Goal: Task Accomplishment & Management: Manage account settings

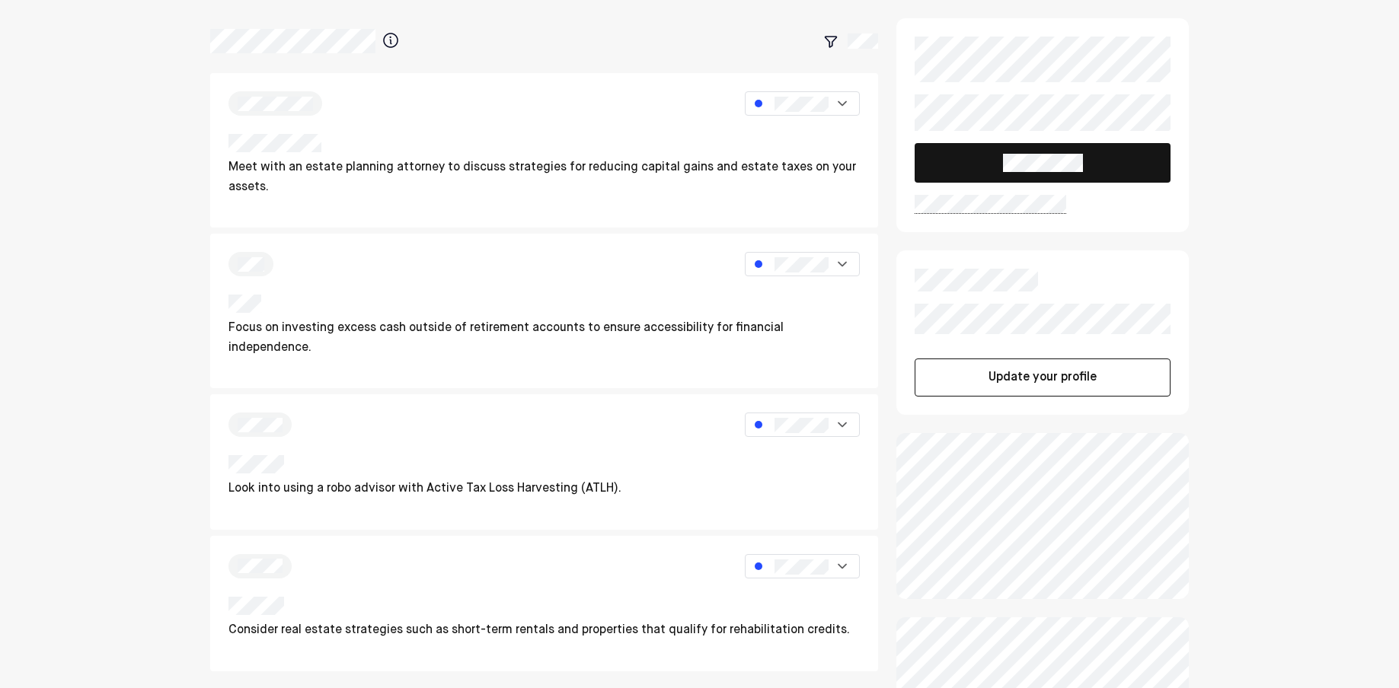
click at [1034, 382] on button "Update your profile" at bounding box center [1043, 378] width 256 height 38
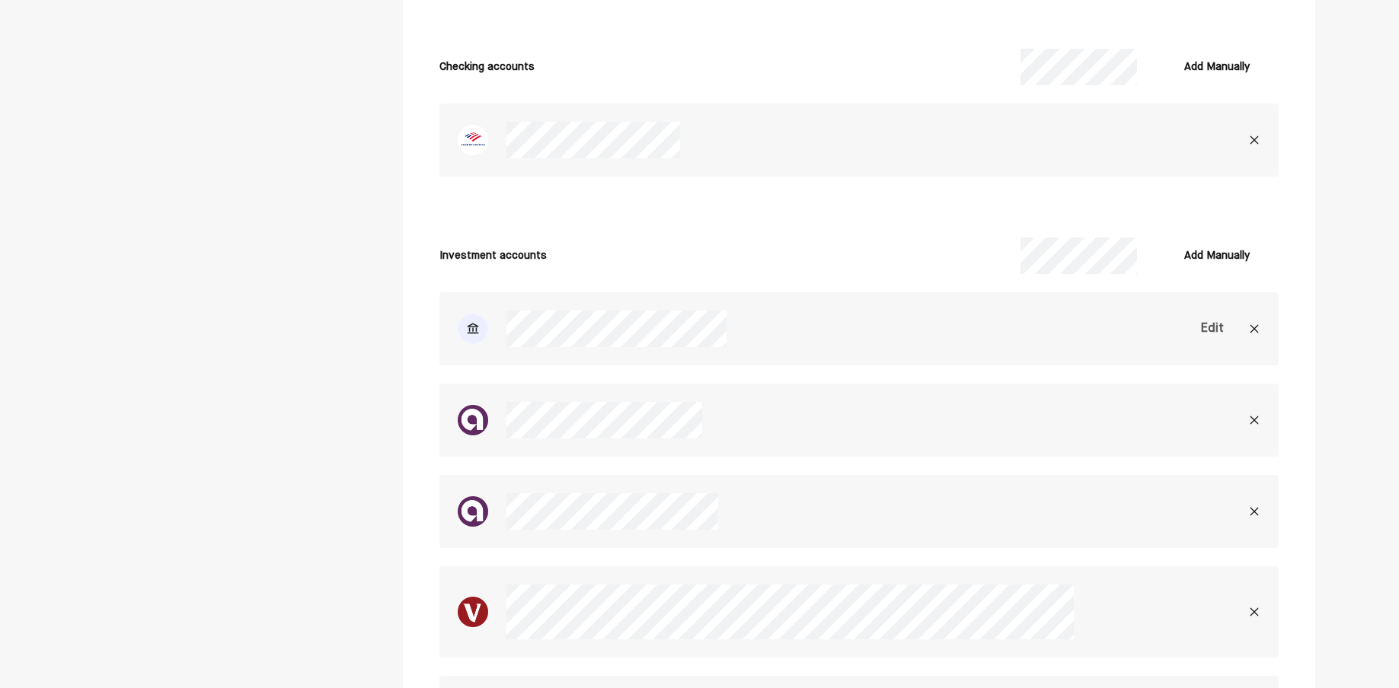
scroll to position [4125, 0]
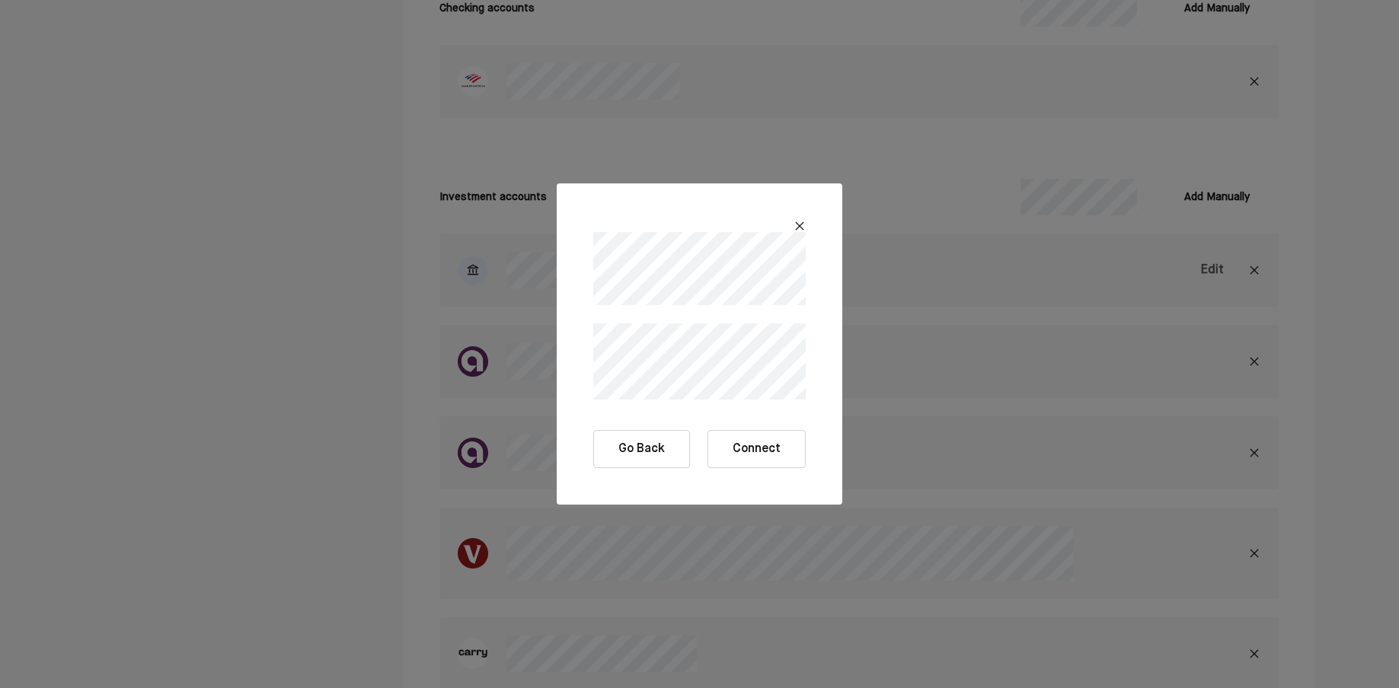
click at [760, 442] on button "Connect" at bounding box center [757, 449] width 98 height 38
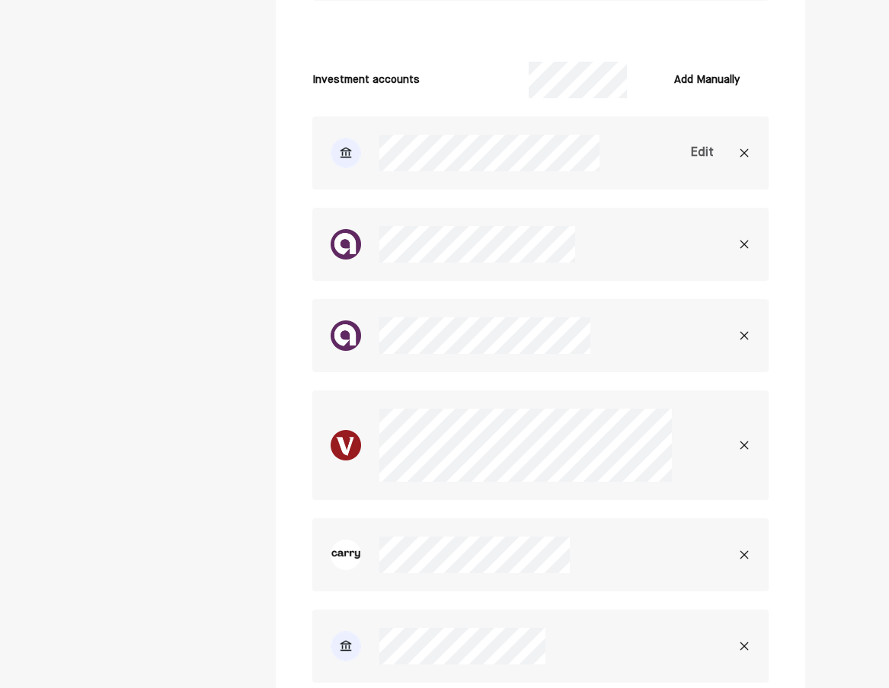
scroll to position [4180, 0]
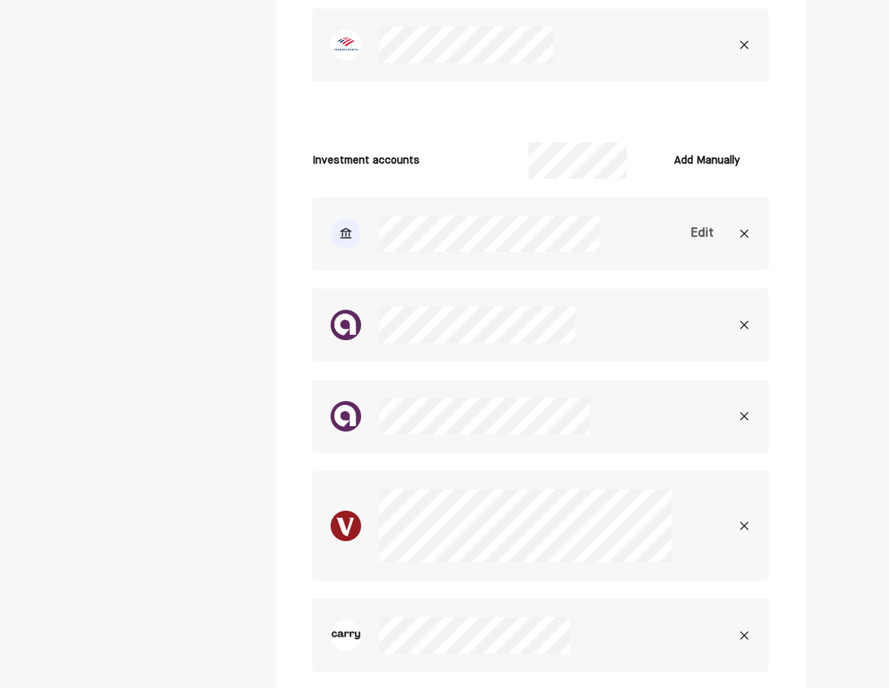
click at [709, 225] on div "Edit" at bounding box center [702, 234] width 23 height 18
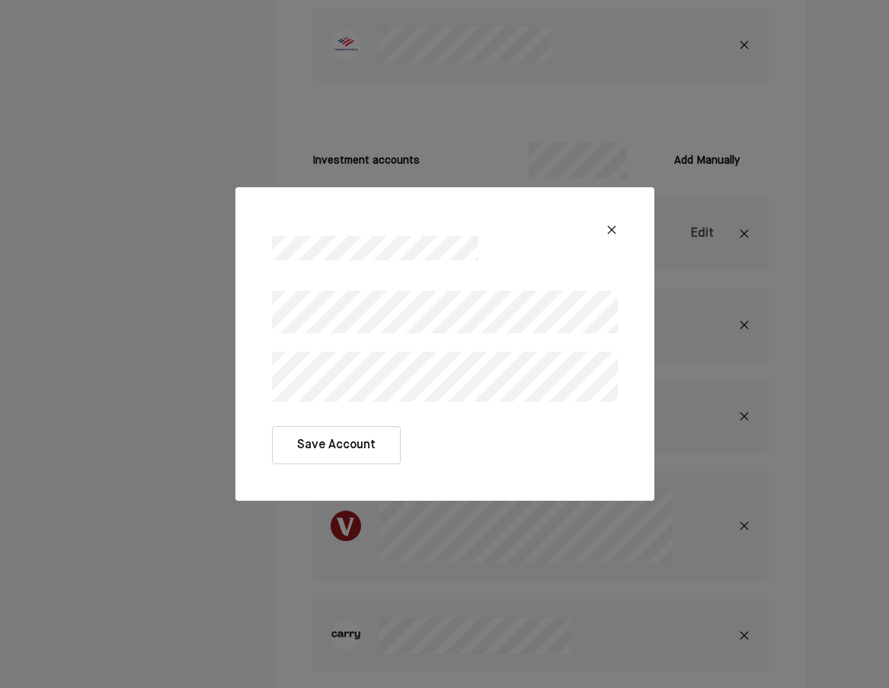
click at [343, 446] on button "Save Account" at bounding box center [336, 445] width 129 height 38
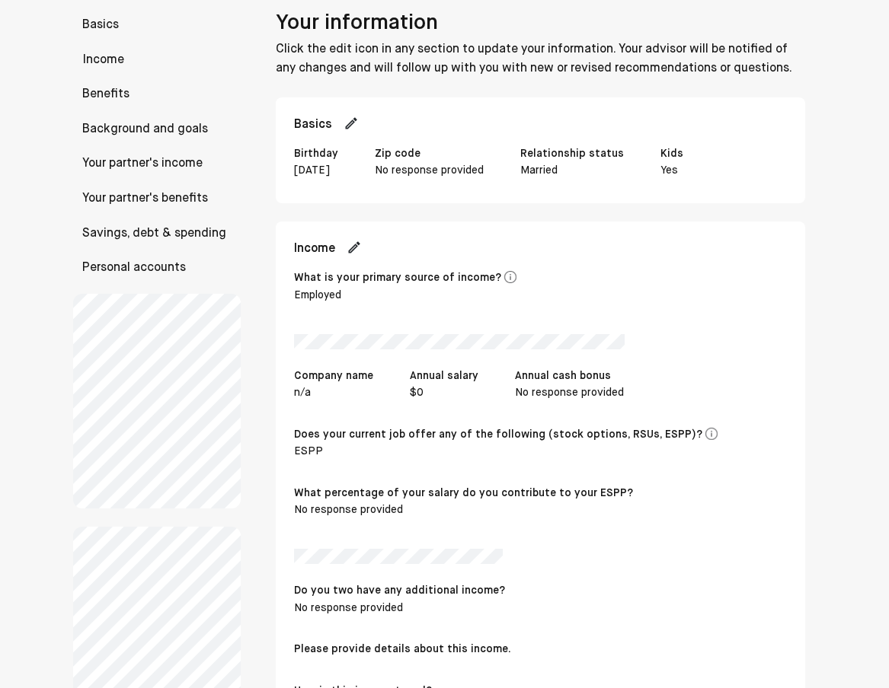
scroll to position [0, 0]
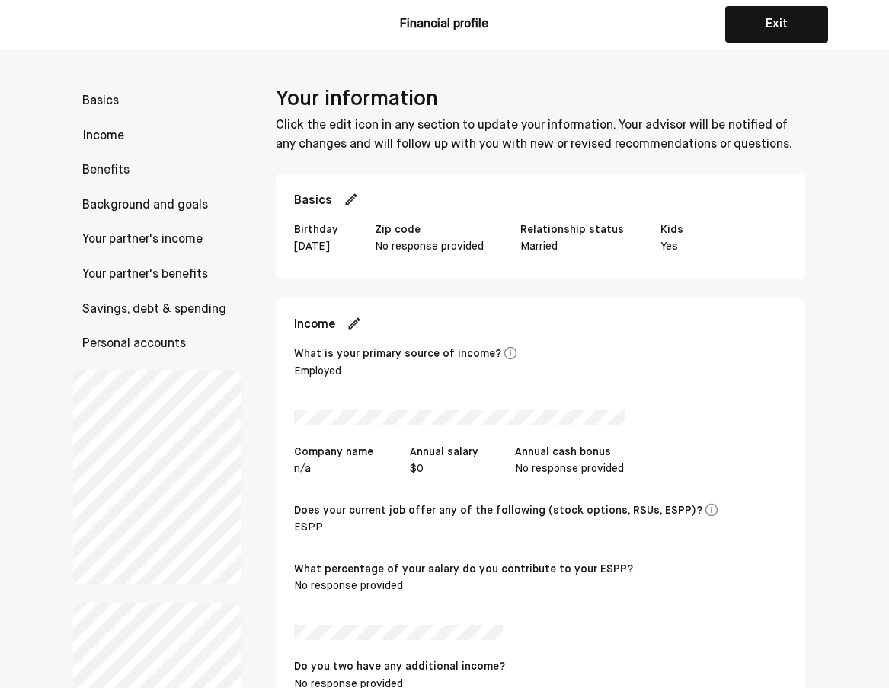
click at [113, 331] on div "Basics Income Benefits Background and goals Your partner's income Your partner'…" at bounding box center [157, 223] width 168 height 263
click at [109, 340] on p "Personal accounts" at bounding box center [157, 345] width 168 height 20
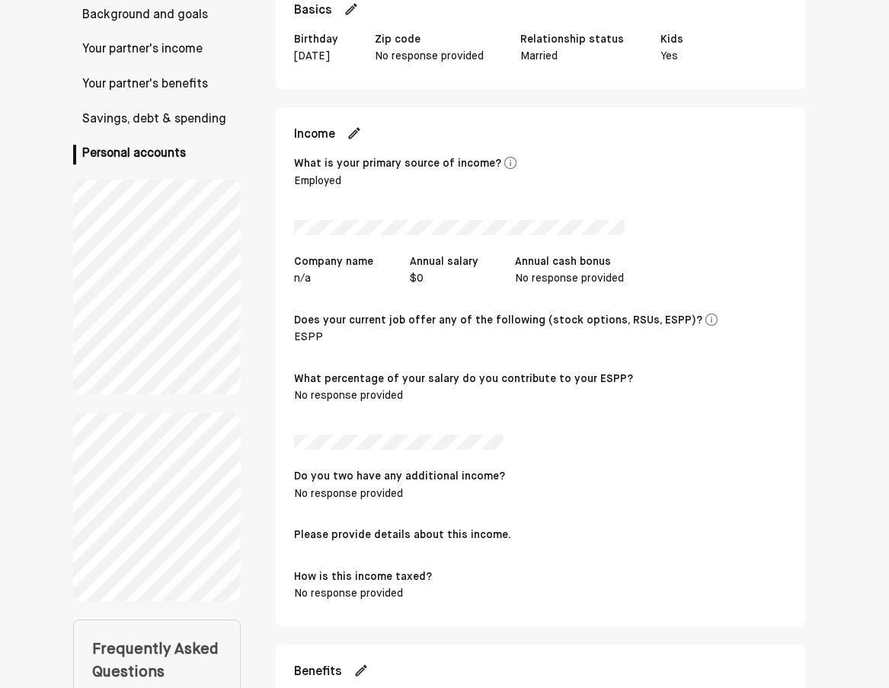
scroll to position [92, 0]
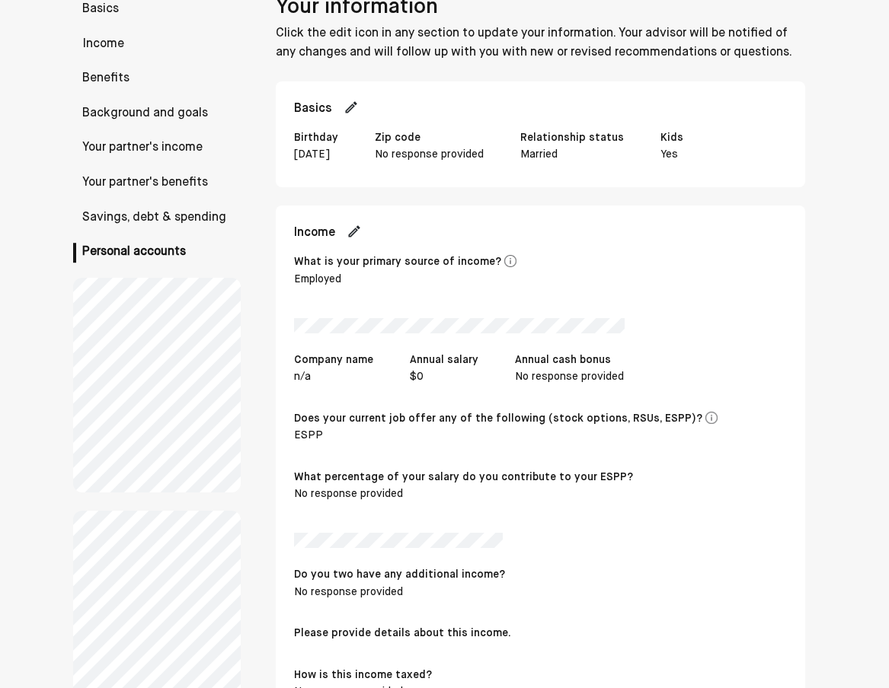
click at [361, 228] on img at bounding box center [354, 231] width 15 height 15
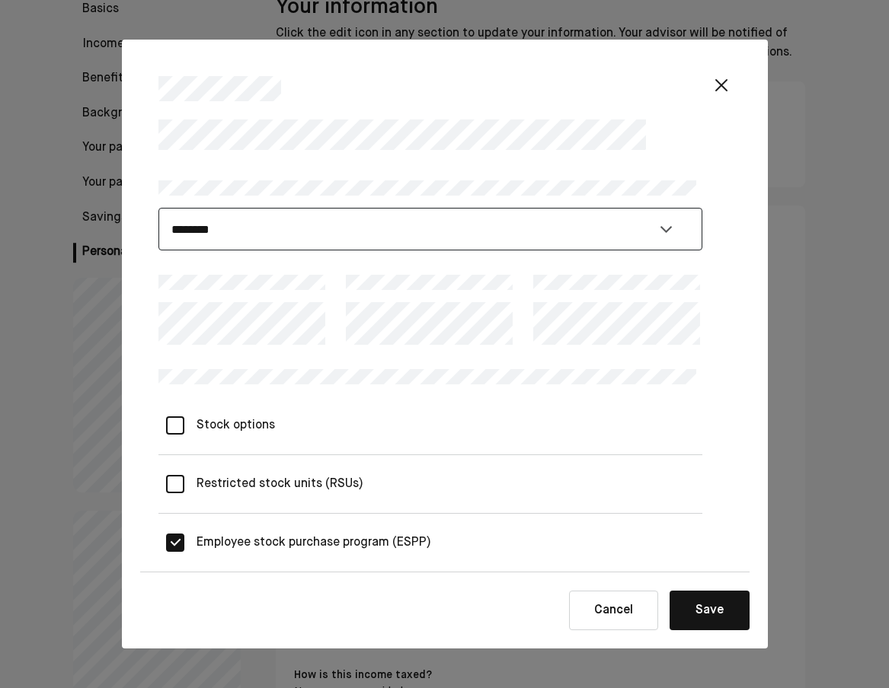
select select "**********"
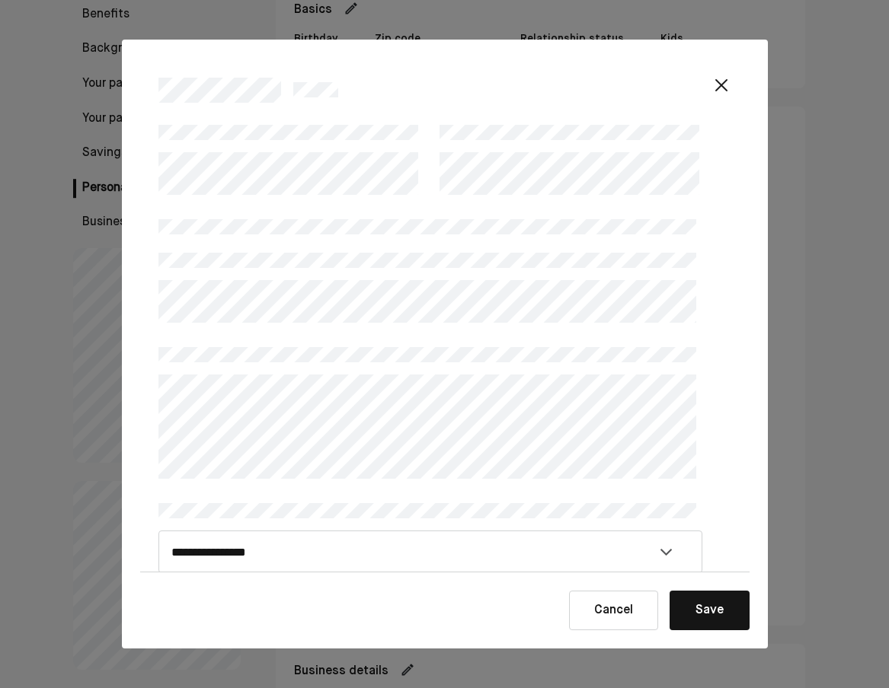
scroll to position [297, 0]
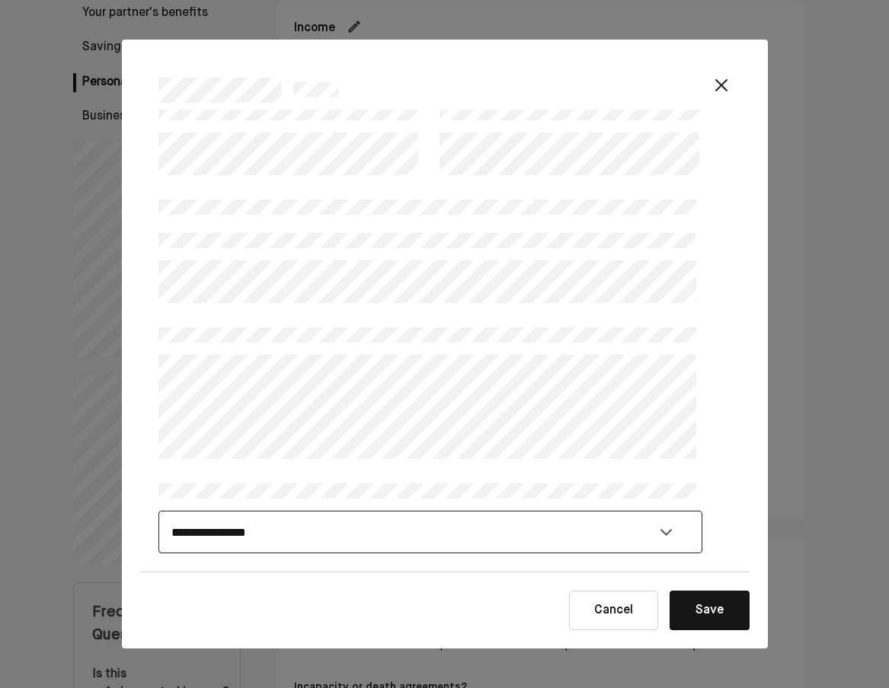
select select "**********"
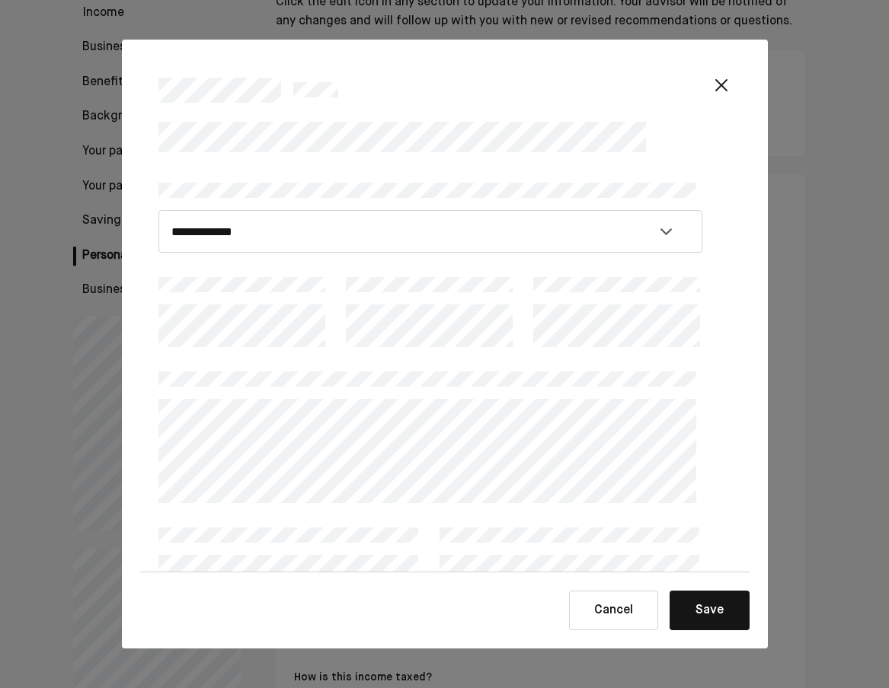
scroll to position [0, 0]
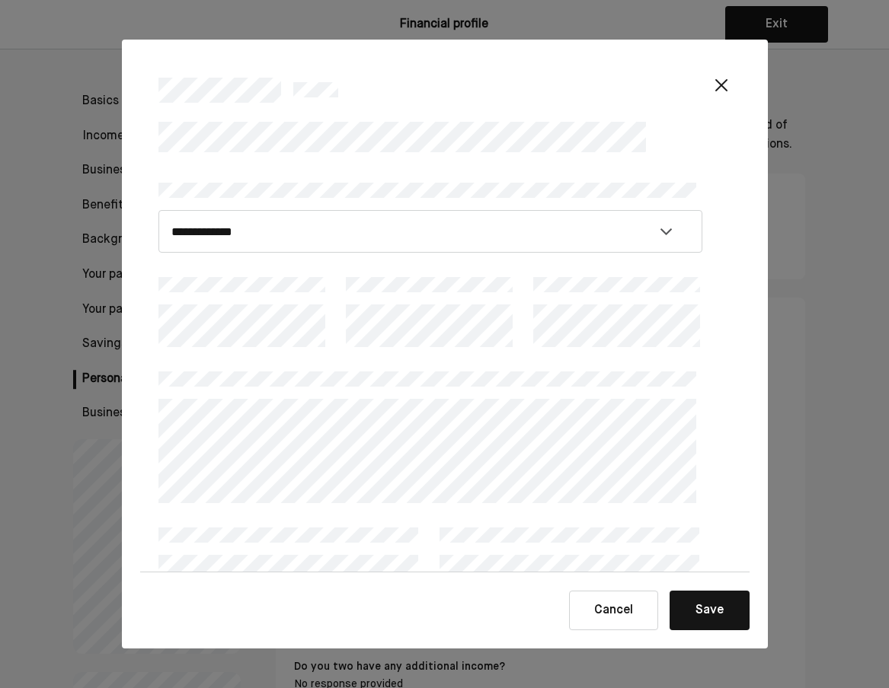
click at [716, 605] on button "Save" at bounding box center [709, 611] width 80 height 40
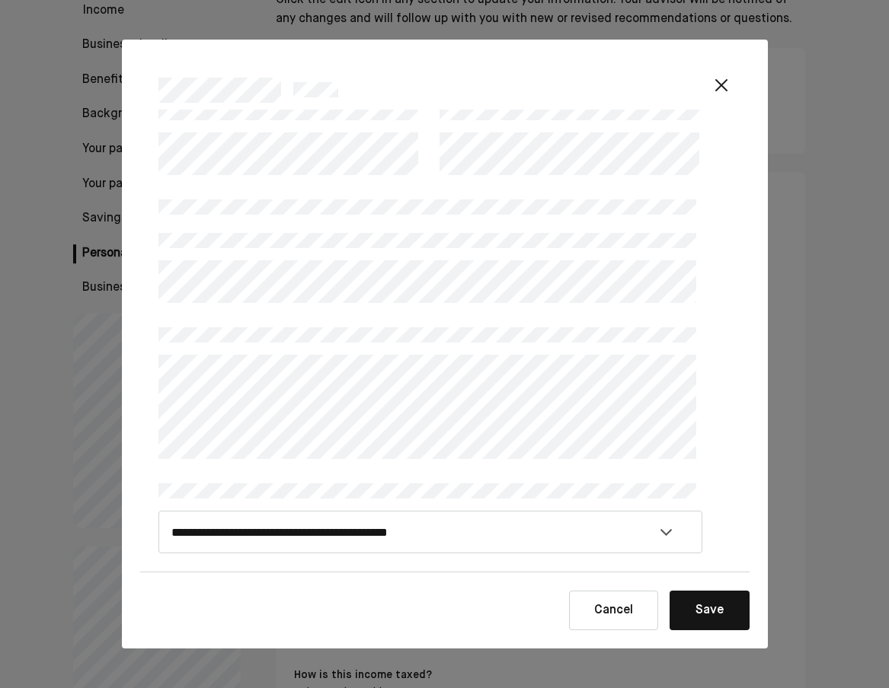
scroll to position [244, 0]
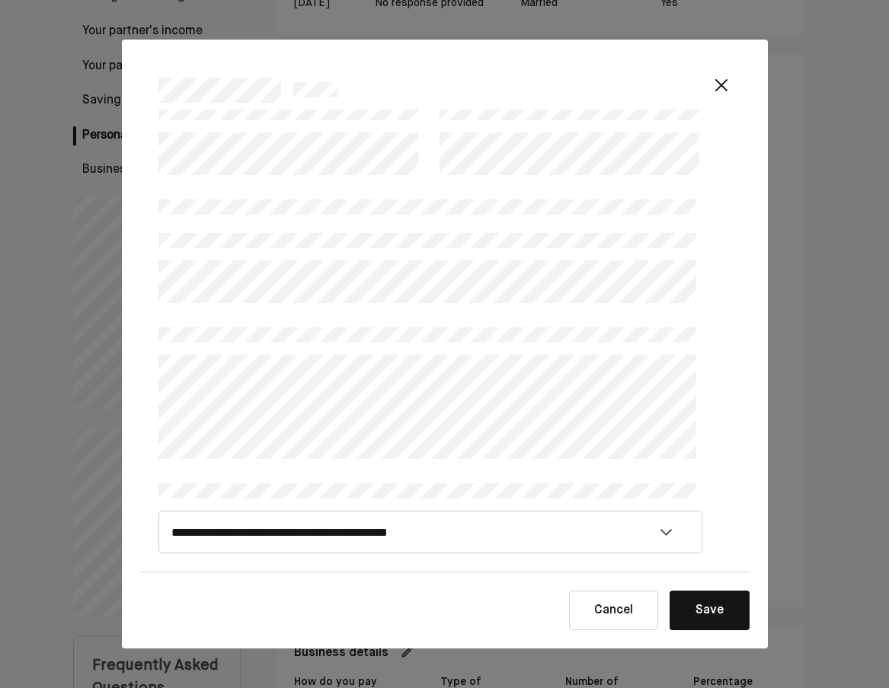
click at [727, 611] on button "Save" at bounding box center [709, 611] width 80 height 40
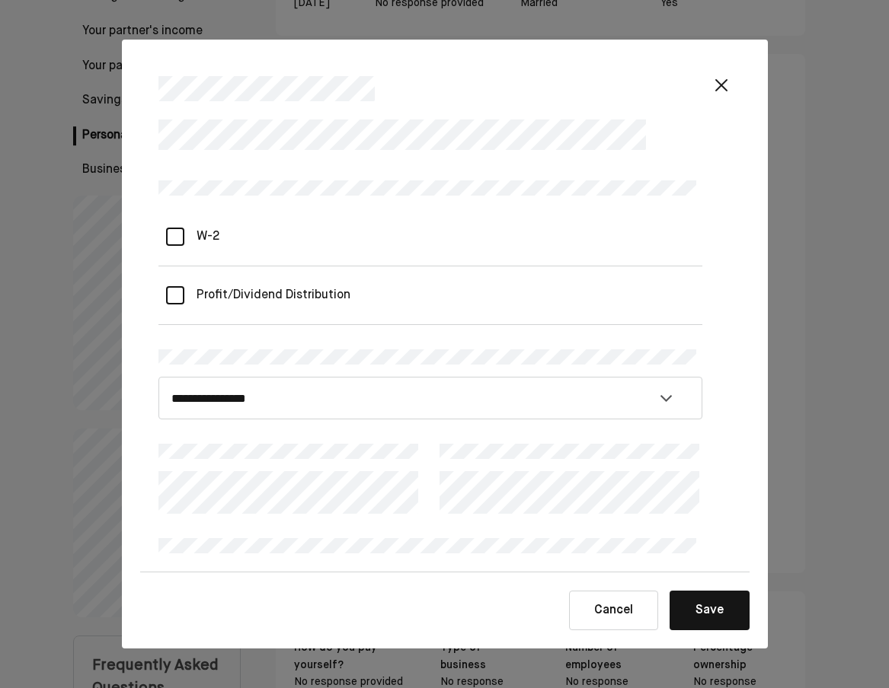
click at [203, 233] on div "W-2" at bounding box center [201, 237] width 35 height 43
select select "**********"
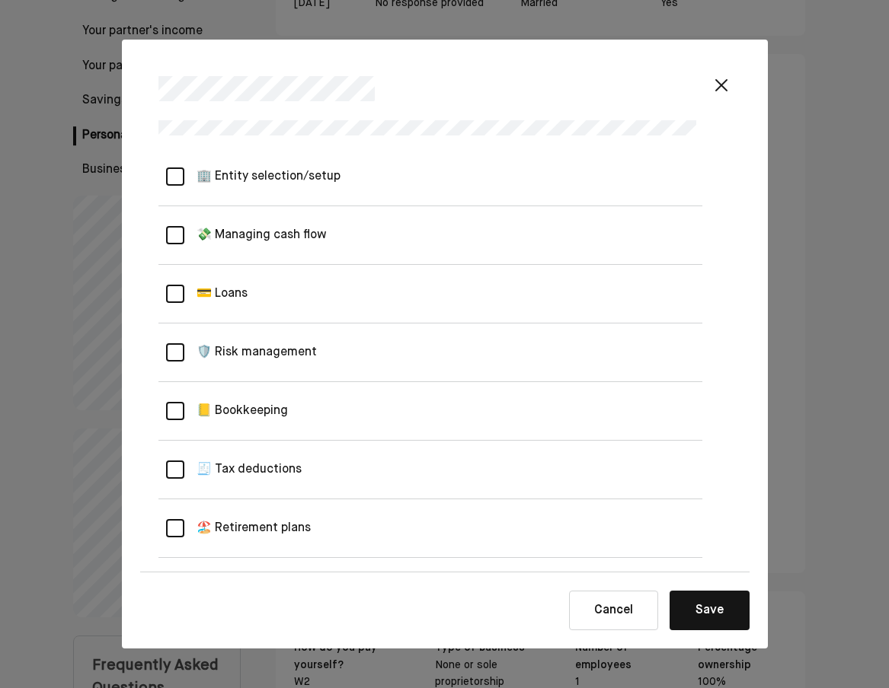
scroll to position [597, 0]
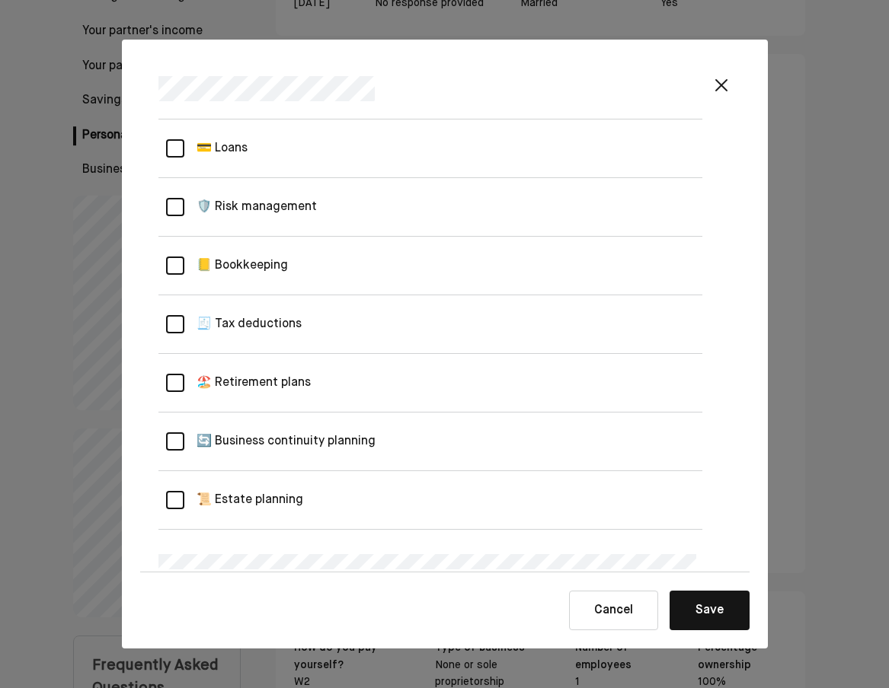
click at [254, 212] on management "🛡️ Risk management" at bounding box center [250, 207] width 133 height 43
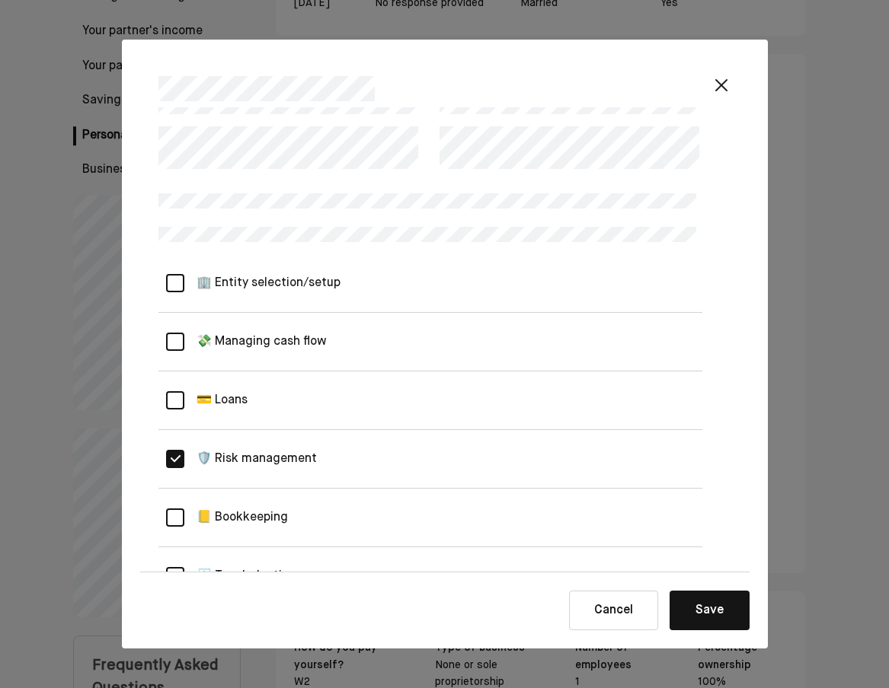
scroll to position [238, 0]
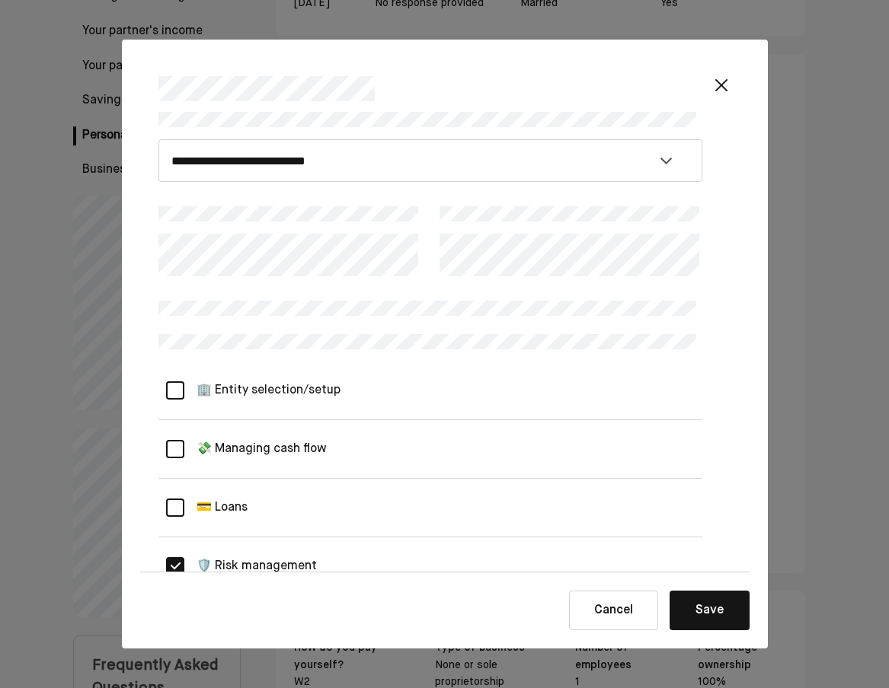
click at [279, 383] on selection\/setup "🏢 Entity selection/setup" at bounding box center [262, 390] width 156 height 43
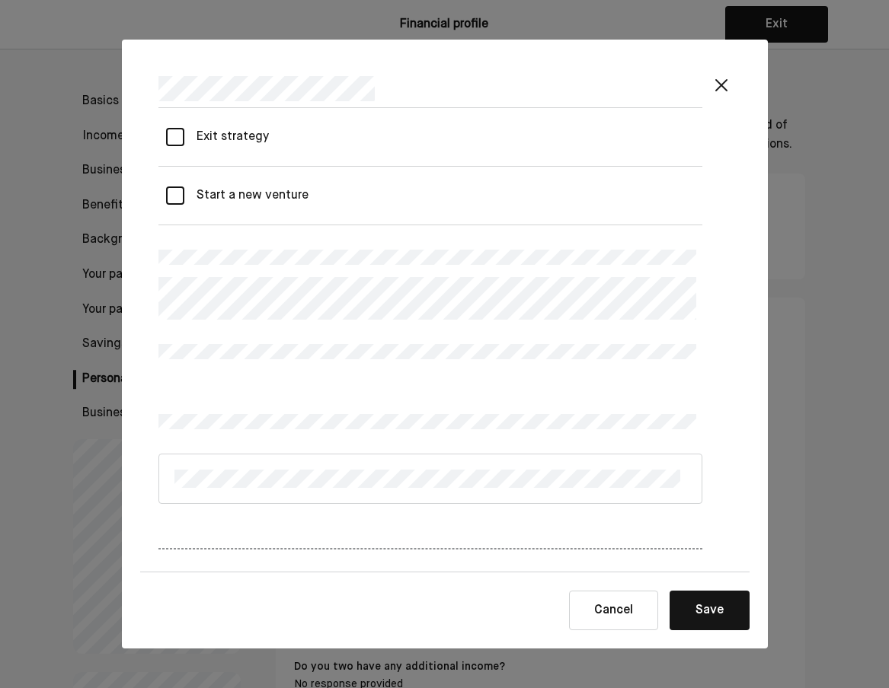
scroll to position [1624, 0]
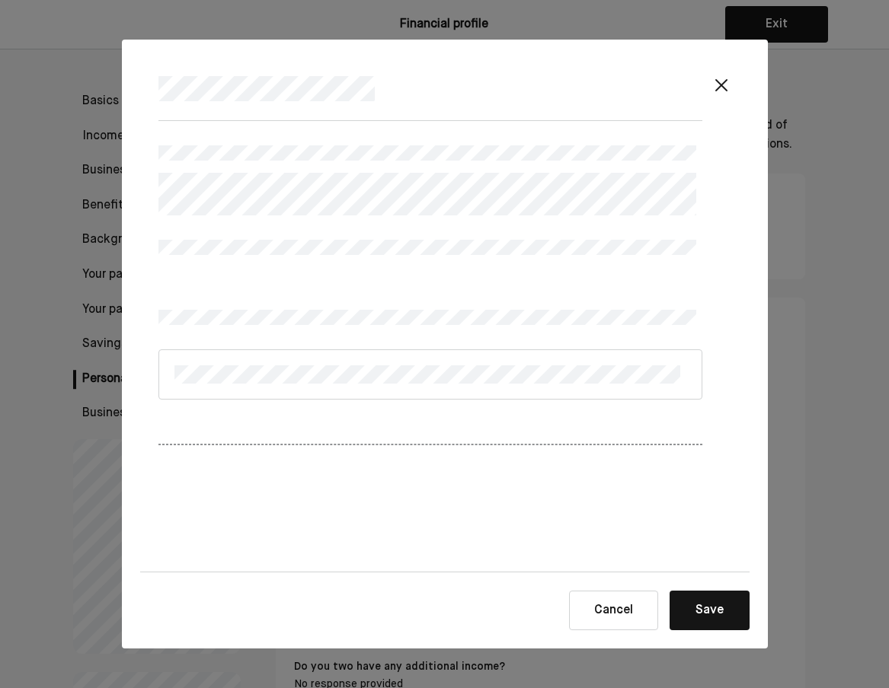
click at [331, 360] on div at bounding box center [430, 375] width 544 height 50
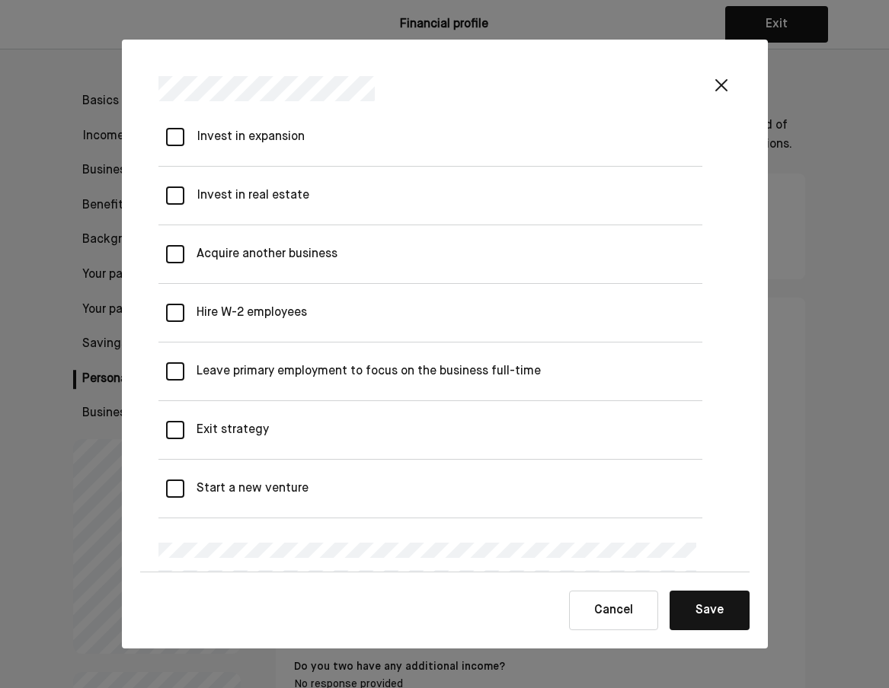
scroll to position [1361, 0]
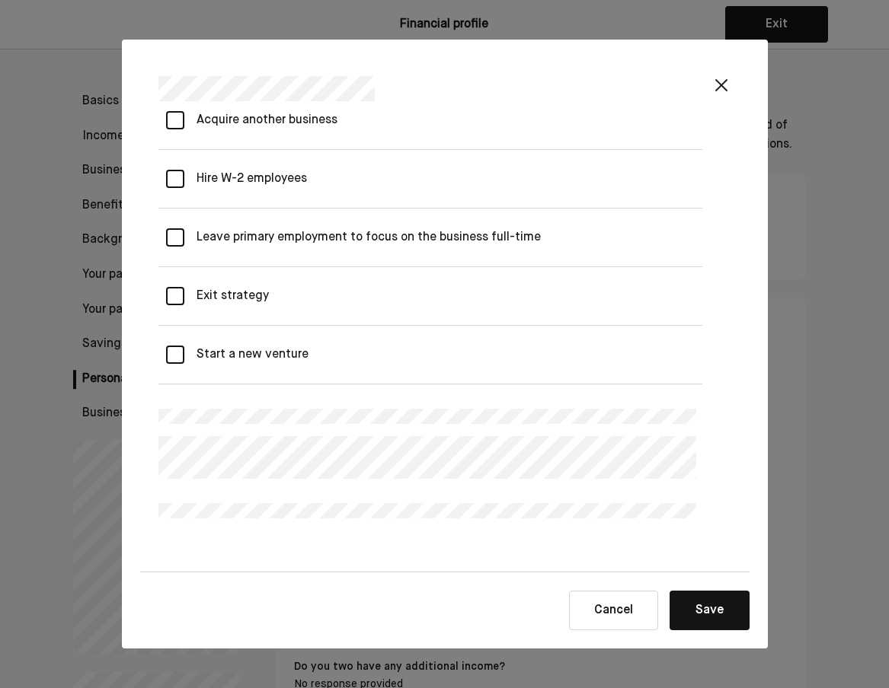
click at [231, 353] on venture "Start a new venture" at bounding box center [246, 355] width 124 height 43
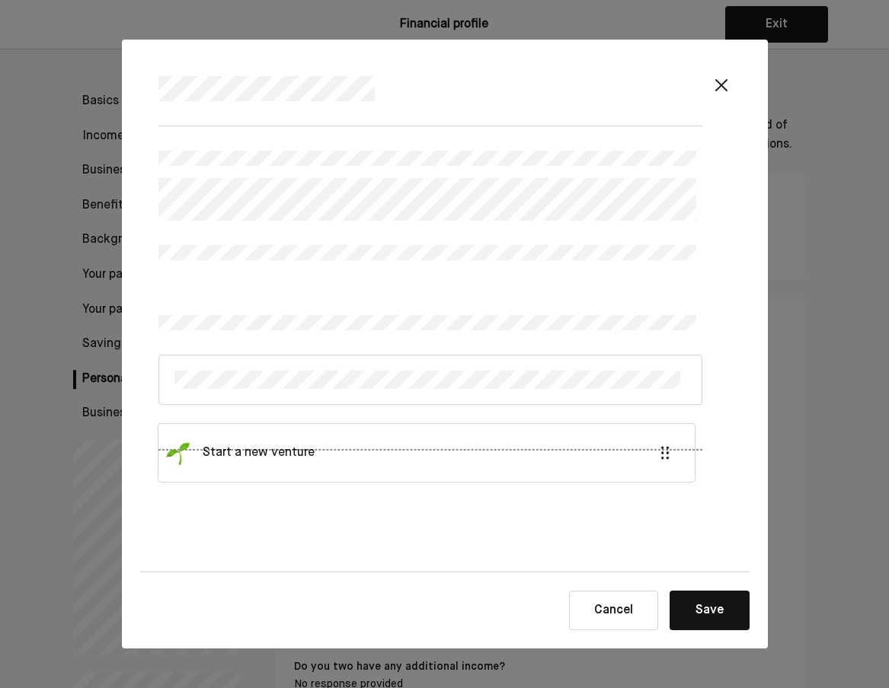
scroll to position [1624, 0]
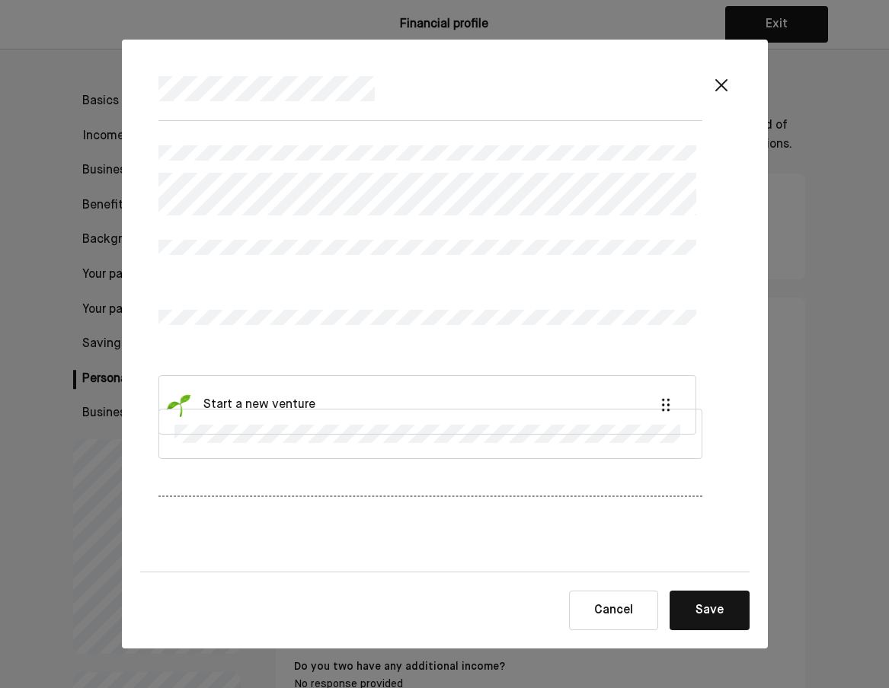
drag, startPoint x: 338, startPoint y: 513, endPoint x: 338, endPoint y: 392, distance: 121.1
click at [338, 392] on div "Start a new venture" at bounding box center [430, 438] width 544 height 343
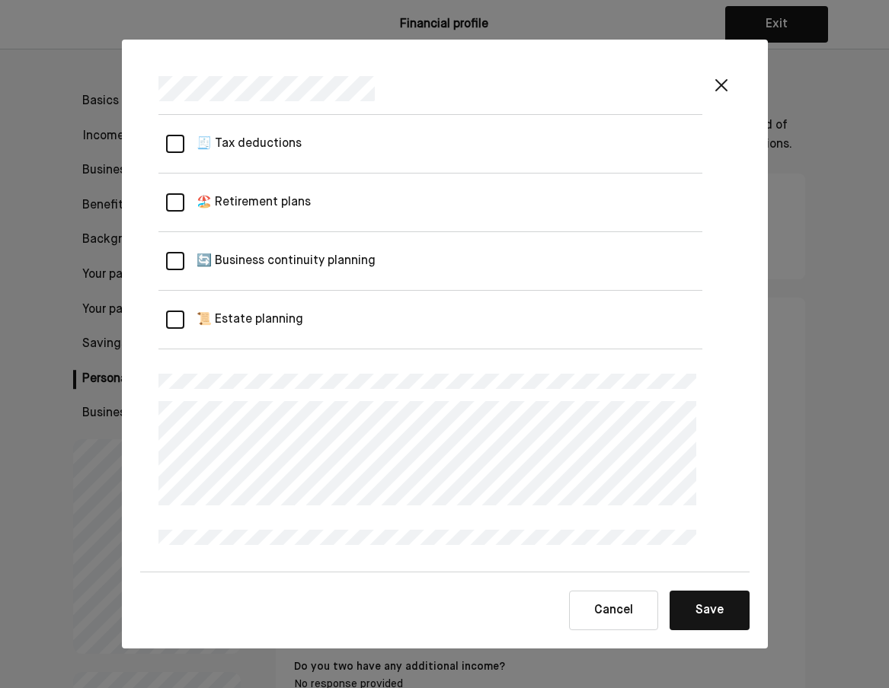
scroll to position [833, 0]
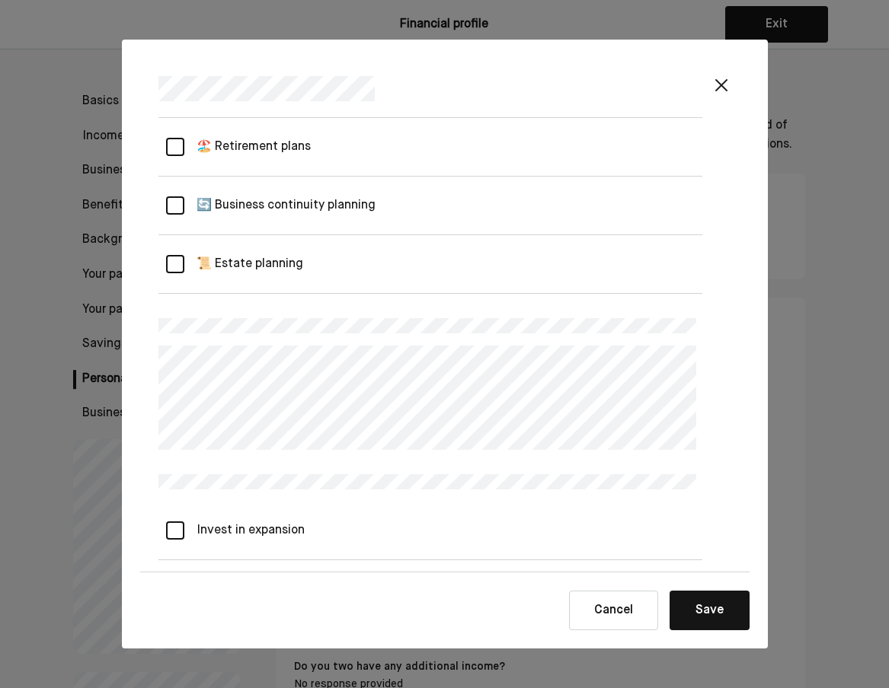
click at [702, 599] on button "Save" at bounding box center [709, 611] width 80 height 40
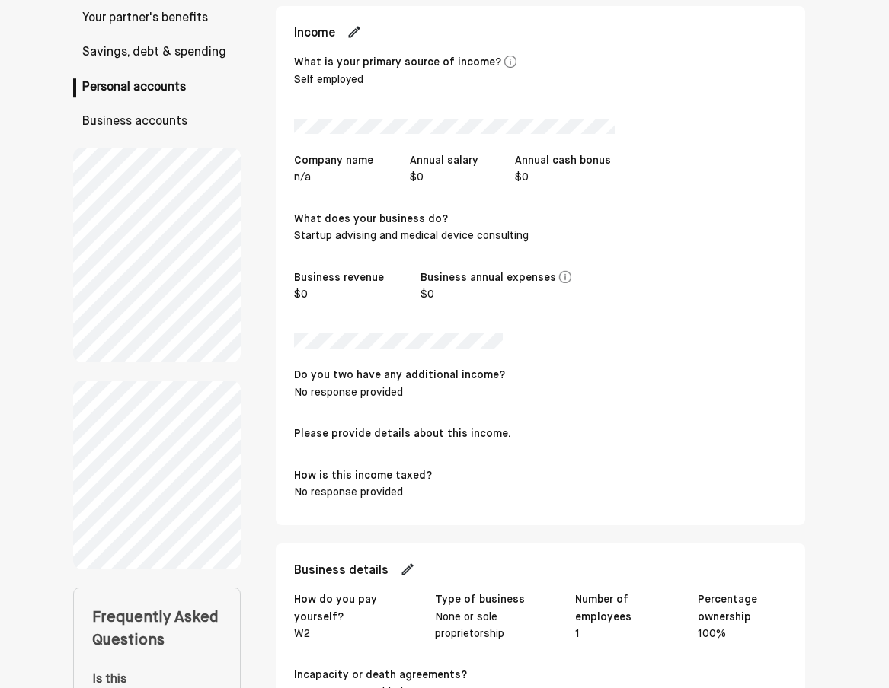
scroll to position [536, 0]
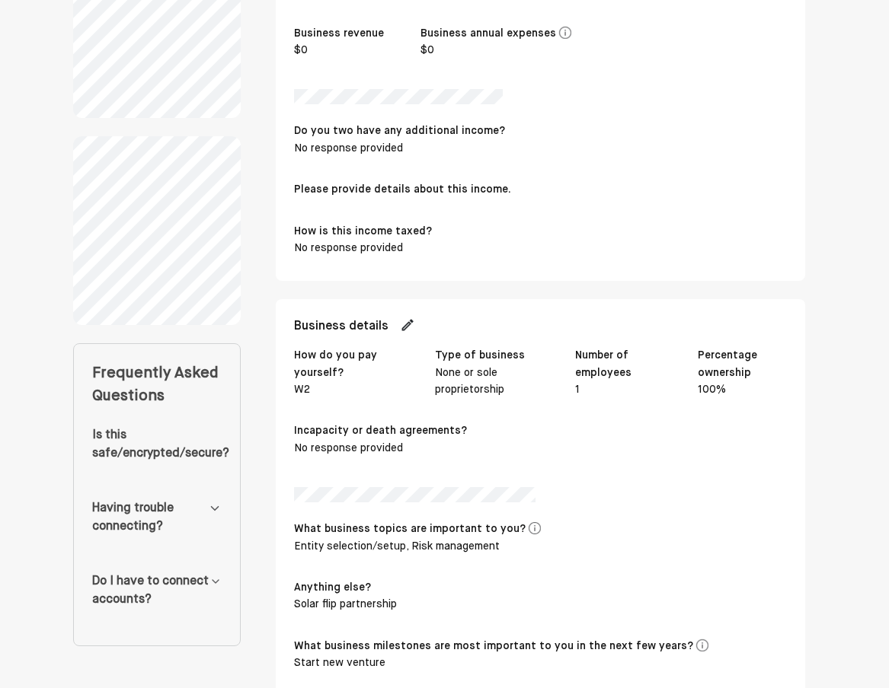
click at [411, 319] on img at bounding box center [407, 325] width 15 height 15
select select "**********"
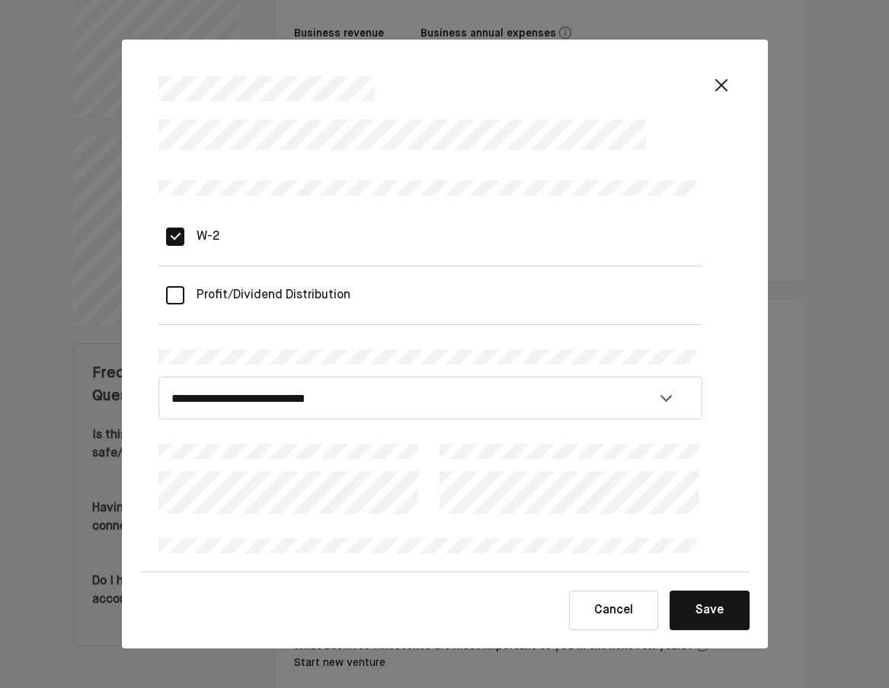
click at [240, 292] on Distribution "Profit/Dividend Distribution" at bounding box center [267, 295] width 166 height 43
click at [209, 232] on div "W-2" at bounding box center [201, 237] width 35 height 43
click at [213, 234] on div "W-2" at bounding box center [201, 237] width 35 height 43
click at [209, 239] on div "W-2" at bounding box center [201, 237] width 35 height 43
click at [253, 294] on Distribution "Profit/Dividend Distribution" at bounding box center [267, 295] width 166 height 43
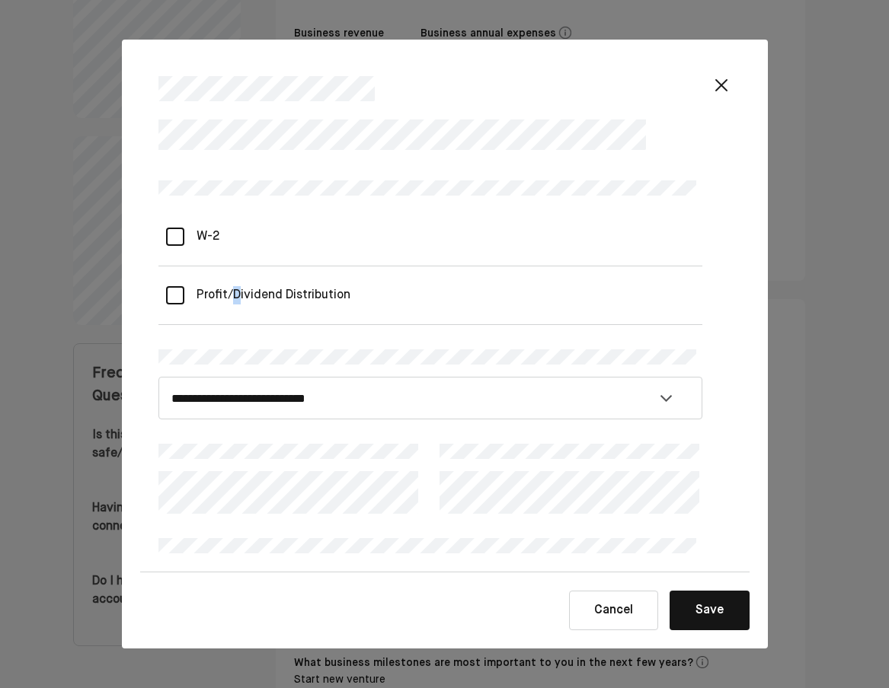
click at [241, 295] on Distribution "Profit/Dividend Distribution" at bounding box center [267, 295] width 166 height 43
click at [721, 600] on button "Save" at bounding box center [709, 611] width 80 height 40
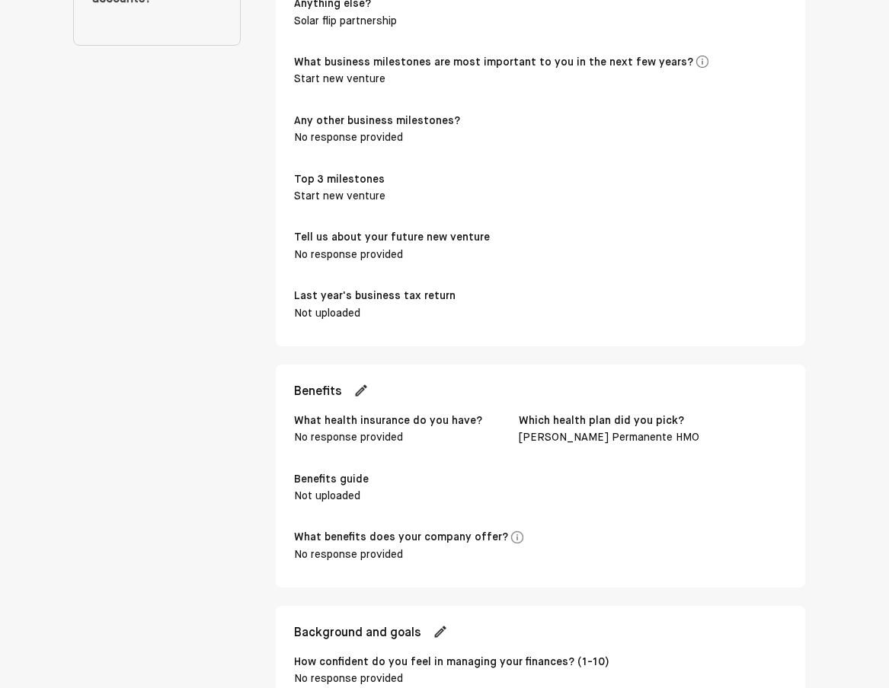
scroll to position [1181, 0]
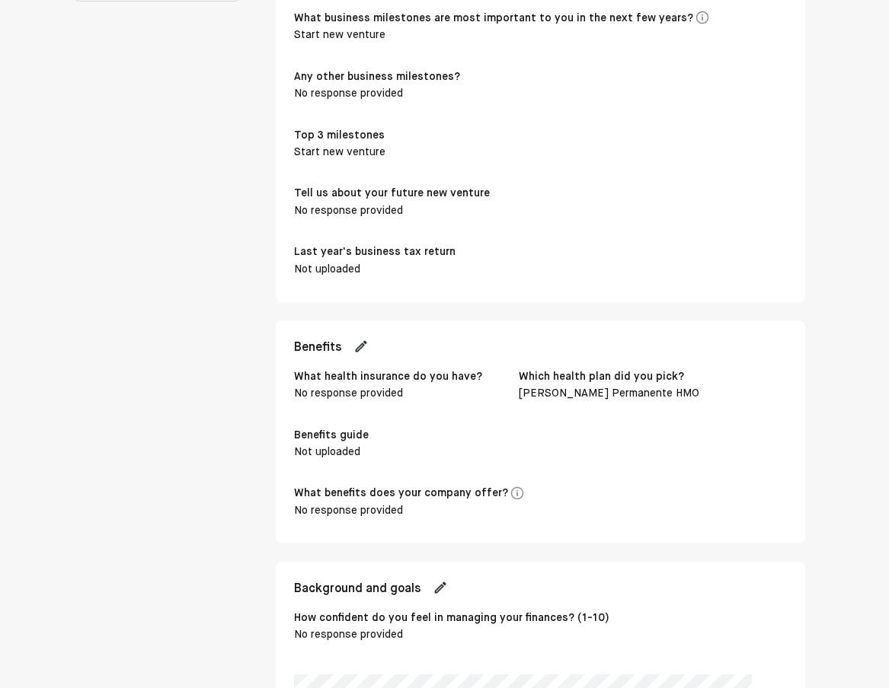
click at [366, 339] on img at bounding box center [360, 346] width 15 height 15
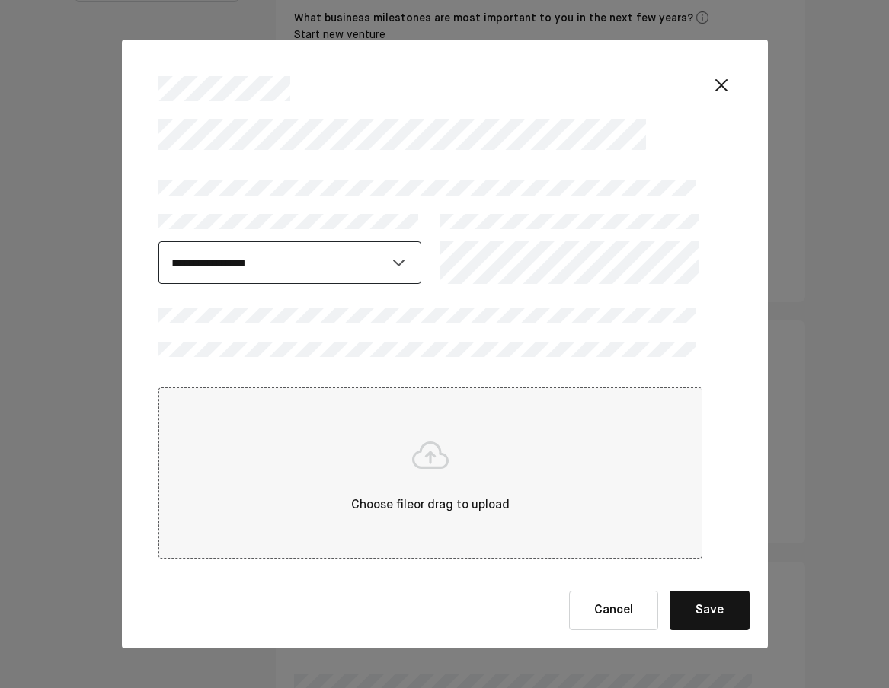
select select "**********"
click at [711, 612] on button "Save" at bounding box center [709, 611] width 80 height 40
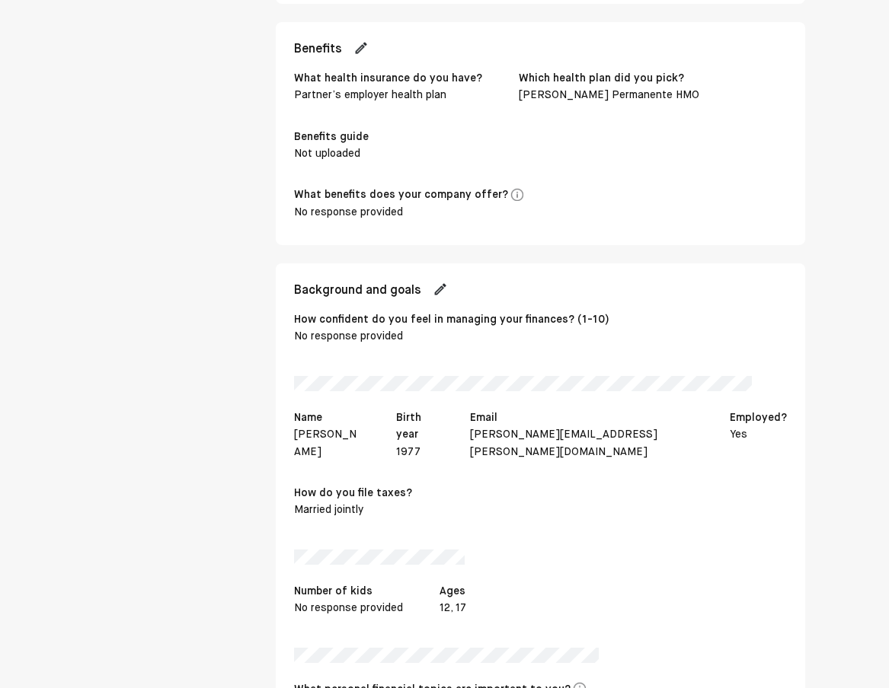
scroll to position [1515, 0]
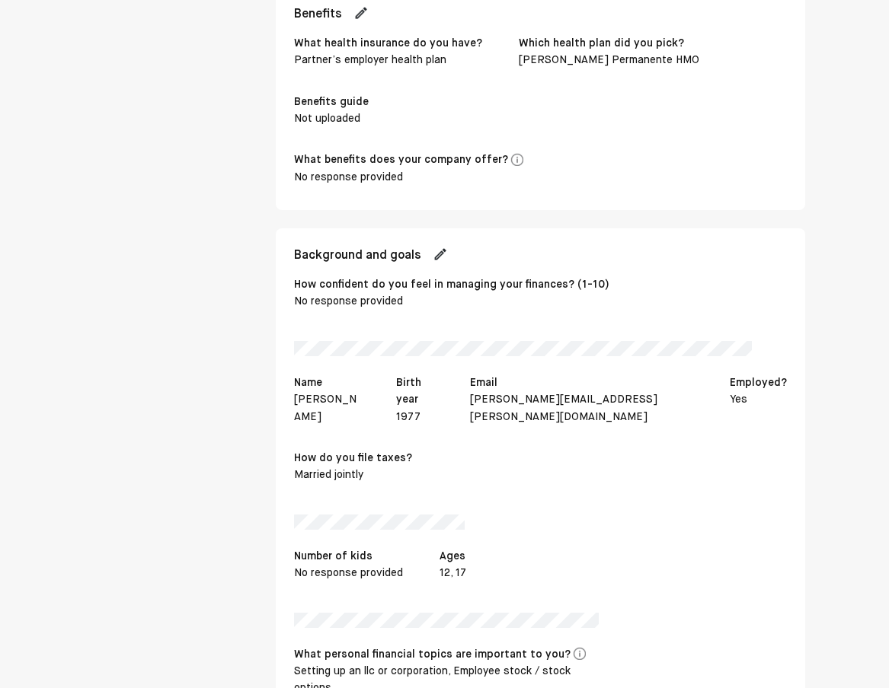
click at [448, 247] on img at bounding box center [440, 254] width 15 height 15
select select "****"
select select "**********"
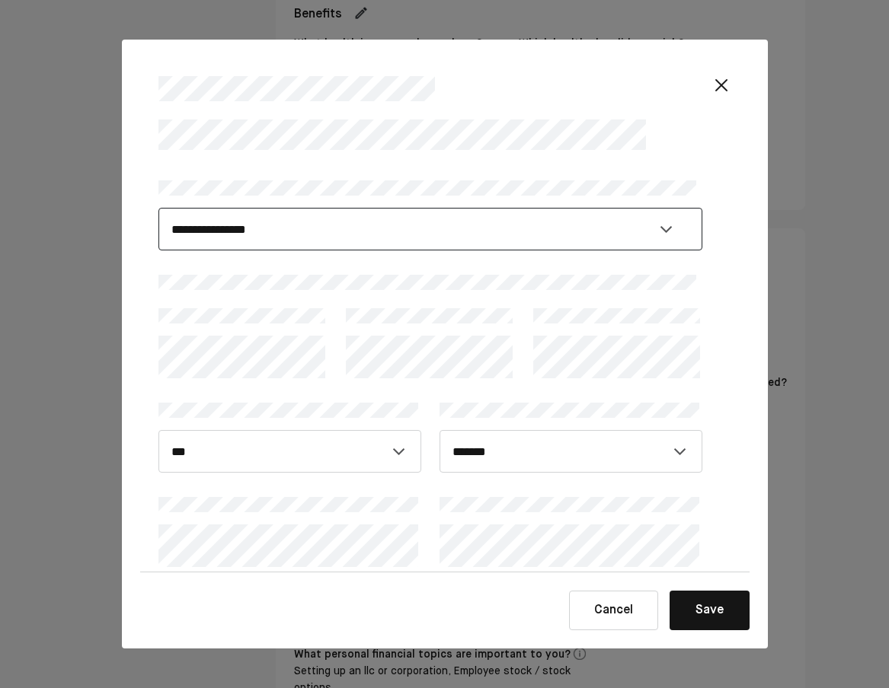
select select "*"
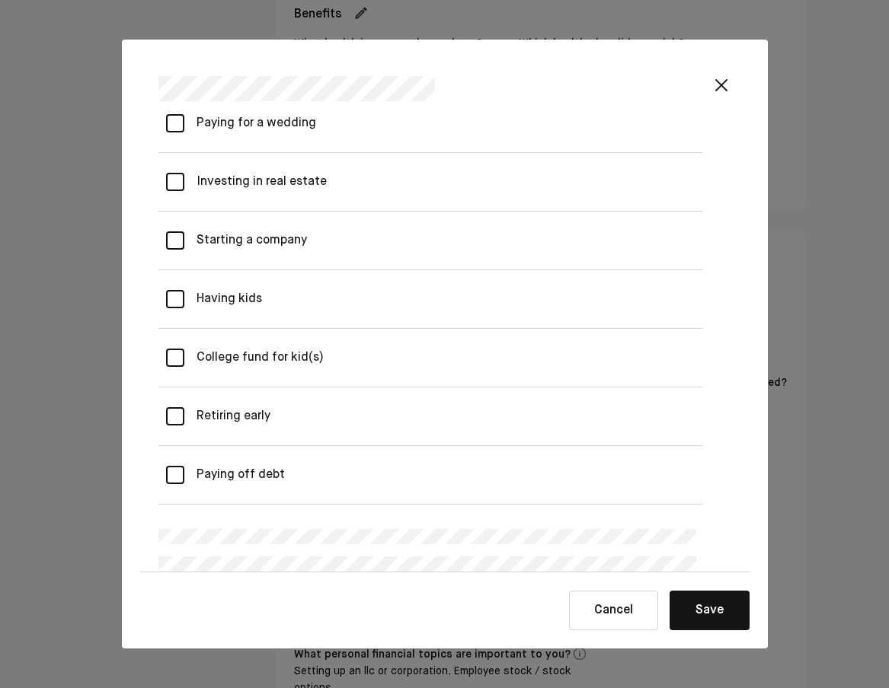
scroll to position [1657, 0]
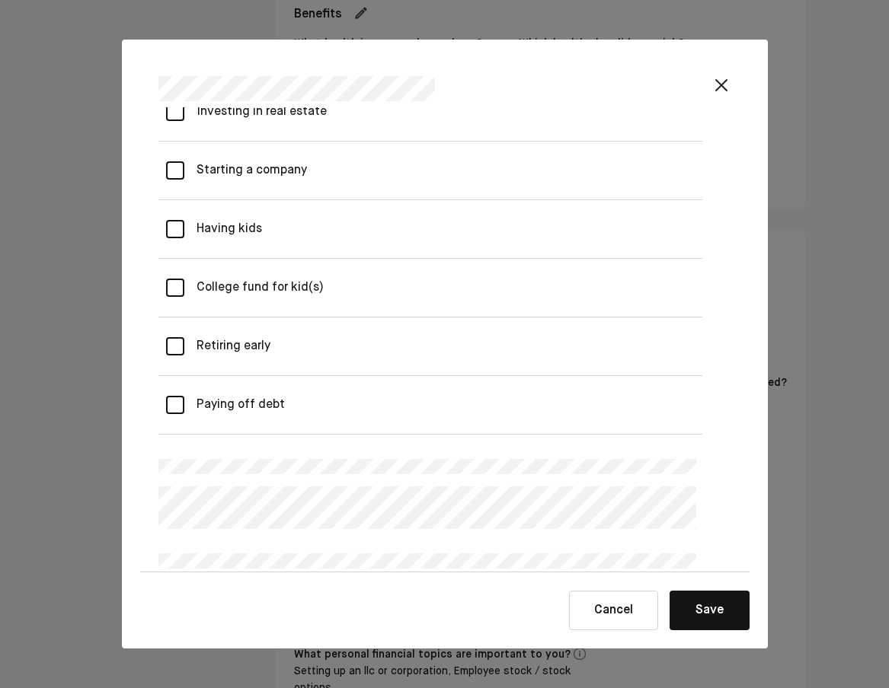
click at [268, 343] on early "Retiring early" at bounding box center [227, 346] width 86 height 43
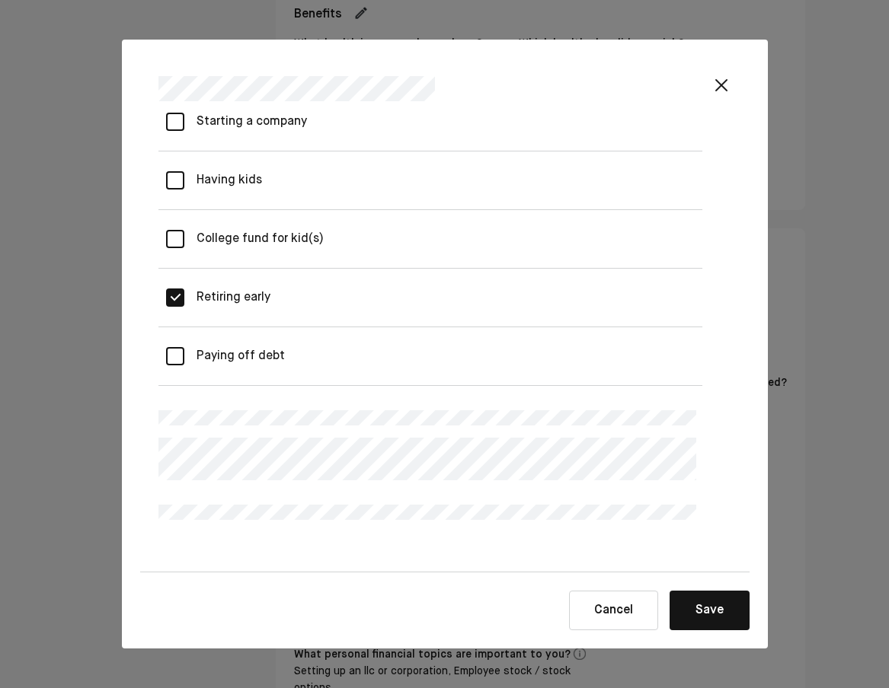
click at [701, 456] on div "**********" at bounding box center [444, 339] width 609 height 465
click at [711, 455] on div "**********" at bounding box center [444, 339] width 609 height 465
drag, startPoint x: 743, startPoint y: 452, endPoint x: 735, endPoint y: 485, distance: 33.6
click at [735, 485] on div "**********" at bounding box center [444, 339] width 609 height 465
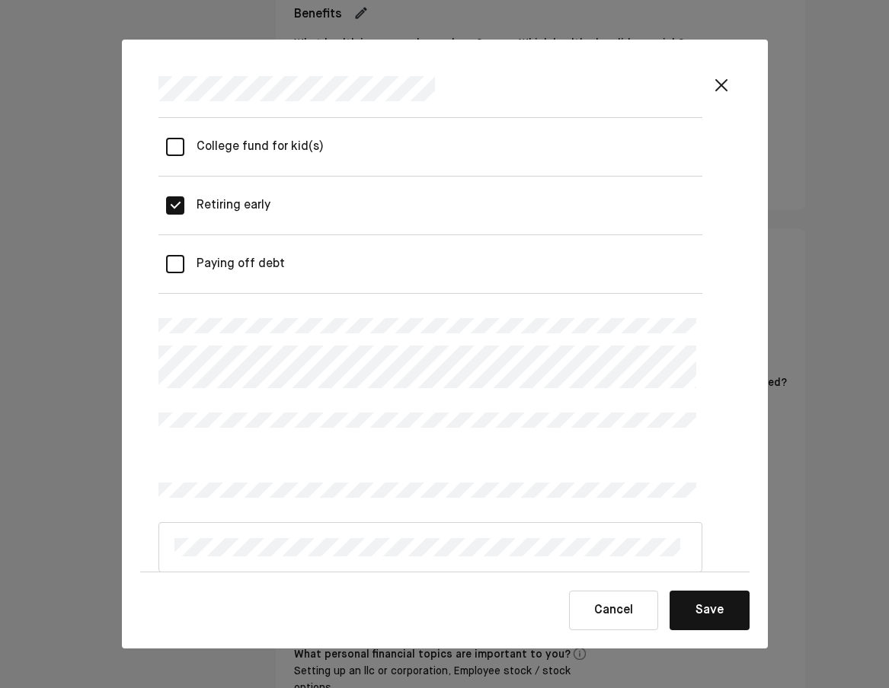
scroll to position [1739, 0]
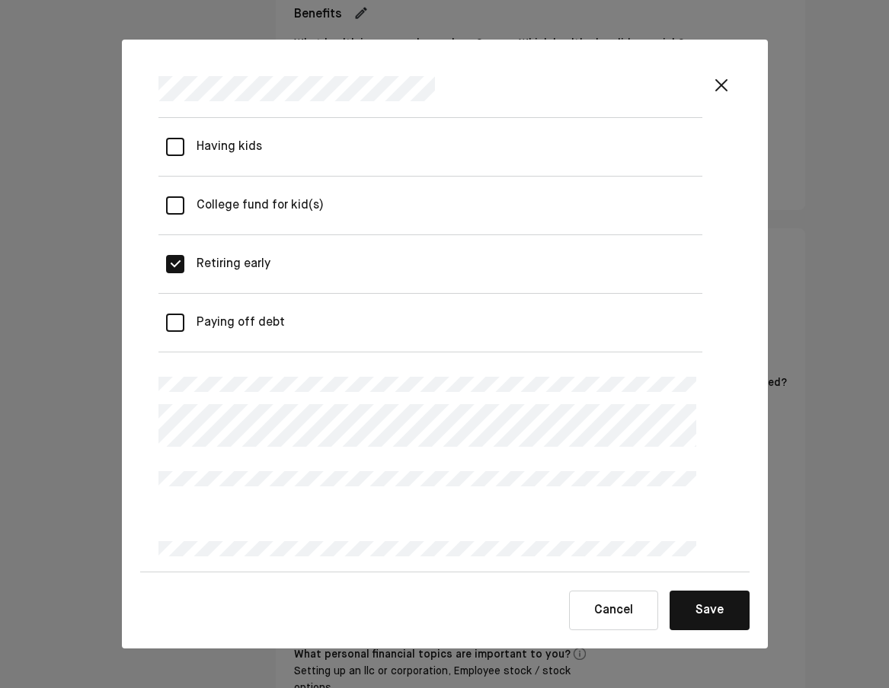
click at [7, 416] on div "**********" at bounding box center [444, 344] width 889 height 688
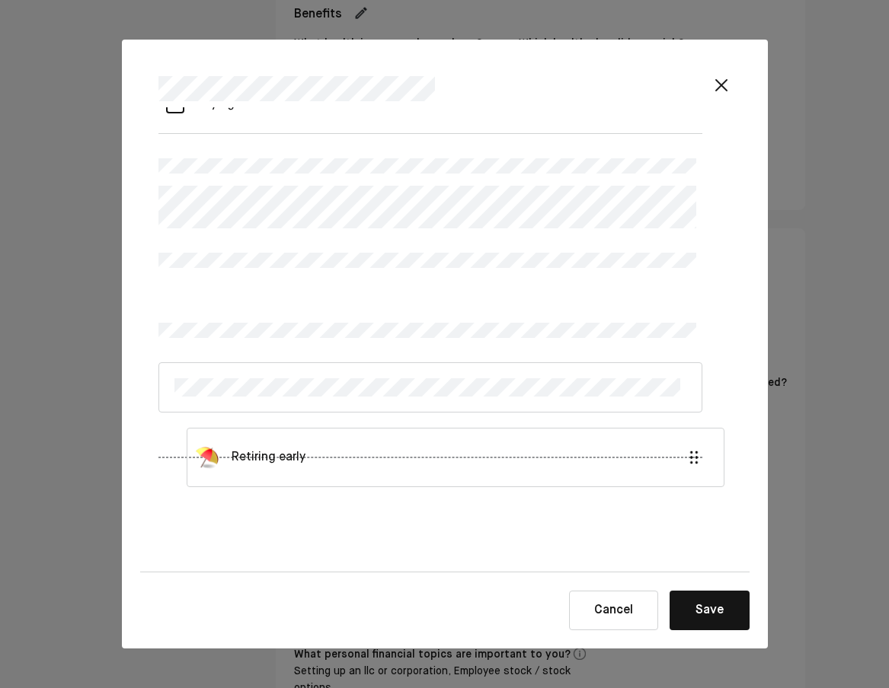
scroll to position [1962, 0]
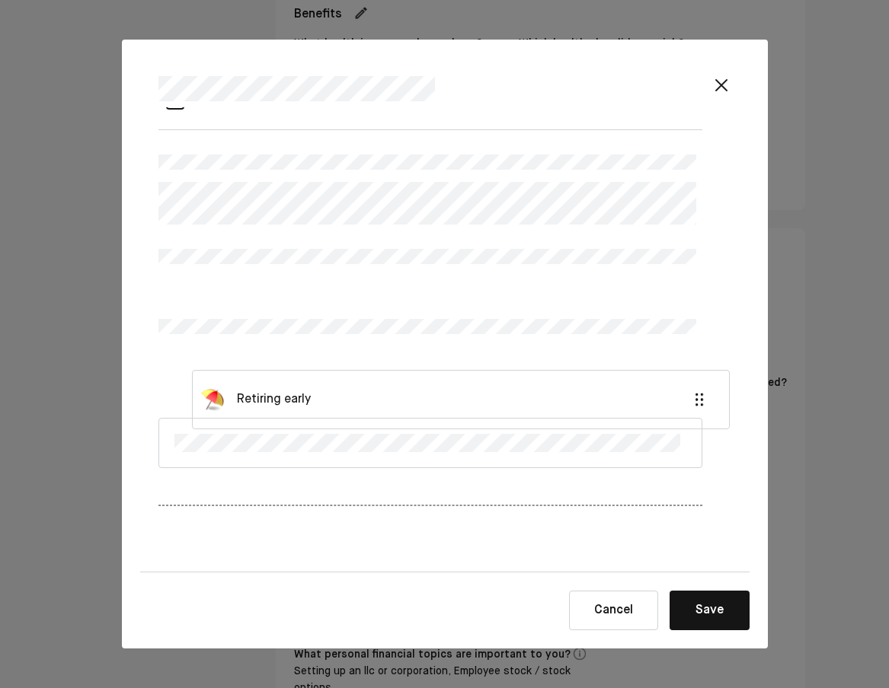
drag, startPoint x: 312, startPoint y: 522, endPoint x: 354, endPoint y: 399, distance: 129.6
click at [350, 395] on div "Retiring early" at bounding box center [430, 447] width 544 height 343
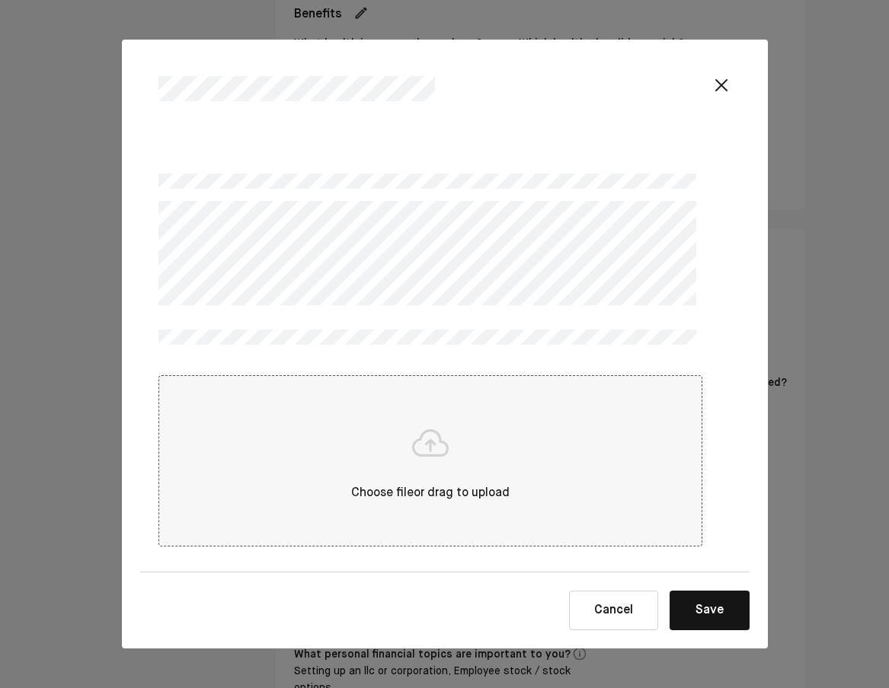
scroll to position [1840, 0]
click at [711, 612] on button "Save" at bounding box center [709, 611] width 80 height 40
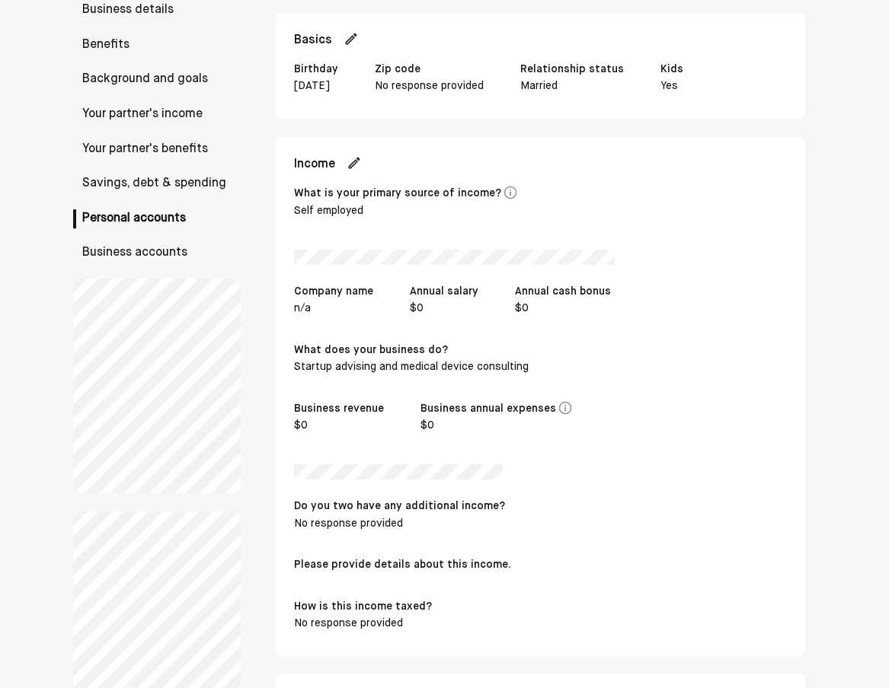
scroll to position [68, 0]
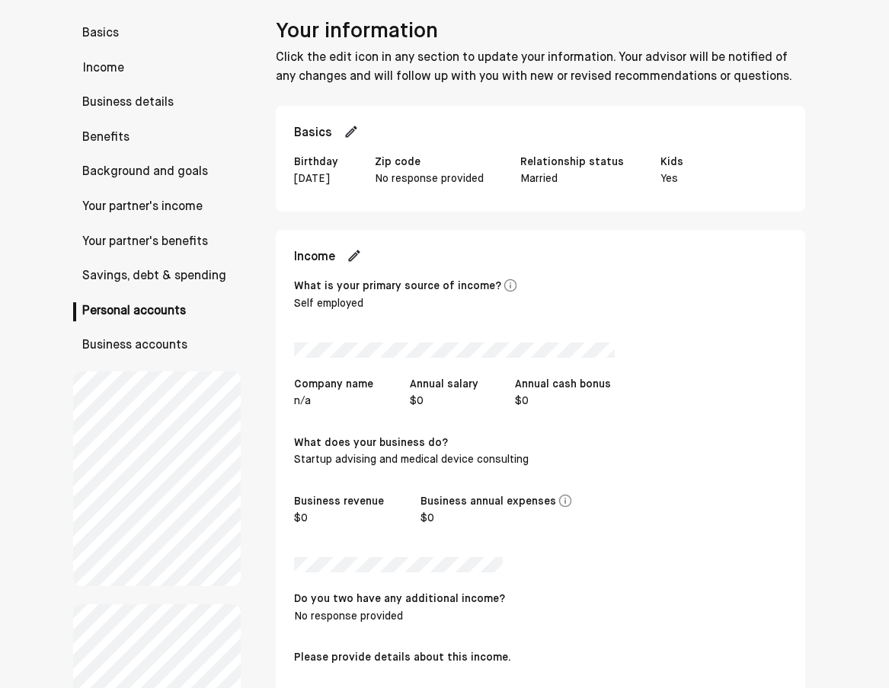
click at [356, 253] on img at bounding box center [354, 255] width 15 height 15
select select "**********"
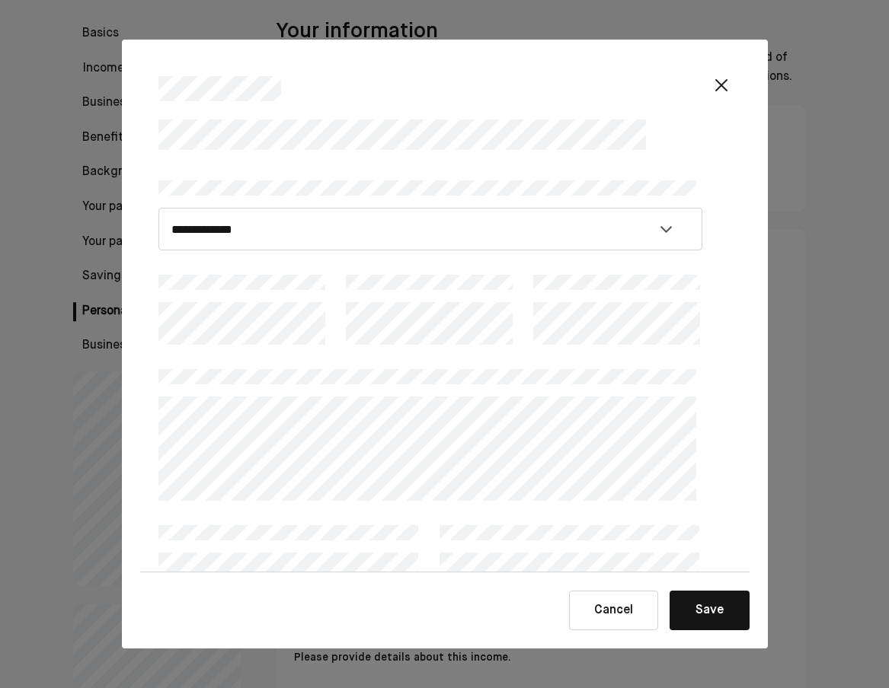
click at [720, 86] on img at bounding box center [721, 85] width 18 height 18
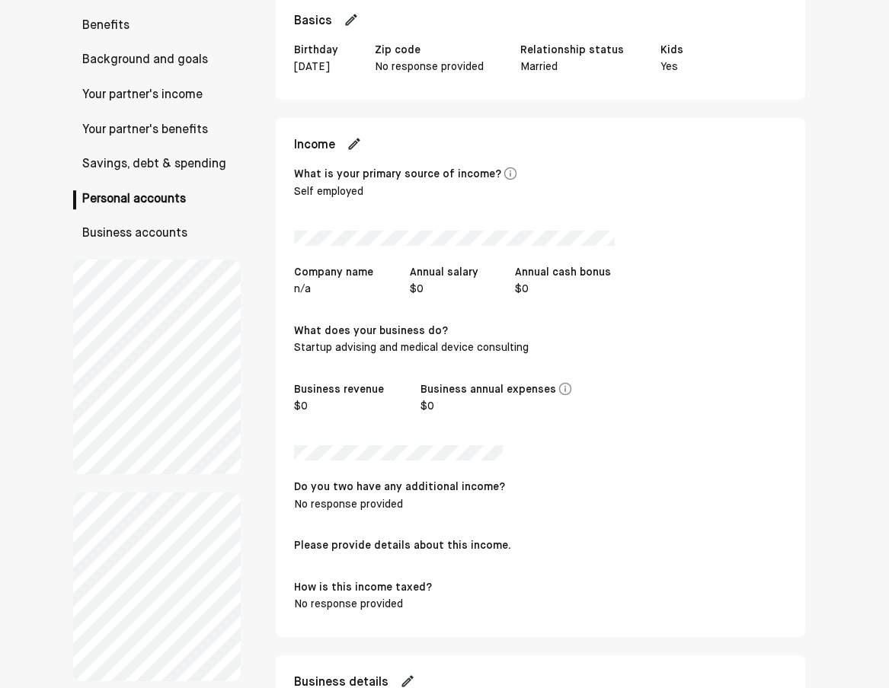
scroll to position [206, 0]
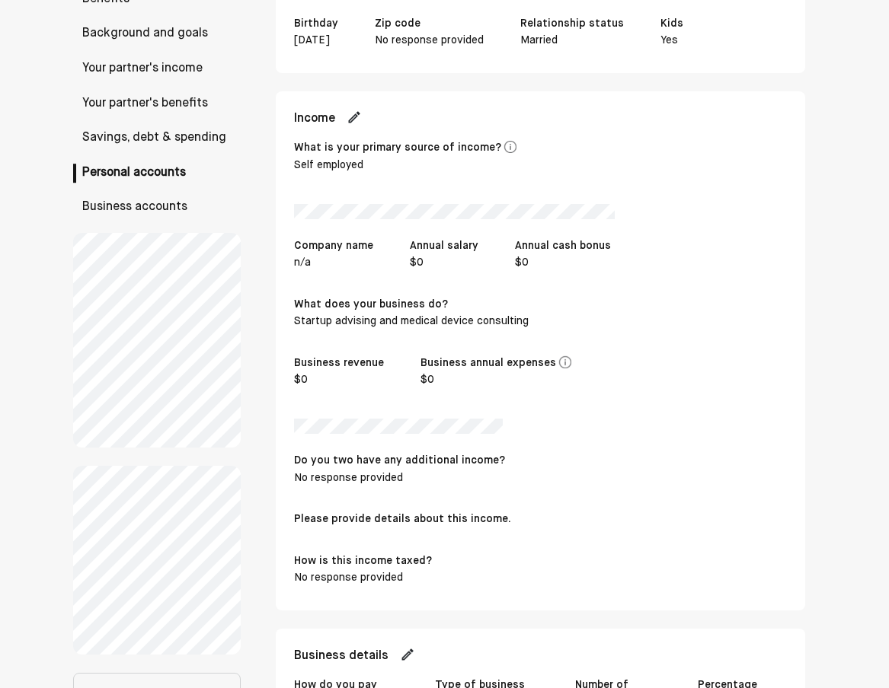
click at [358, 114] on img at bounding box center [354, 117] width 15 height 15
select select "**********"
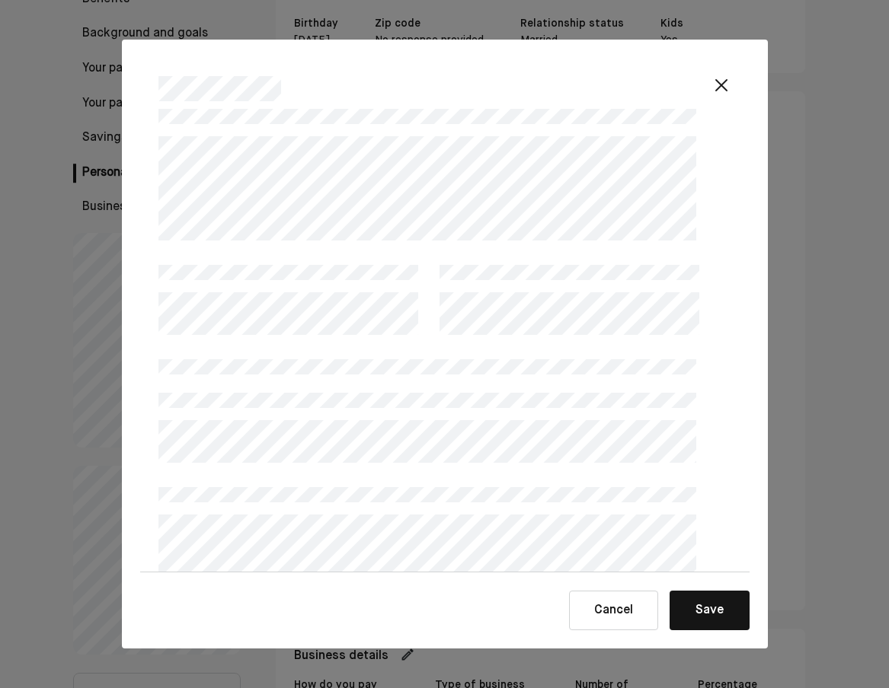
scroll to position [349, 0]
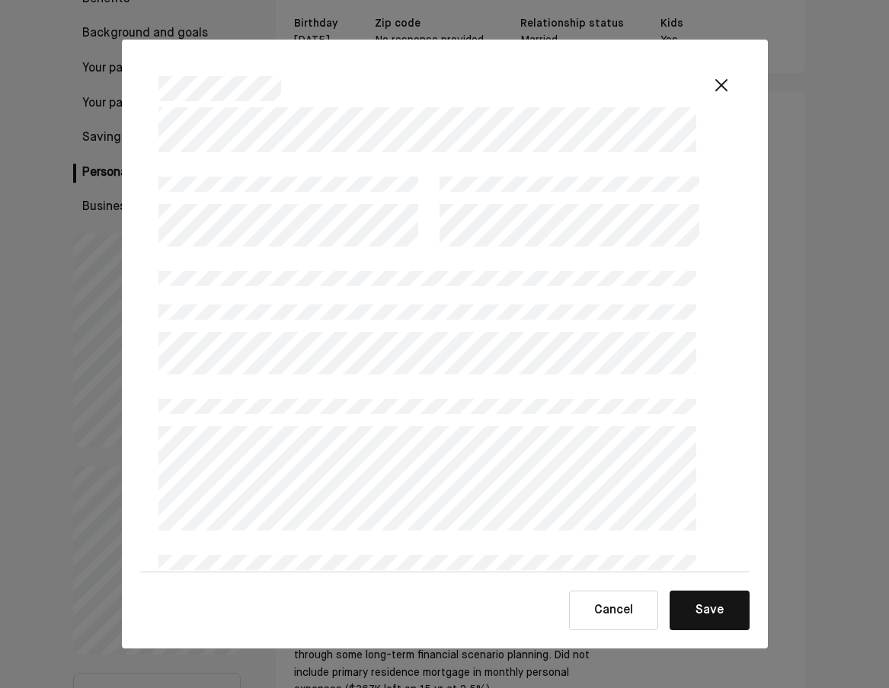
click at [401, 395] on div at bounding box center [430, 462] width 544 height 138
drag, startPoint x: 741, startPoint y: 418, endPoint x: 738, endPoint y: 449, distance: 31.4
click at [738, 449] on div "**********" at bounding box center [444, 339] width 609 height 465
click at [708, 611] on button "Save" at bounding box center [709, 611] width 80 height 40
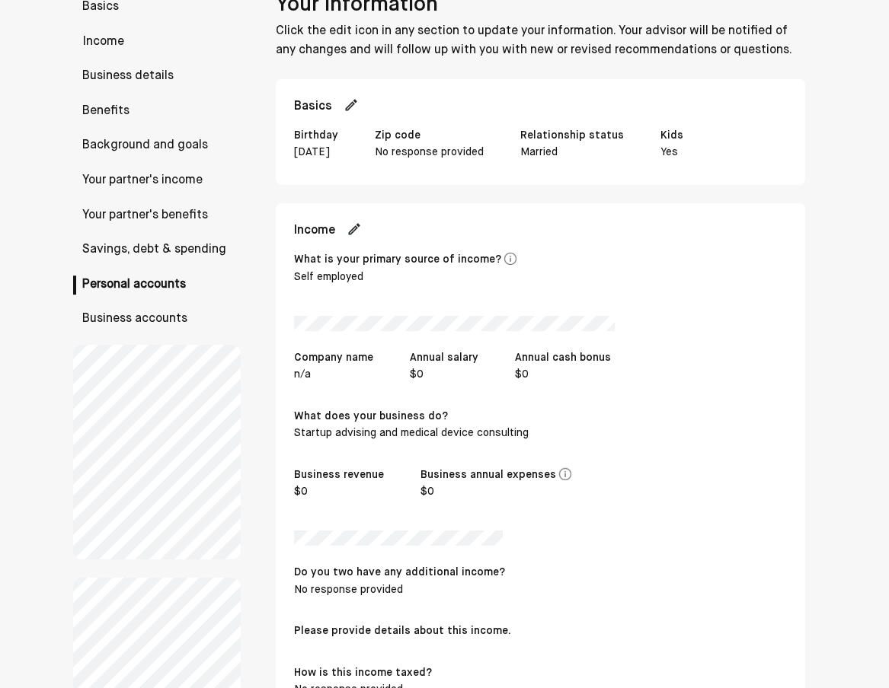
scroll to position [222, 0]
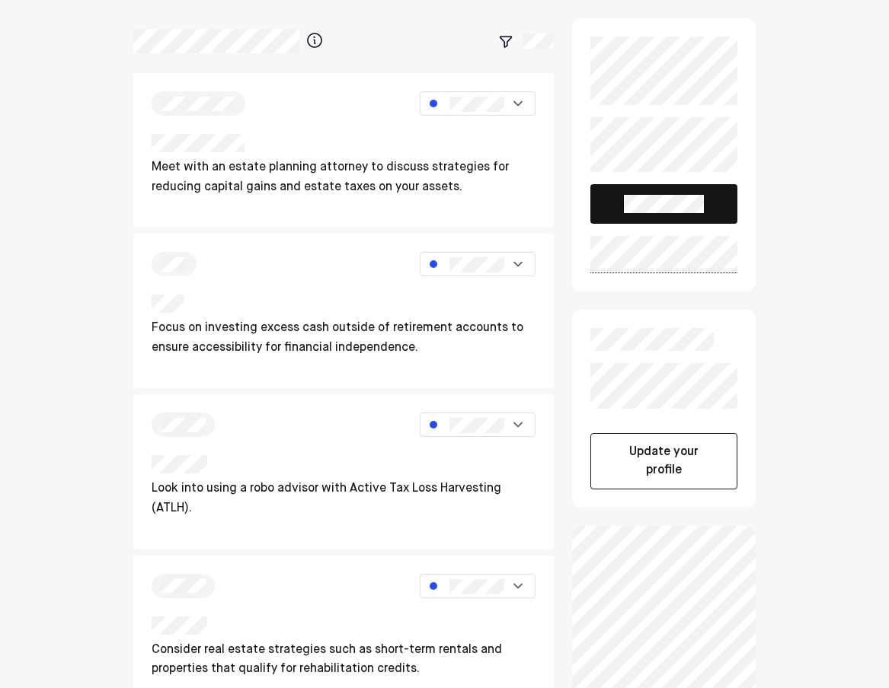
click at [659, 462] on button "Update your profile" at bounding box center [663, 461] width 147 height 56
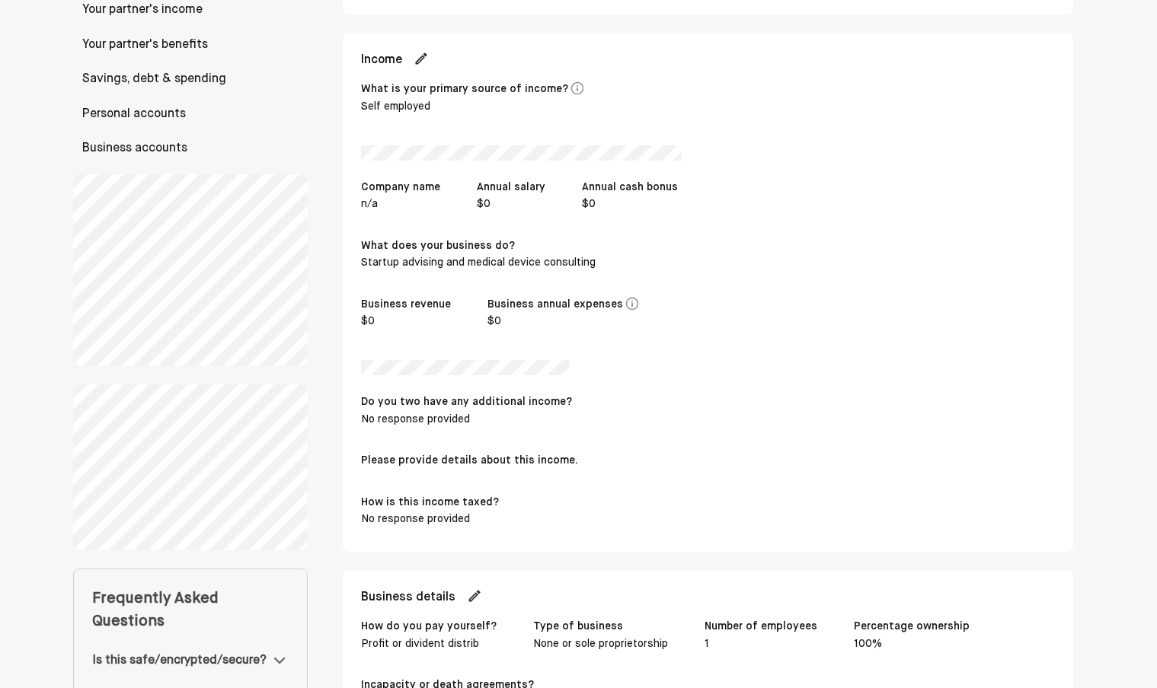
scroll to position [168, 0]
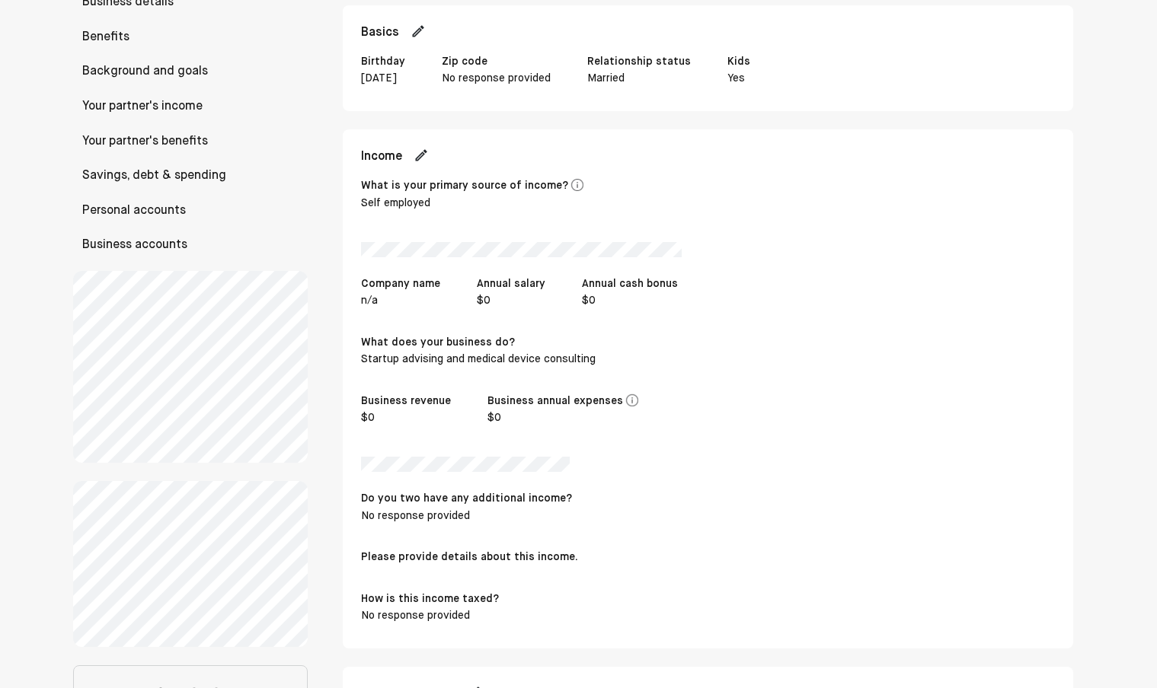
click at [426, 156] on img at bounding box center [421, 155] width 15 height 15
select select "**********"
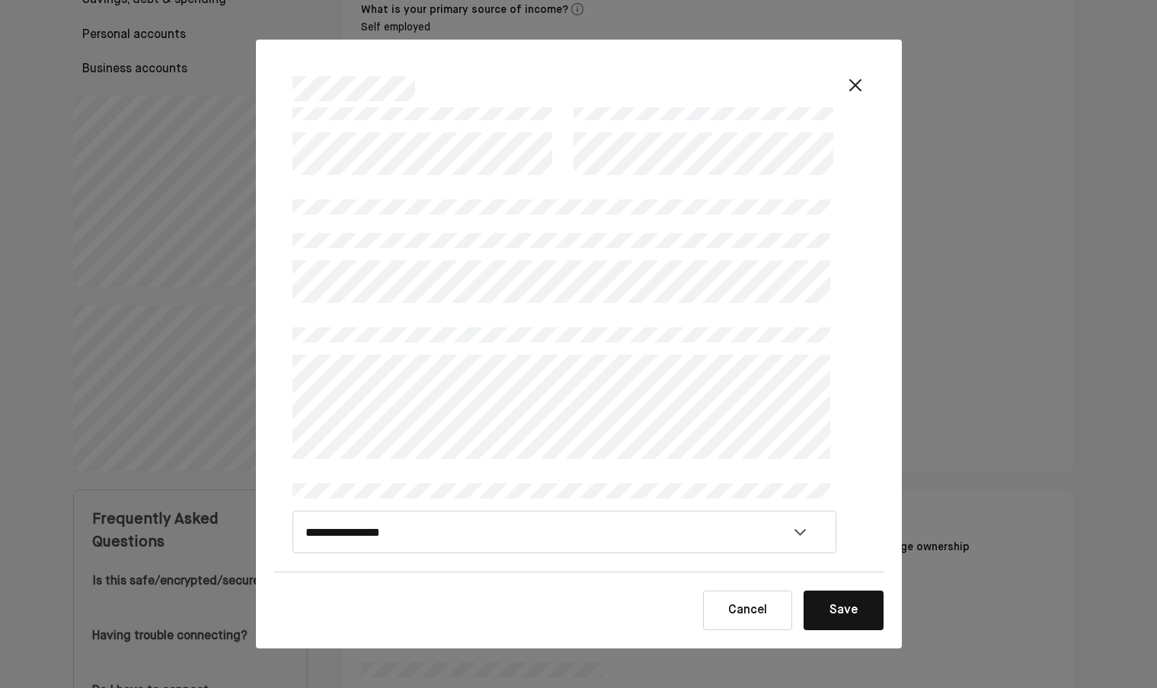
scroll to position [522, 0]
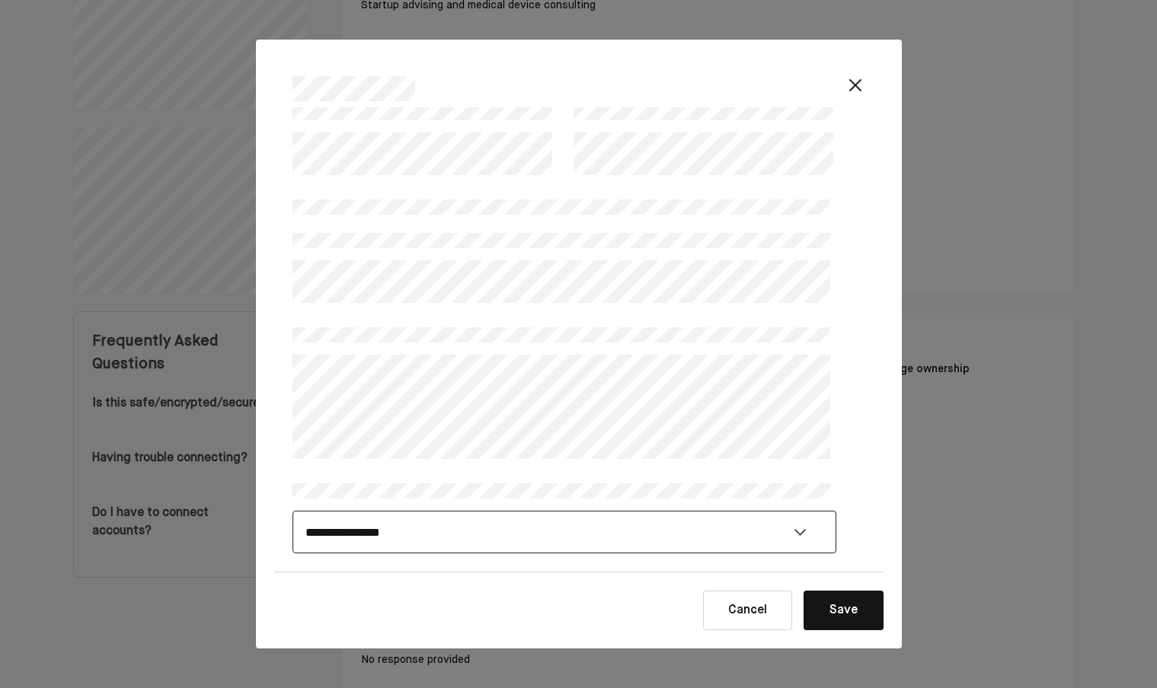
select select "**********"
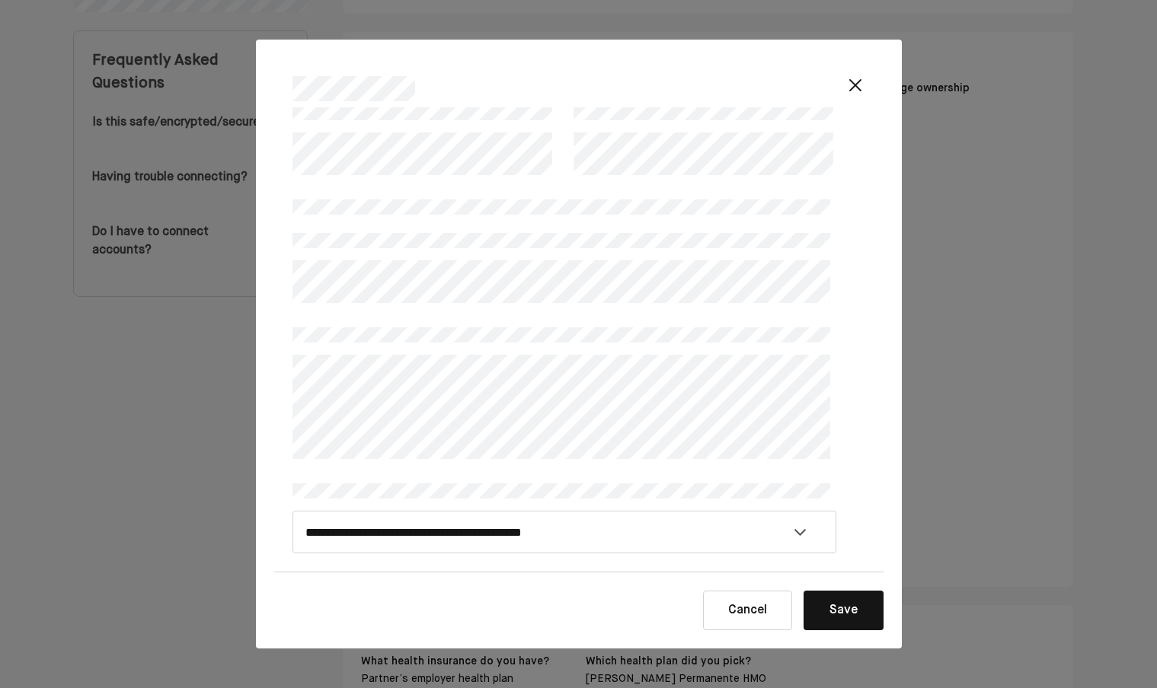
scroll to position [987, 0]
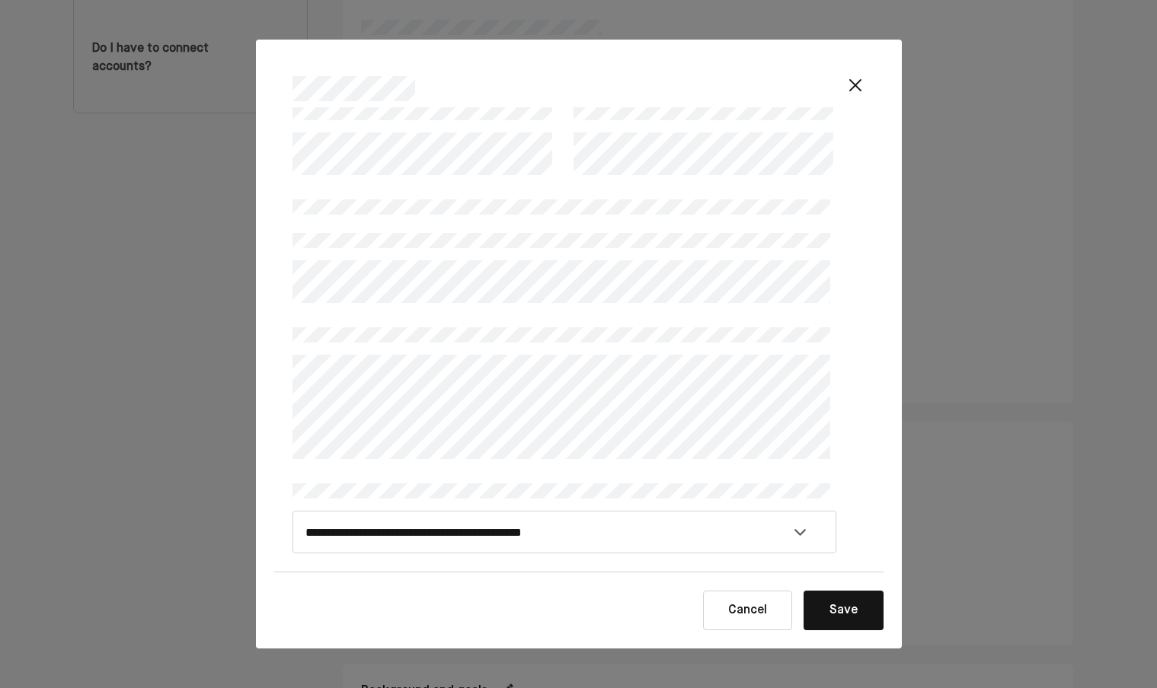
click at [865, 608] on button "Save" at bounding box center [843, 611] width 80 height 40
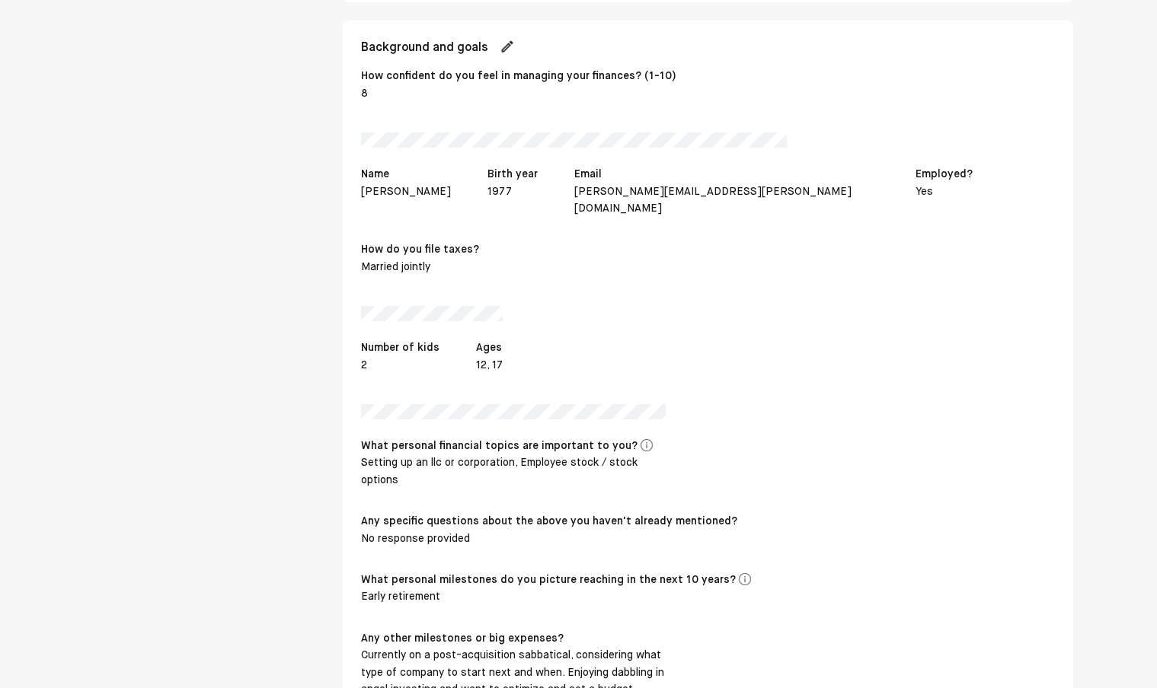
scroll to position [1573, 0]
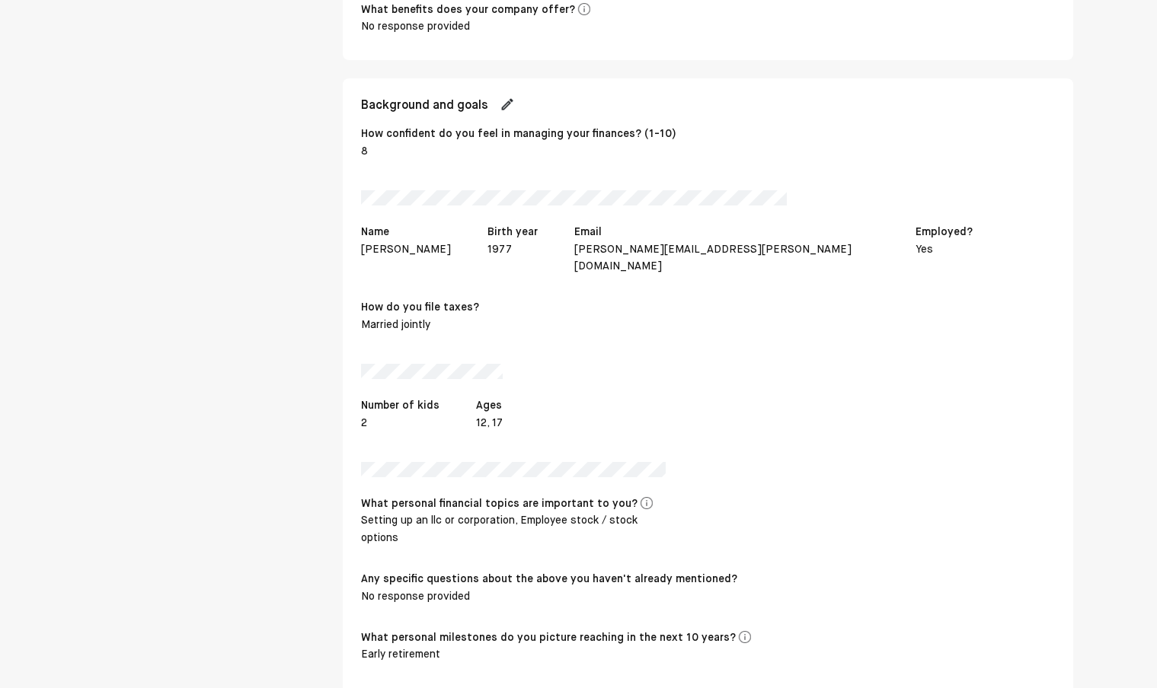
click at [511, 97] on img at bounding box center [507, 104] width 15 height 15
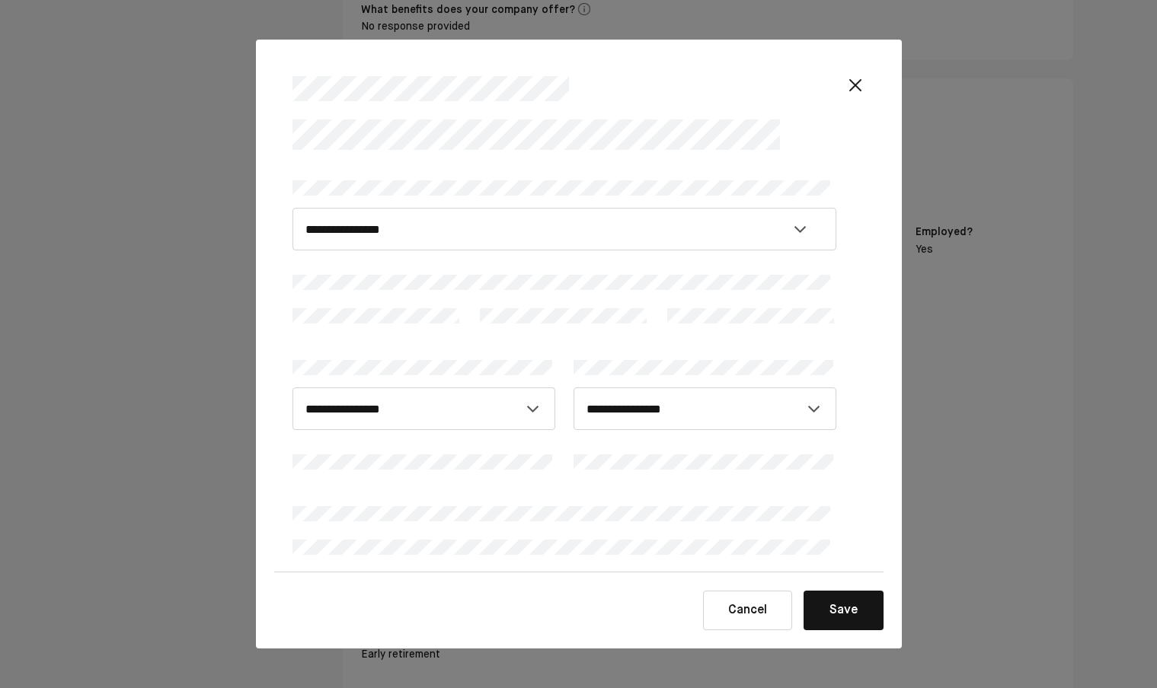
select select "*"
select select "****"
select select "**********"
drag, startPoint x: 876, startPoint y: 165, endPoint x: 876, endPoint y: 203, distance: 38.1
click at [877, 203] on div "**********" at bounding box center [578, 339] width 609 height 465
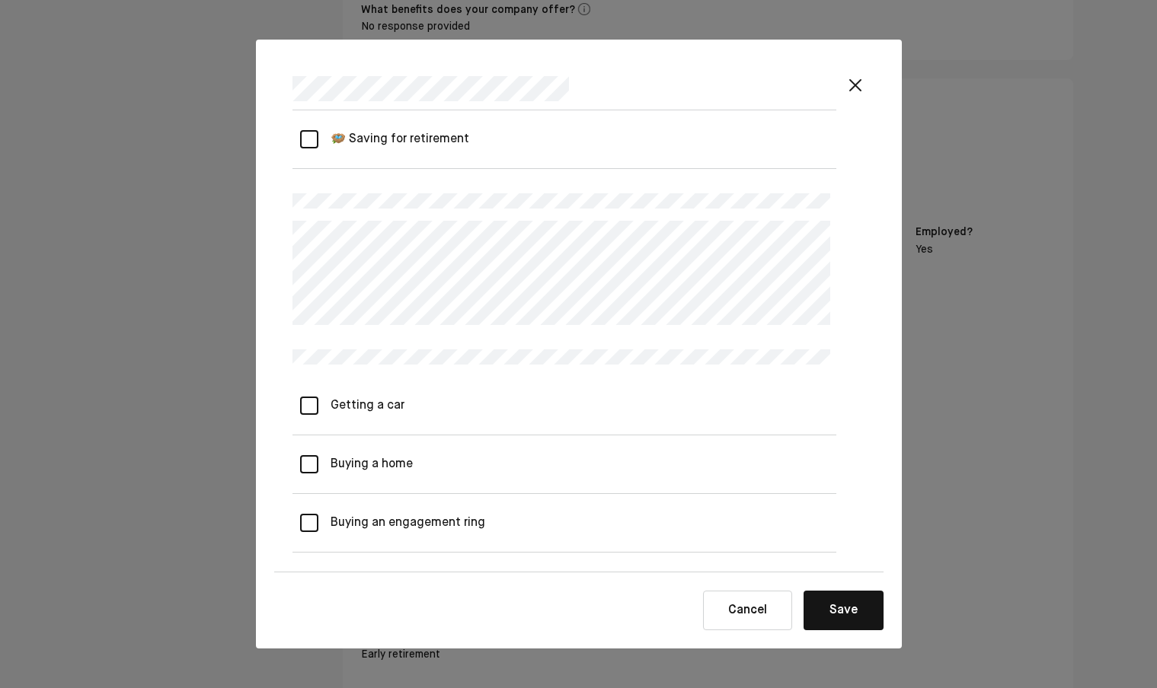
scroll to position [999, 0]
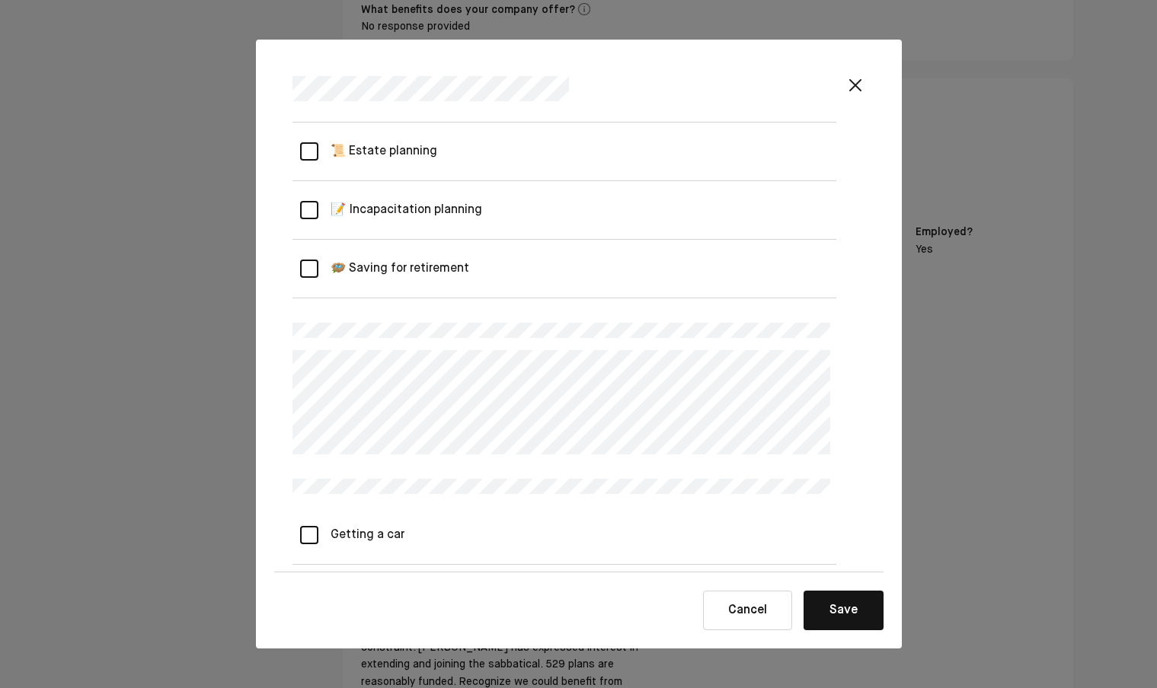
click at [503, 299] on div "**********" at bounding box center [564, 584] width 544 height 2819
click at [859, 610] on button "Save" at bounding box center [843, 611] width 80 height 40
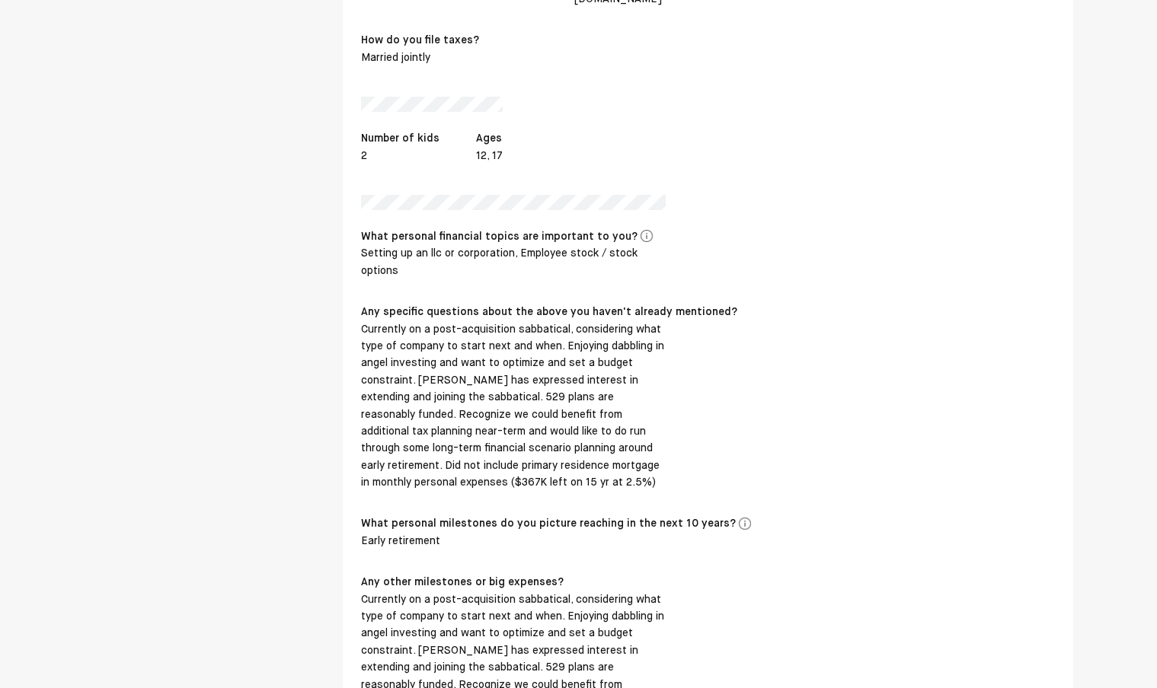
scroll to position [1617, 0]
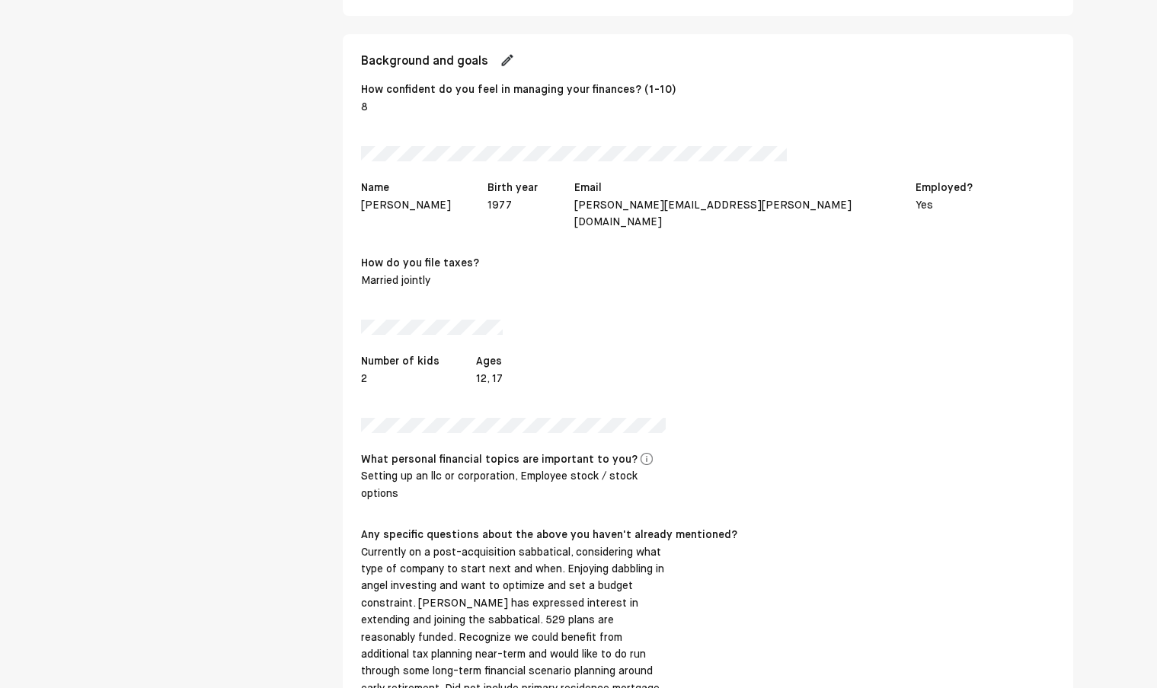
click at [509, 53] on img at bounding box center [507, 60] width 15 height 15
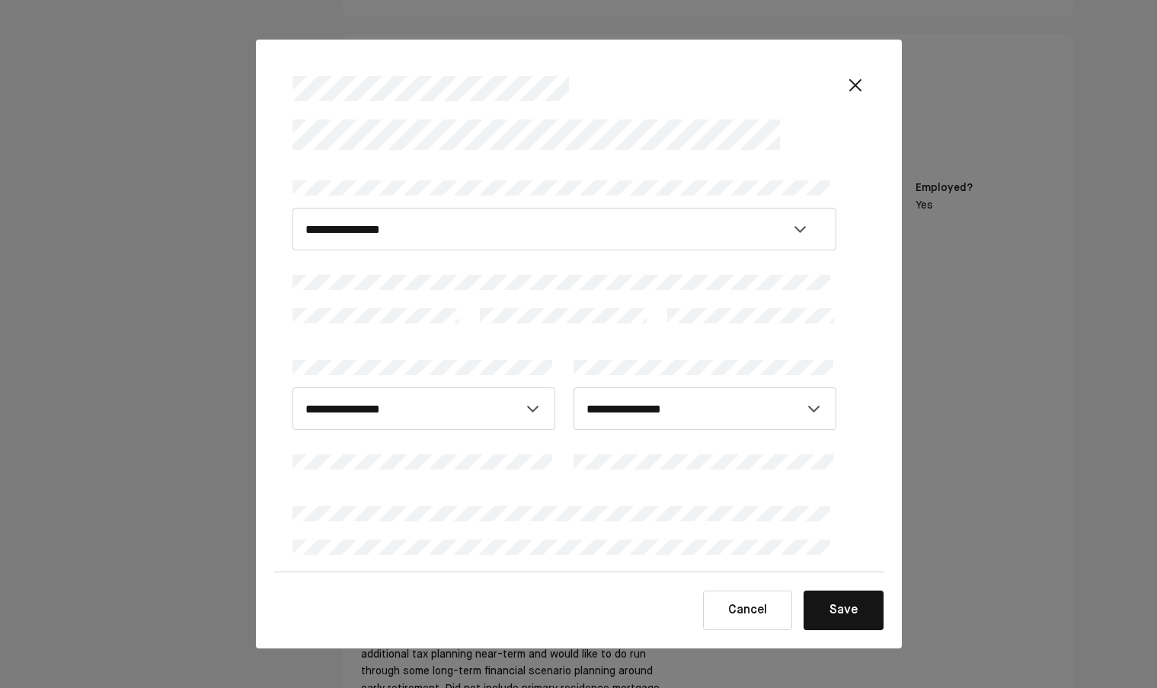
select select "*"
select select "****"
select select "**********"
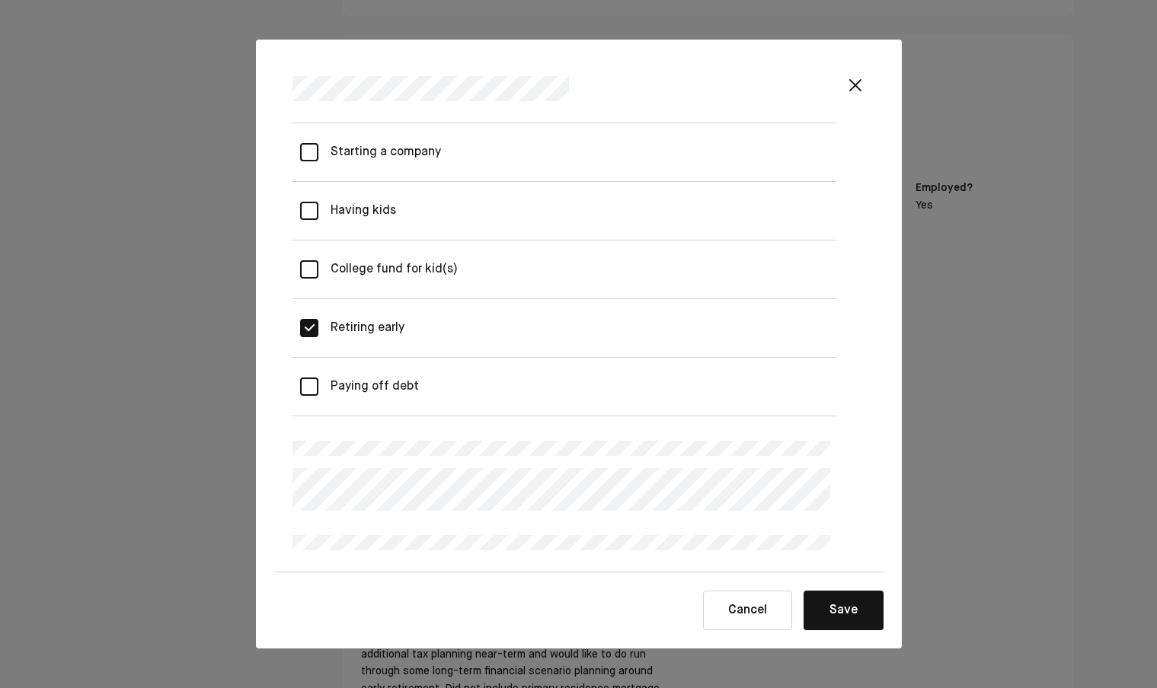
scroll to position [1807, 0]
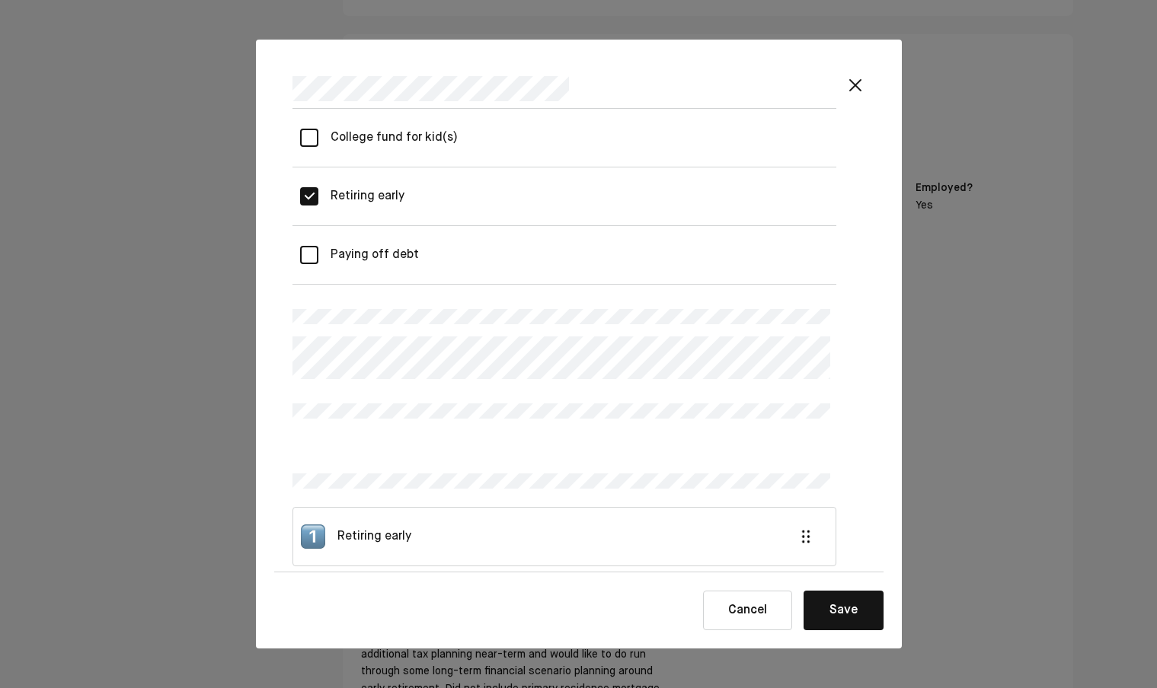
click at [844, 602] on button "Save" at bounding box center [843, 611] width 80 height 40
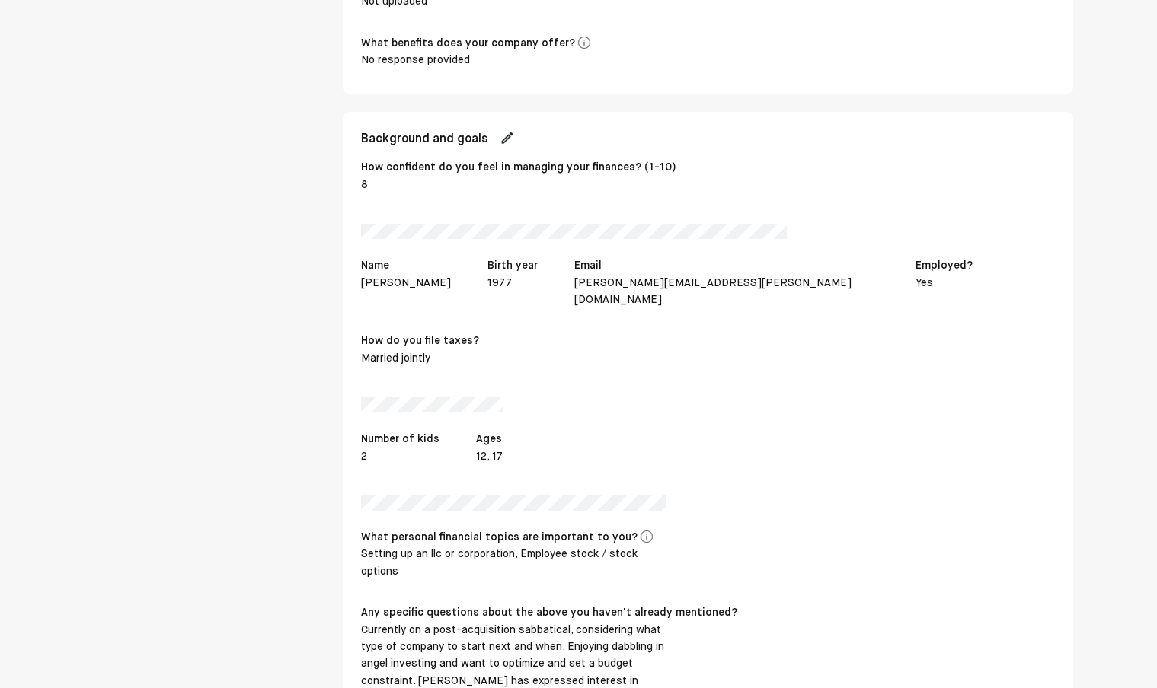
scroll to position [1583, 0]
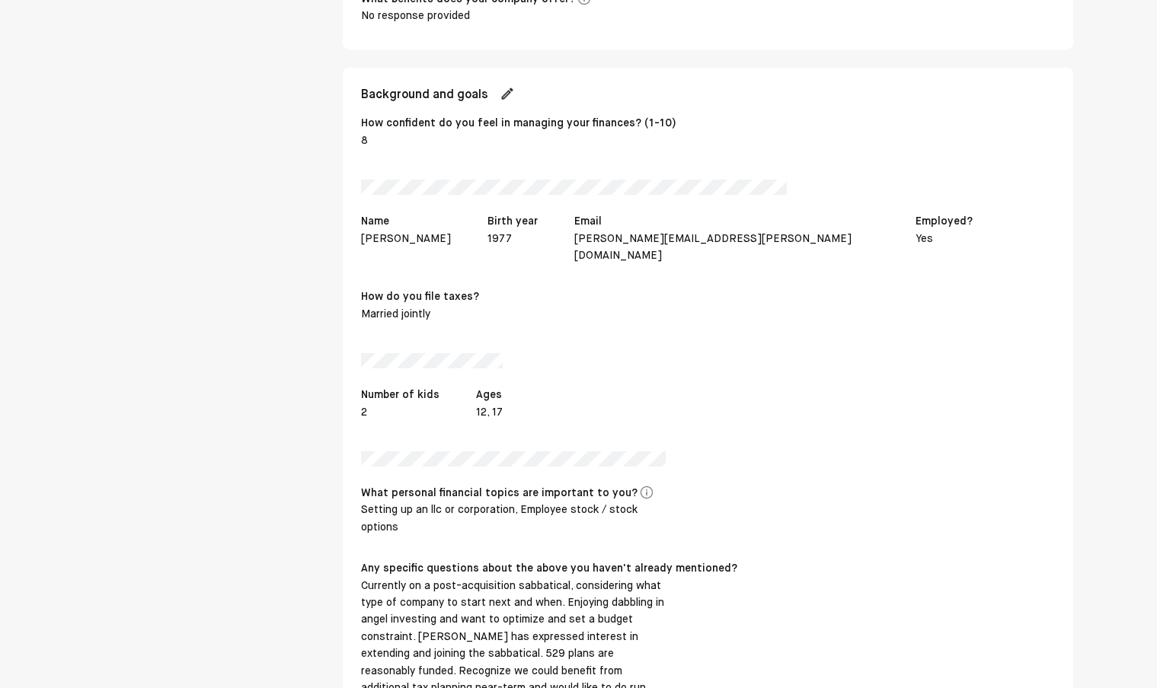
click at [515, 86] on img at bounding box center [507, 93] width 15 height 15
select select "*"
select select "****"
select select "**********"
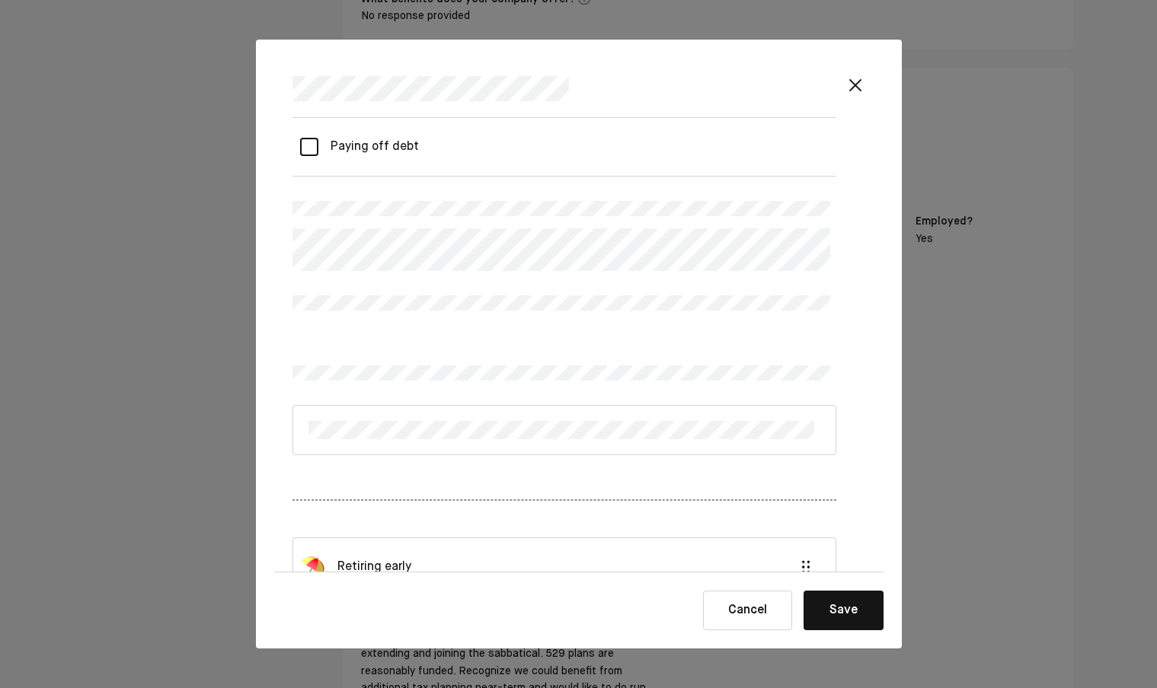
scroll to position [1976, 0]
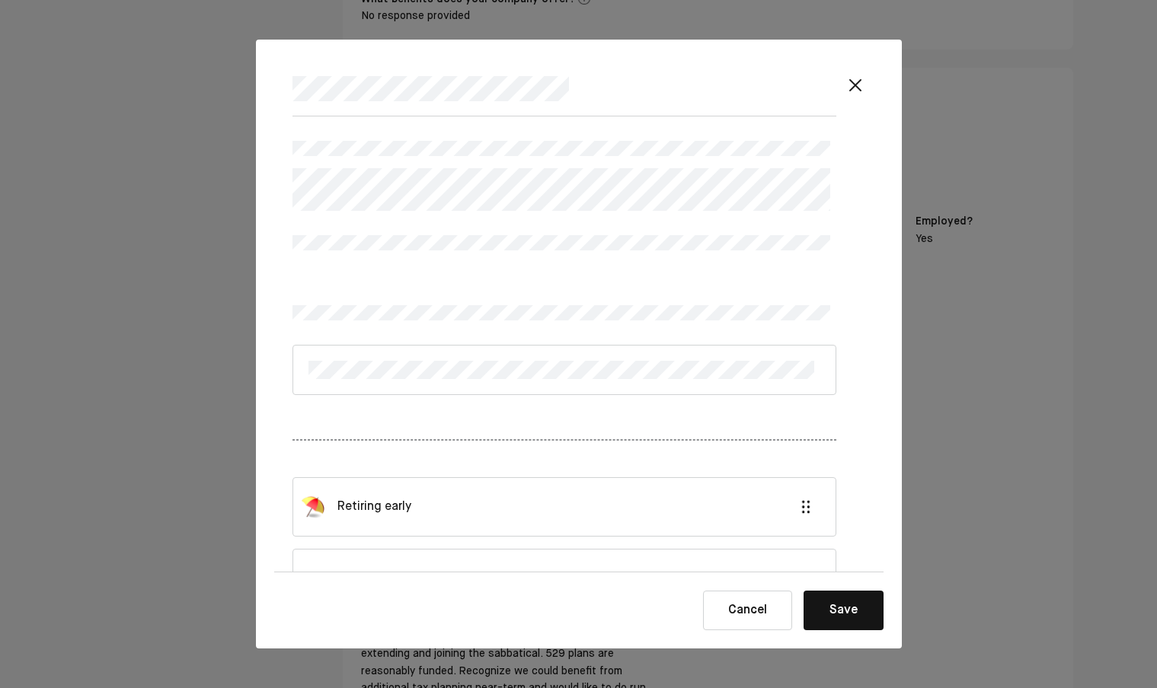
click at [850, 606] on button "Save" at bounding box center [843, 611] width 80 height 40
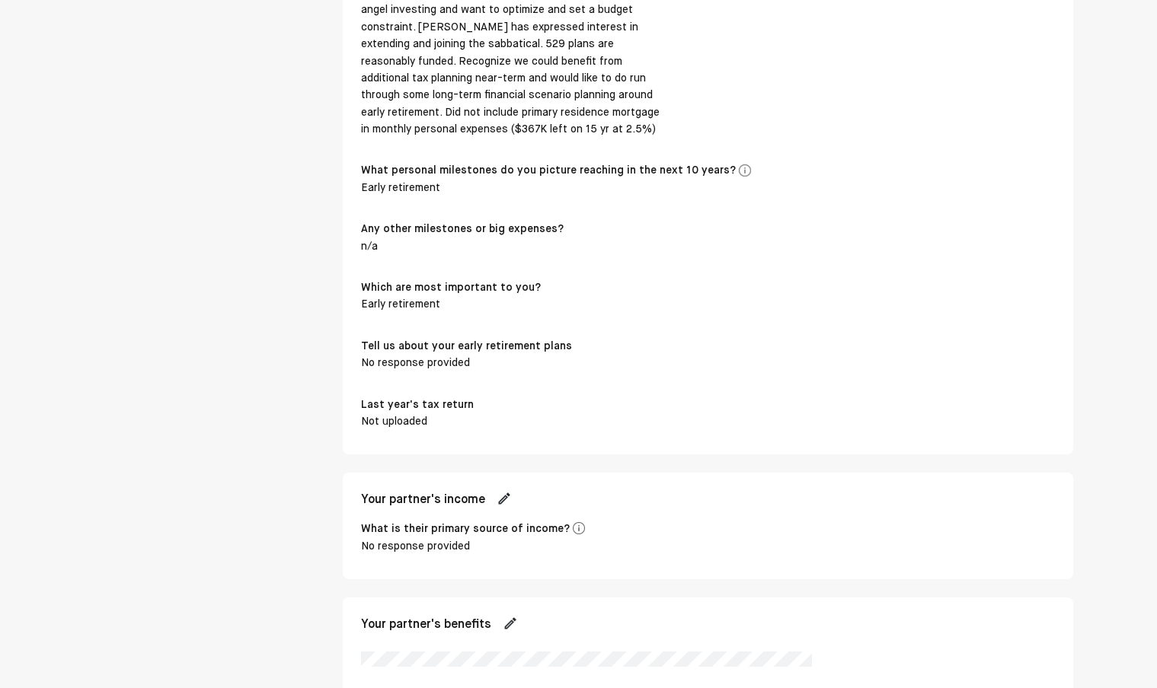
scroll to position [2241, 0]
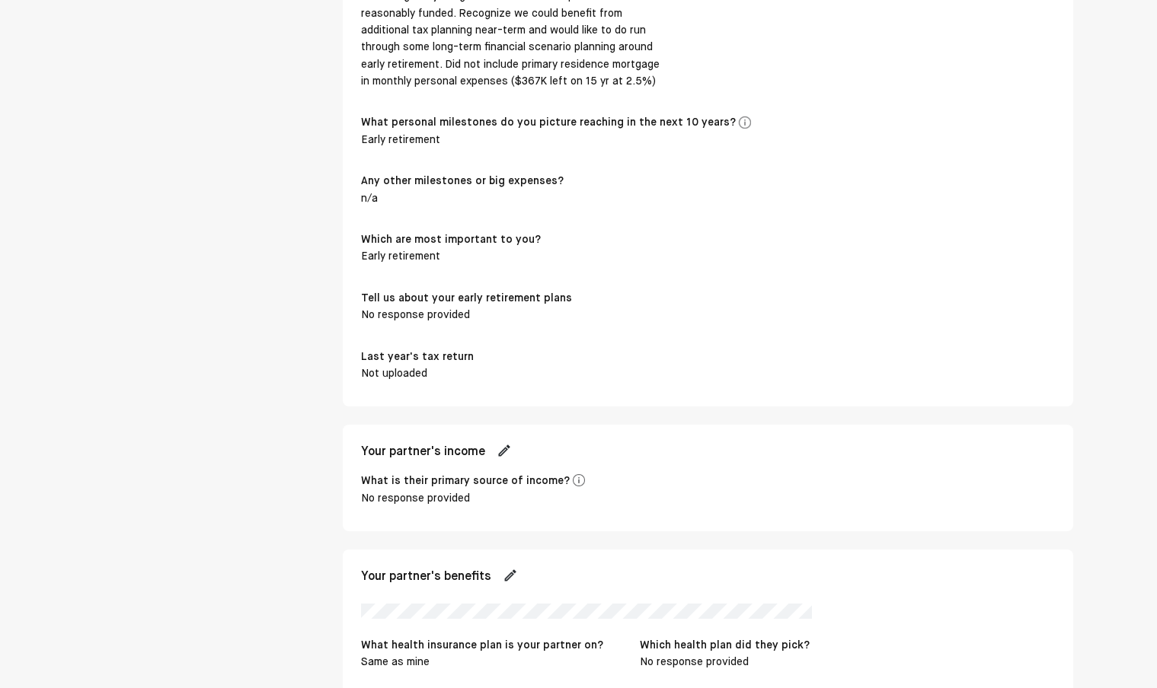
click at [512, 443] on img at bounding box center [504, 450] width 15 height 15
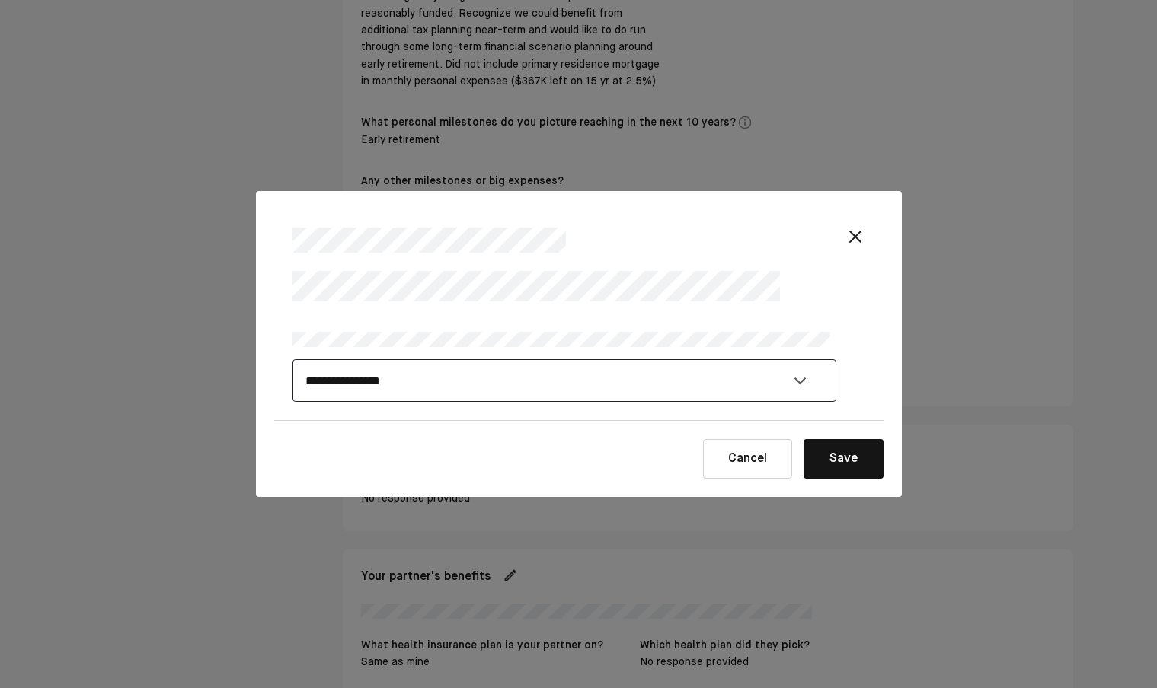
select select "********"
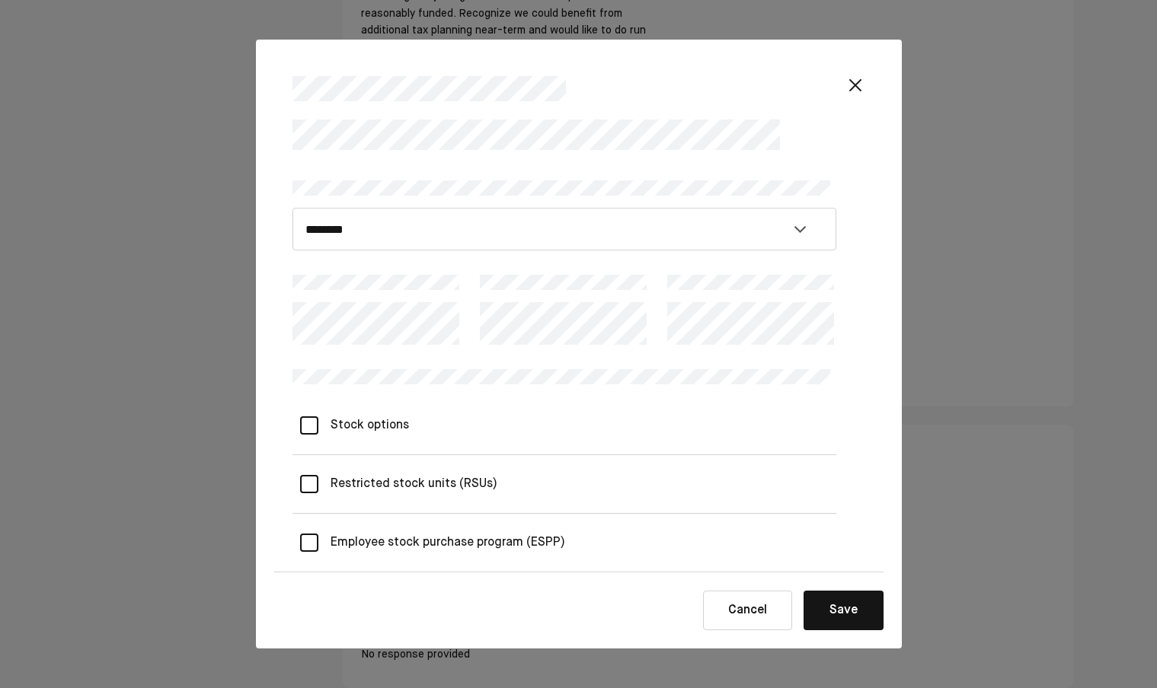
click at [418, 487] on \(RSUs\) "Restricted stock units (RSUs)" at bounding box center [407, 484] width 179 height 43
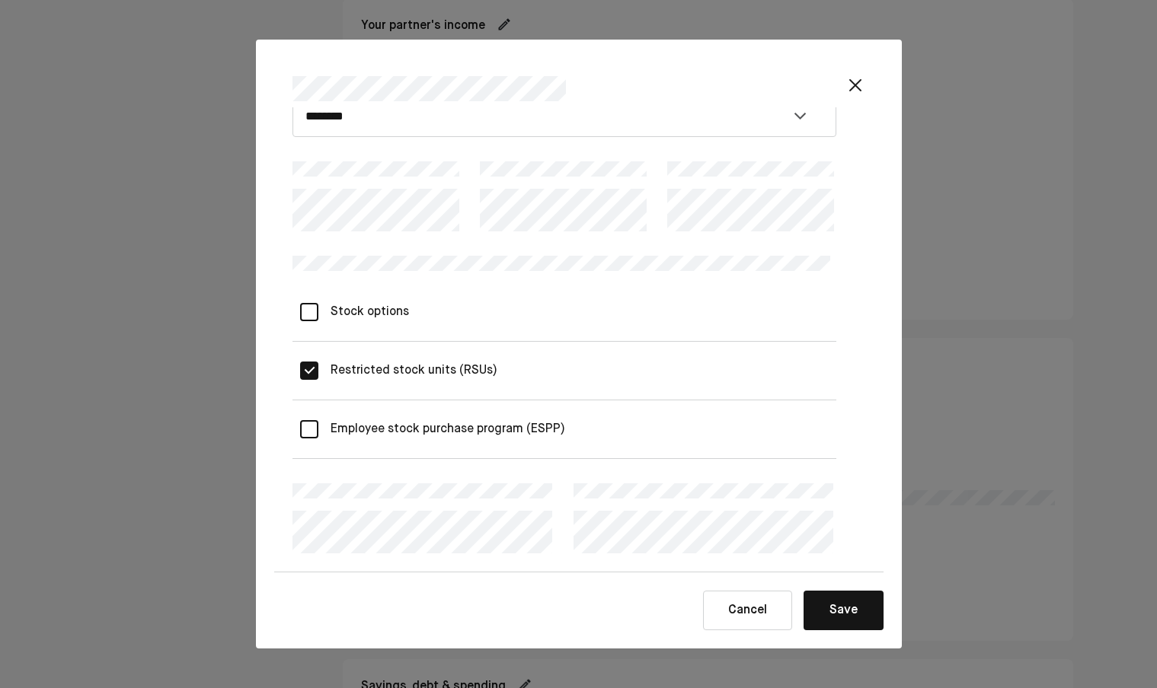
scroll to position [90, 0]
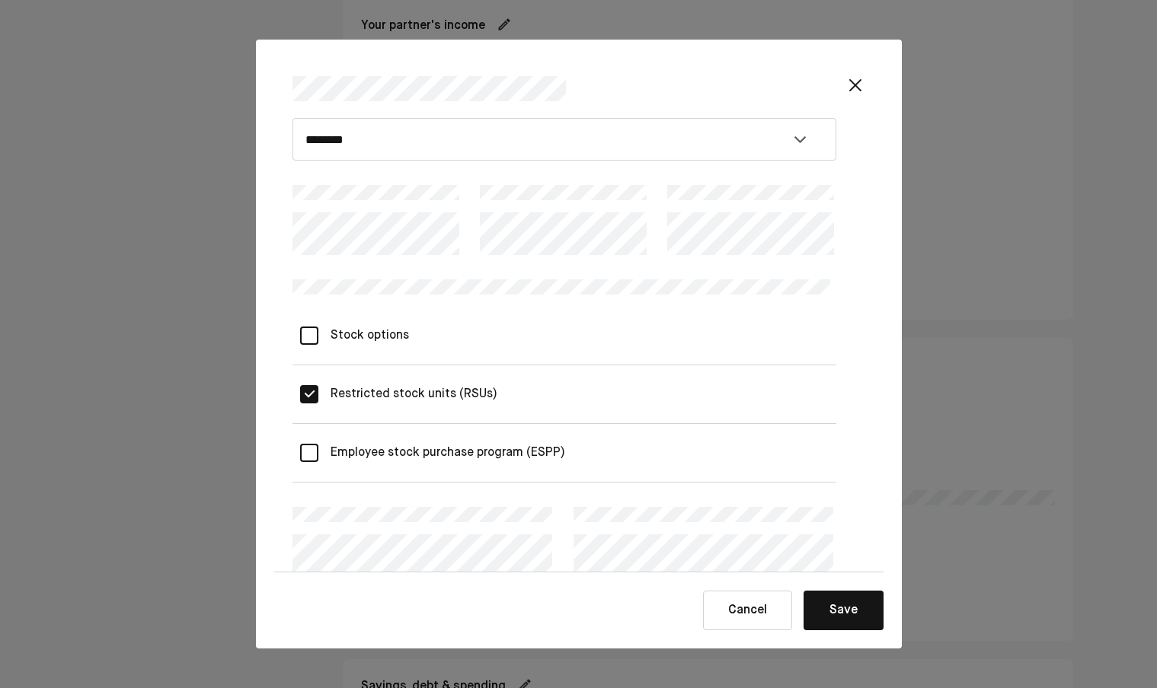
click at [842, 610] on button "Save" at bounding box center [843, 611] width 80 height 40
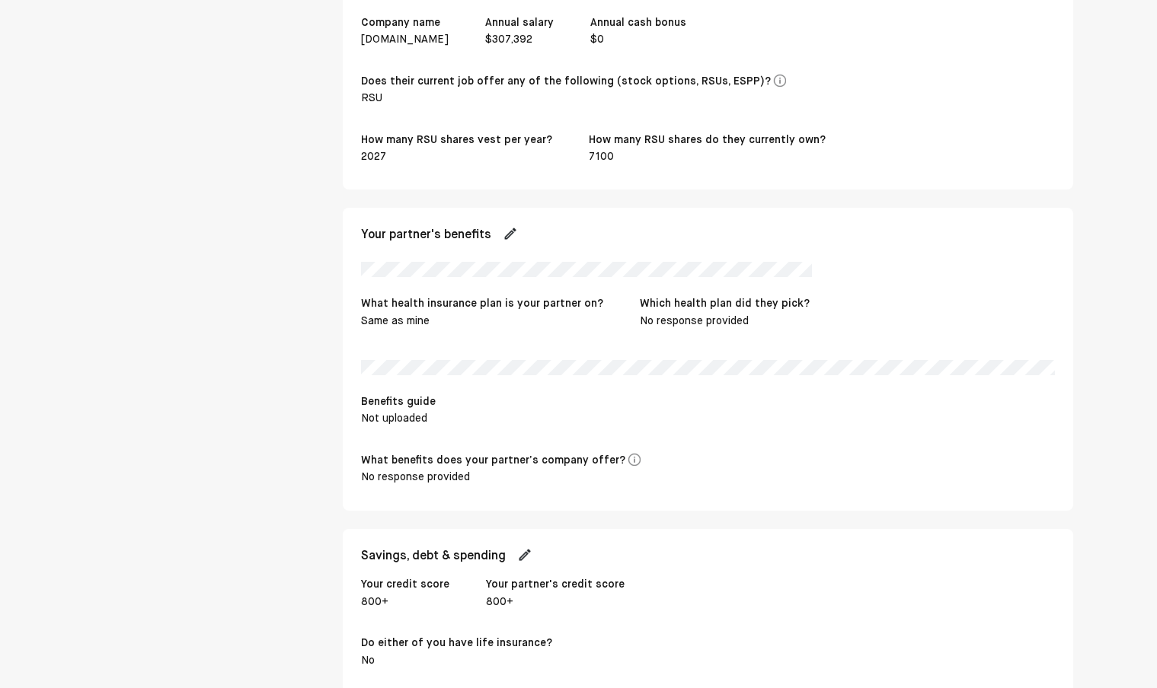
scroll to position [2854, 0]
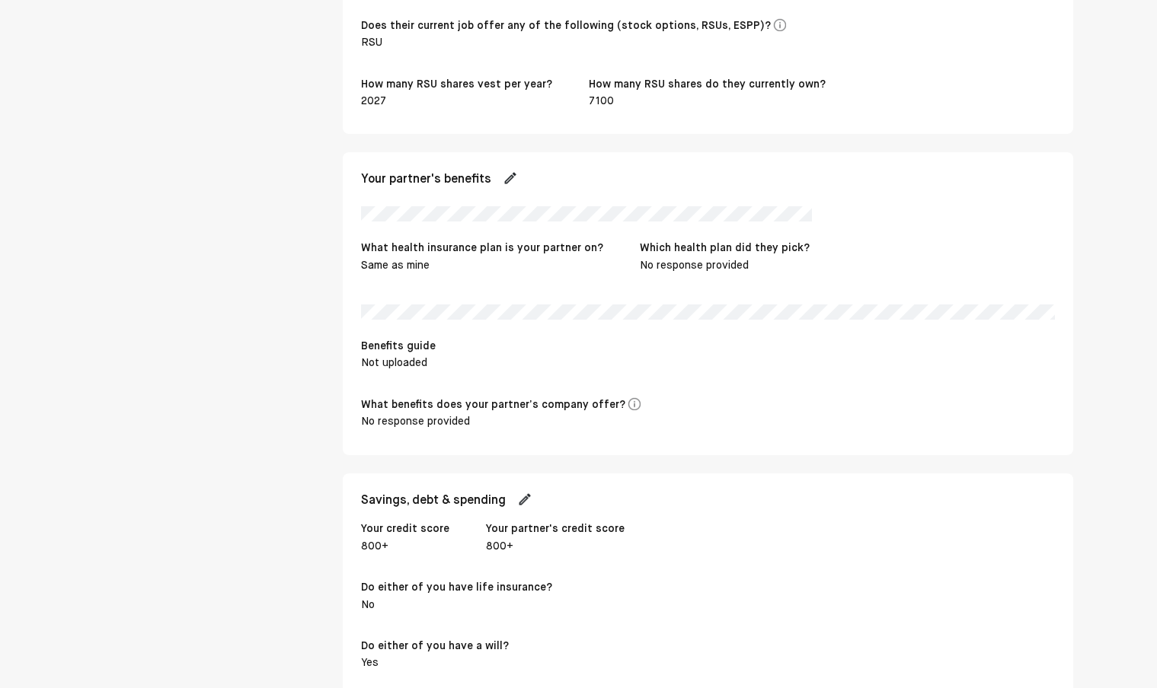
click at [515, 171] on img at bounding box center [510, 178] width 15 height 15
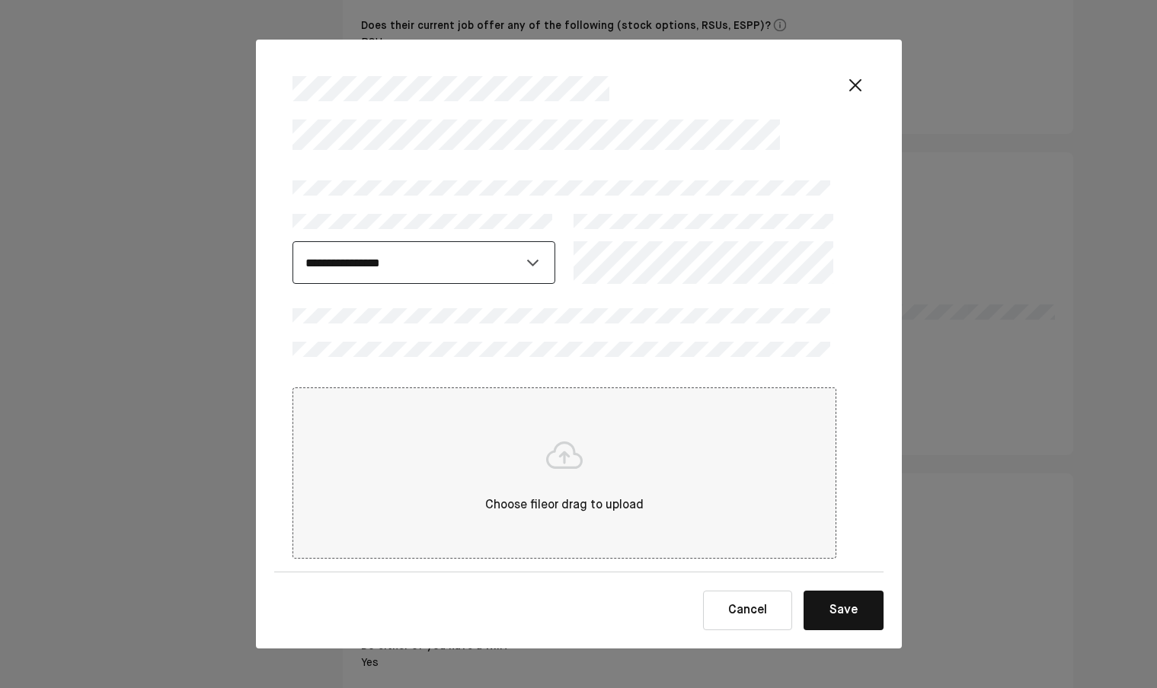
select select "**********"
click at [854, 612] on button "Save" at bounding box center [843, 611] width 80 height 40
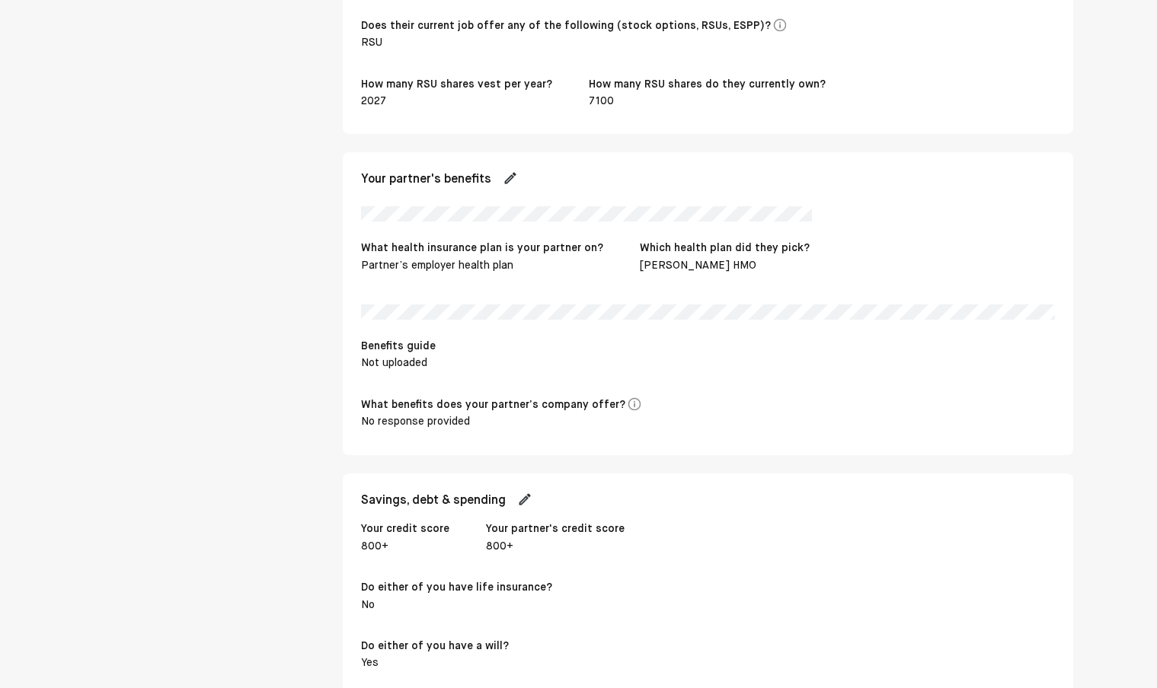
click at [628, 398] on img at bounding box center [634, 404] width 12 height 12
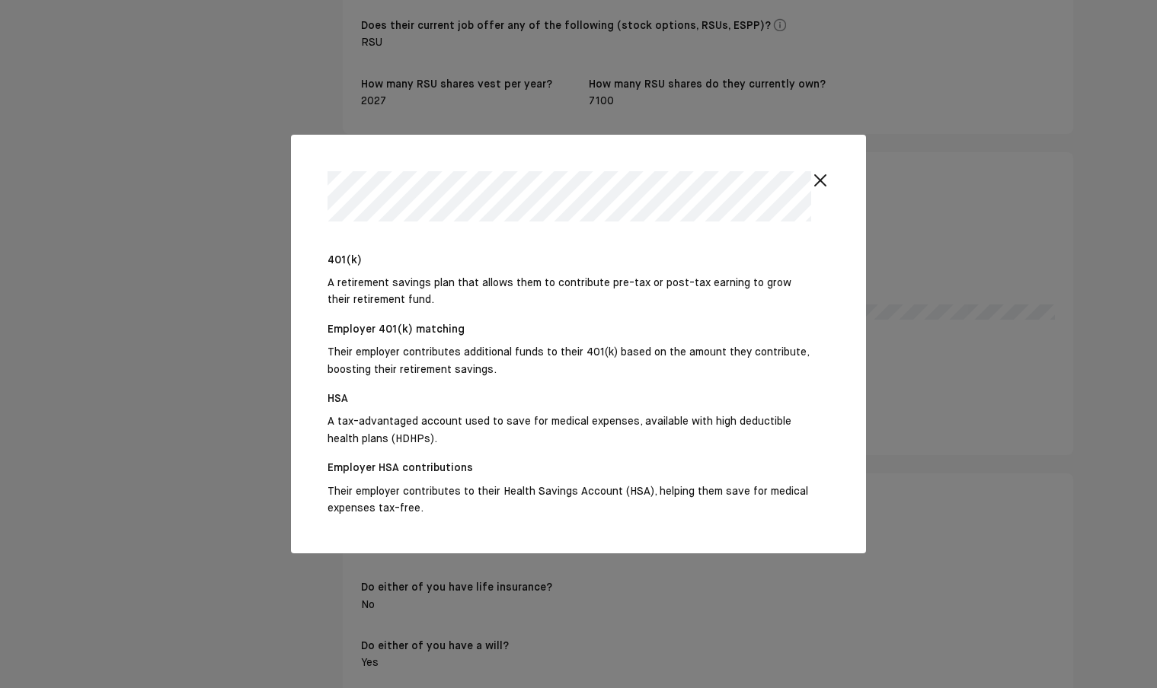
drag, startPoint x: 838, startPoint y: 178, endPoint x: 794, endPoint y: 198, distance: 49.1
click at [829, 178] on img at bounding box center [820, 180] width 18 height 18
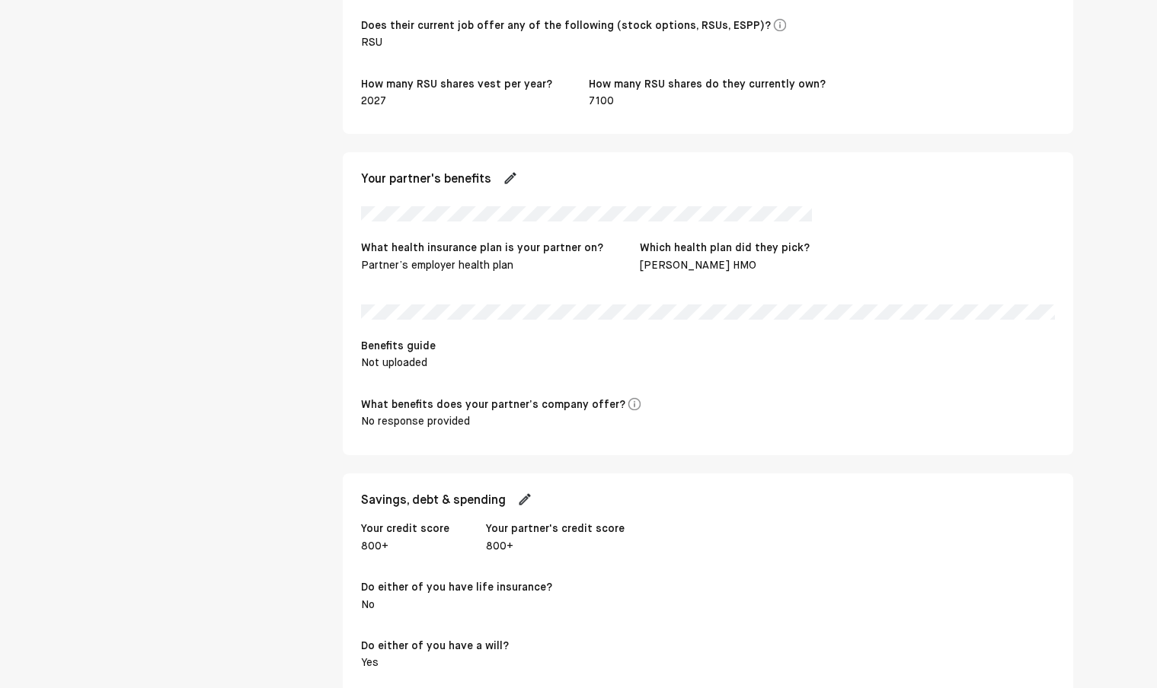
click at [510, 171] on img at bounding box center [510, 178] width 15 height 15
select select "**********"
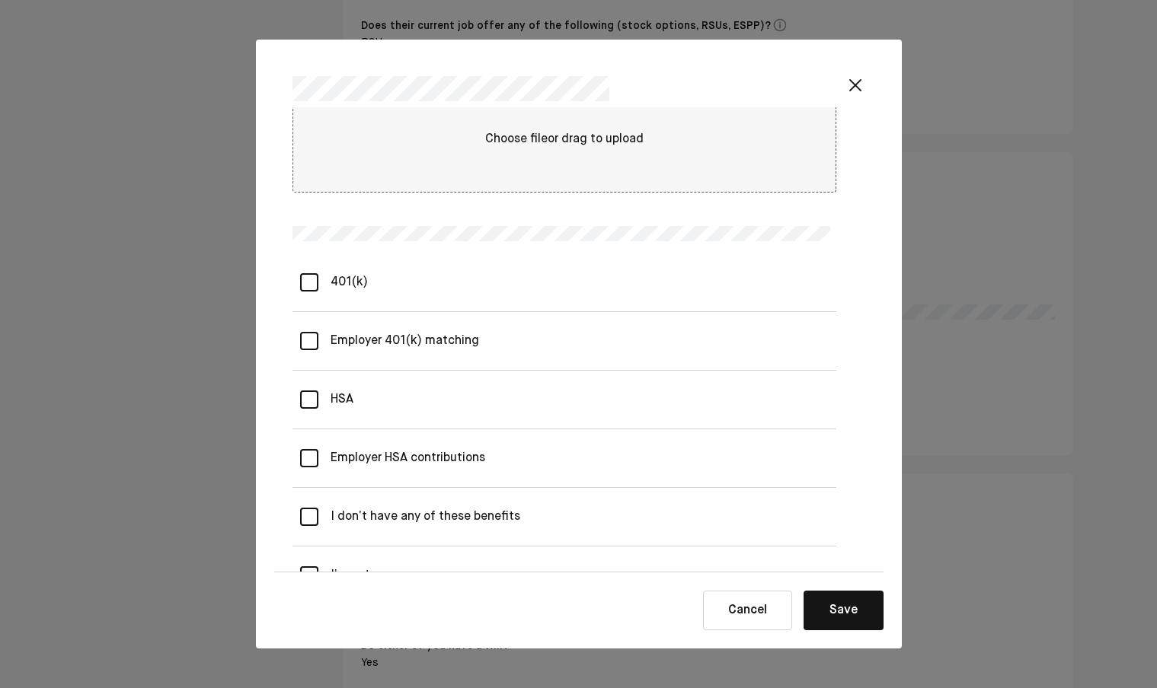
scroll to position [416, 0]
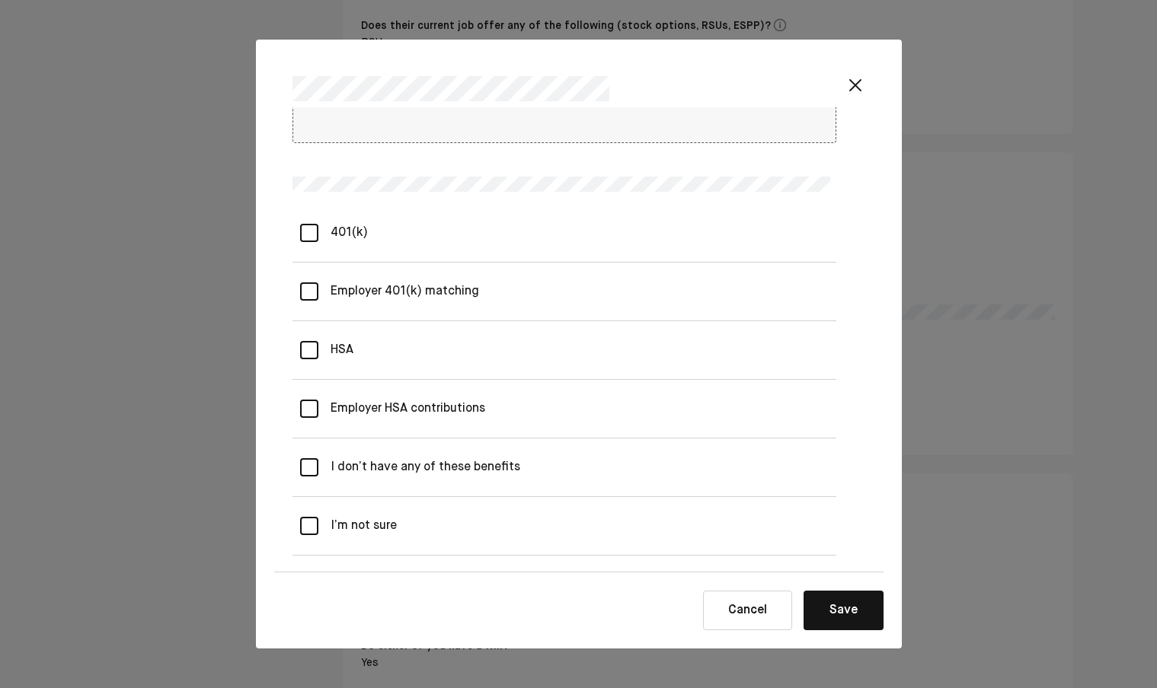
click at [353, 225] on div "401(k)" at bounding box center [343, 233] width 50 height 43
click at [349, 287] on matching "Employer 401(k) matching" at bounding box center [398, 291] width 161 height 43
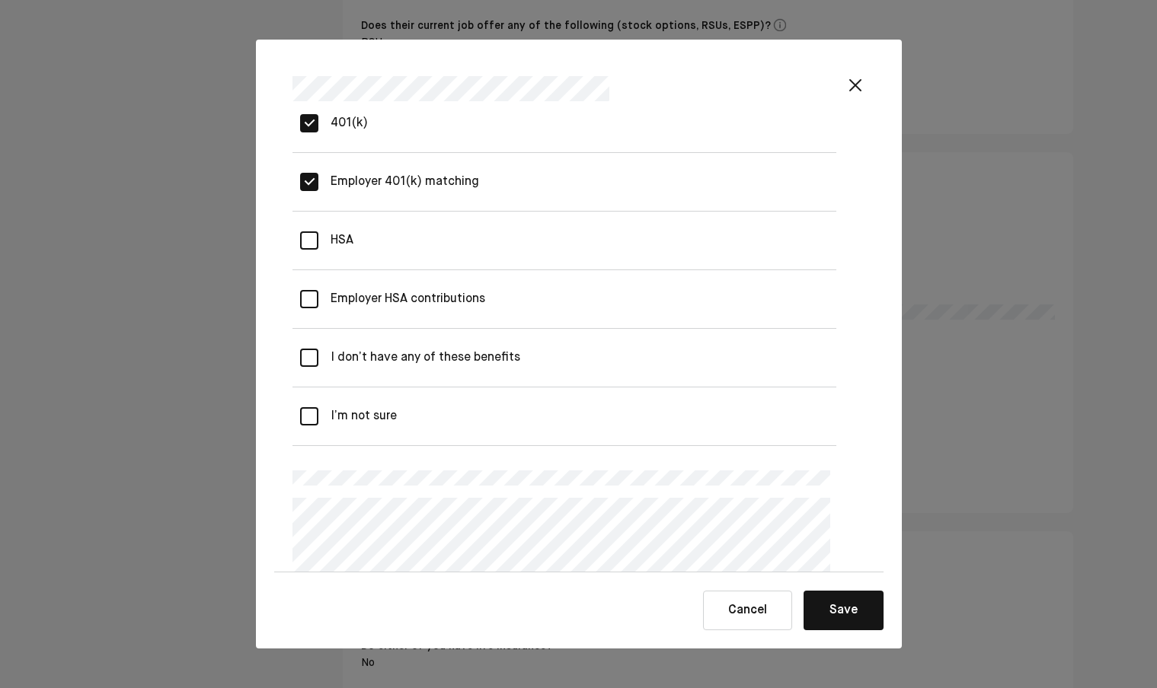
scroll to position [554, 0]
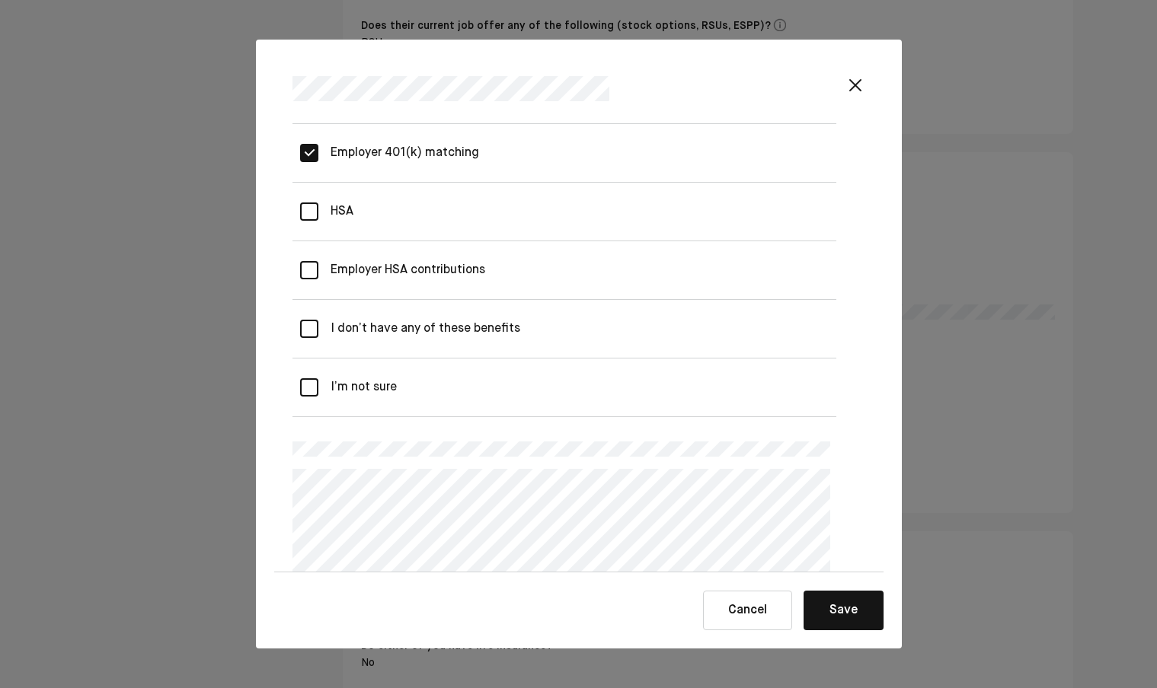
click at [338, 209] on div "HSA" at bounding box center [335, 211] width 35 height 43
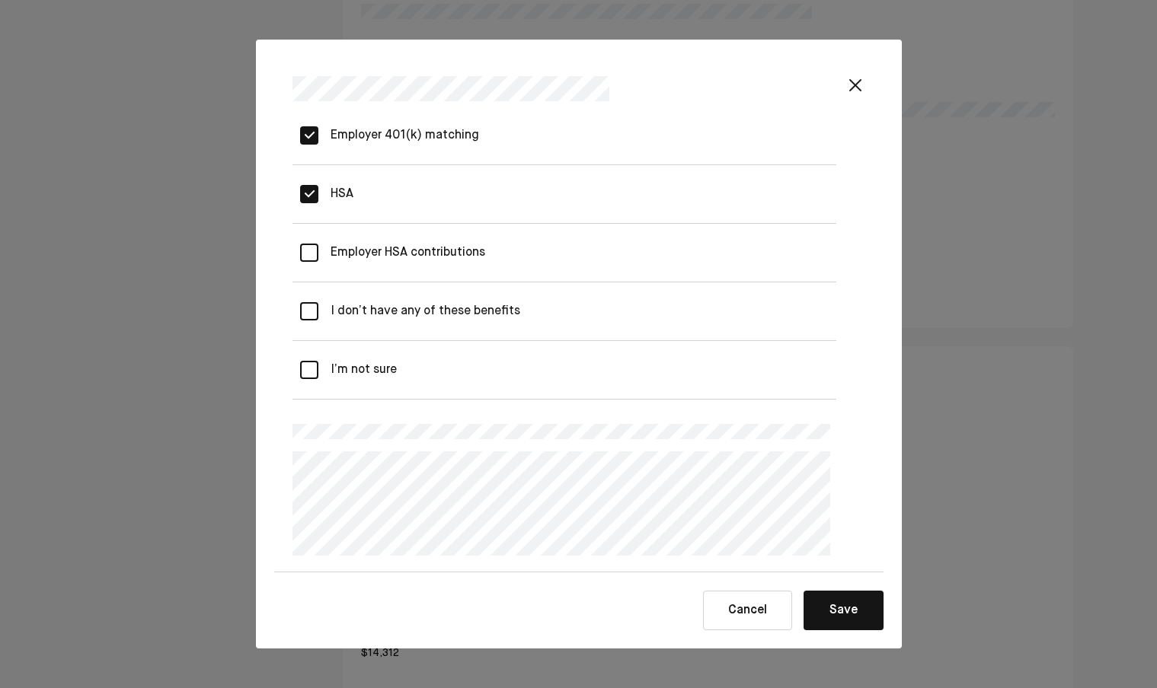
scroll to position [3246, 0]
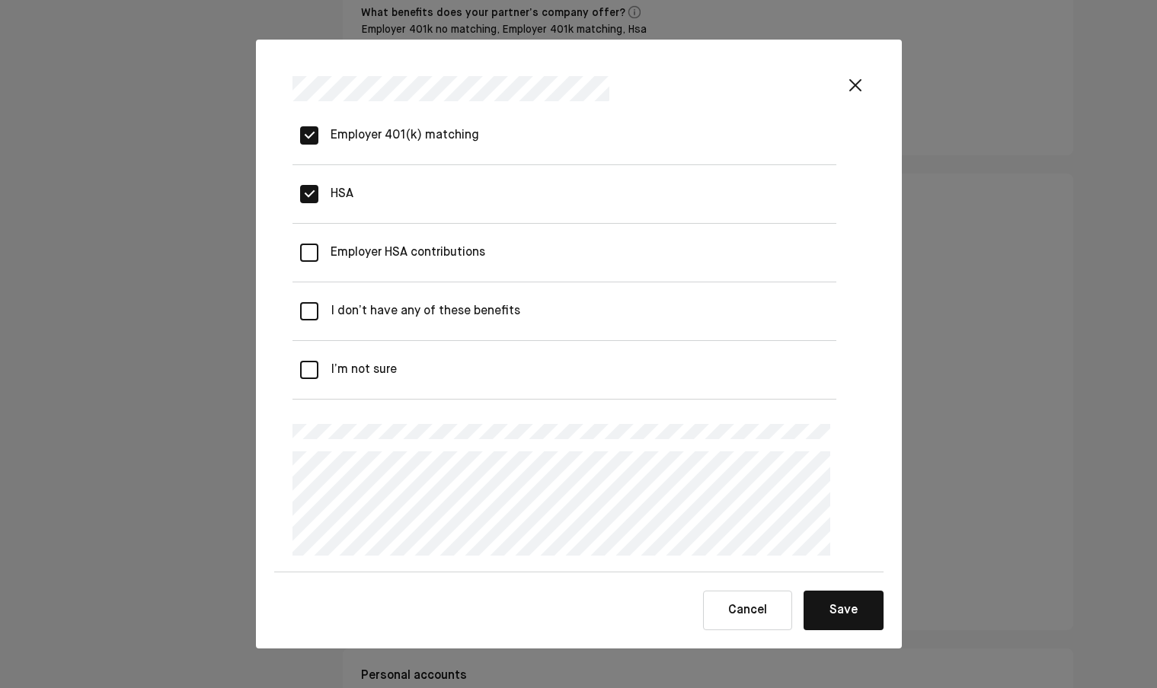
click at [839, 609] on button "Save" at bounding box center [843, 611] width 80 height 40
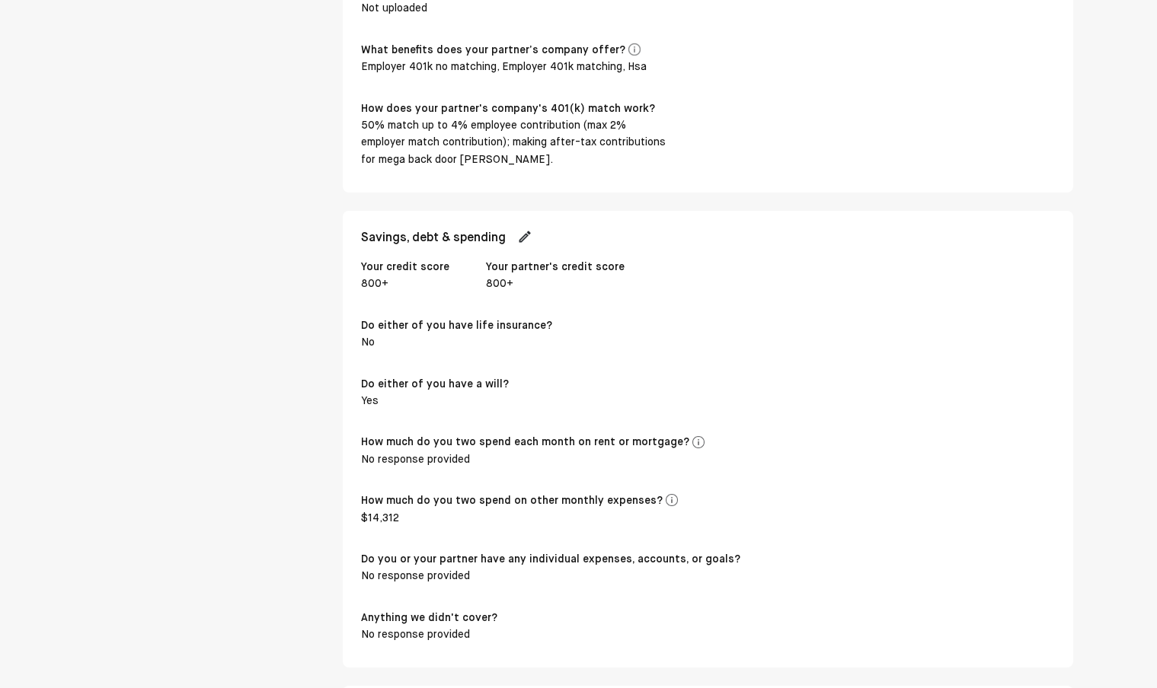
scroll to position [3253, 0]
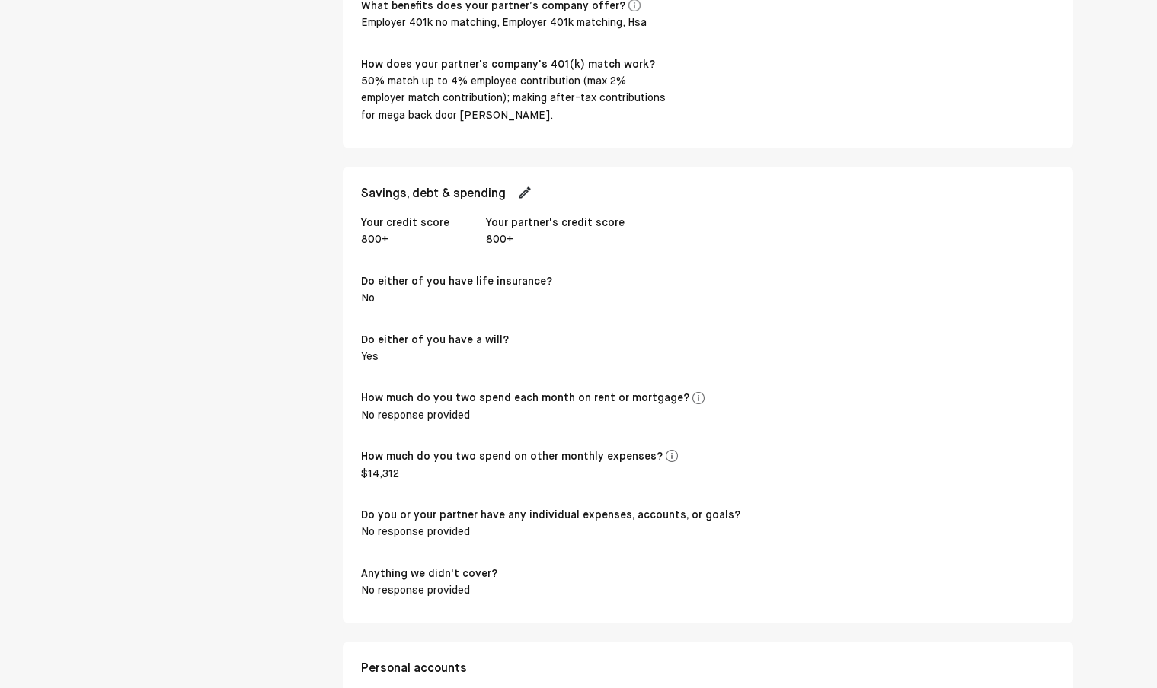
click at [532, 185] on img at bounding box center [524, 192] width 15 height 15
select select "*****"
select select "****"
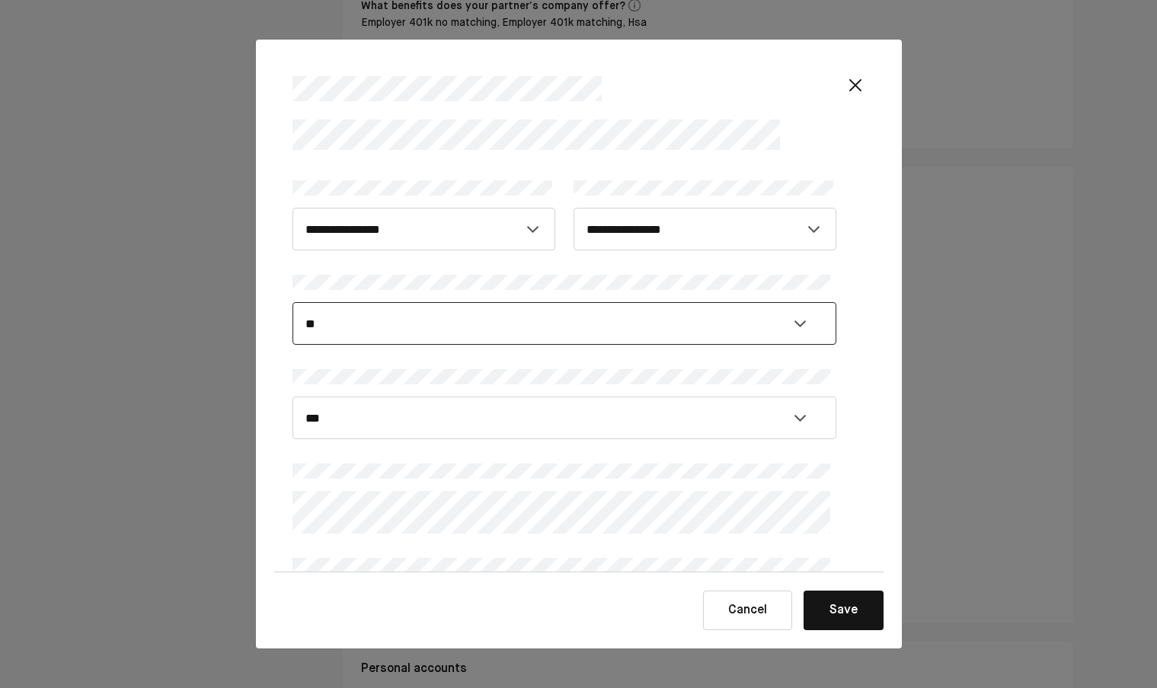
select select "****"
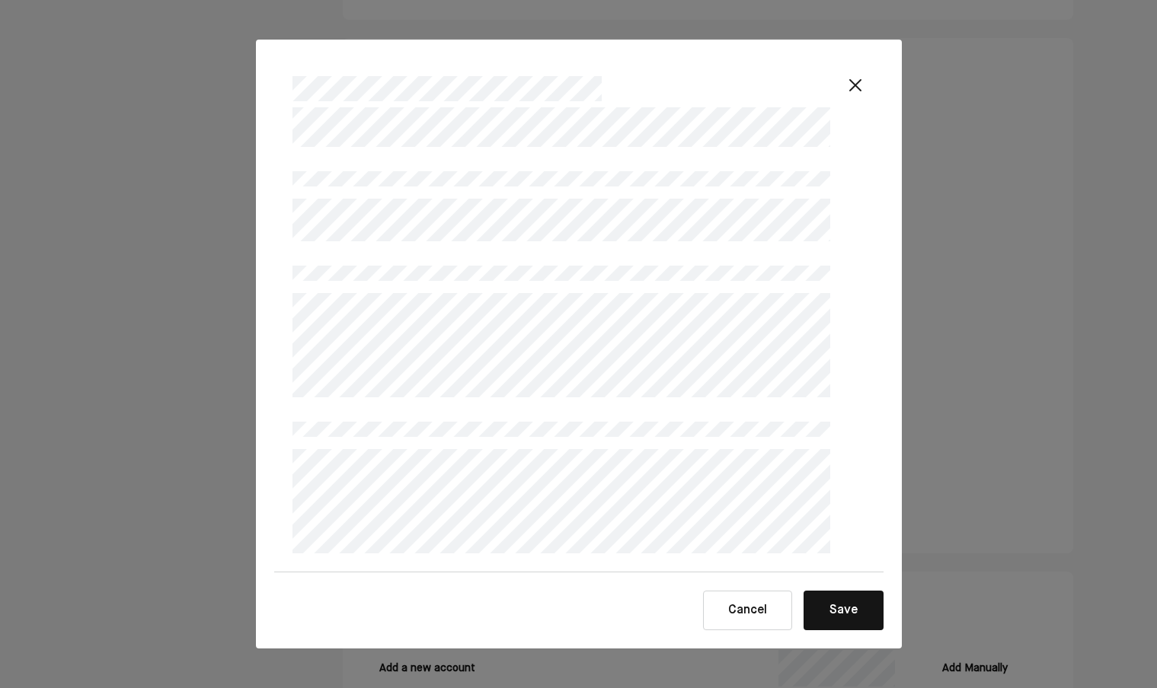
scroll to position [3507, 0]
click at [835, 612] on button "Save" at bounding box center [843, 611] width 80 height 40
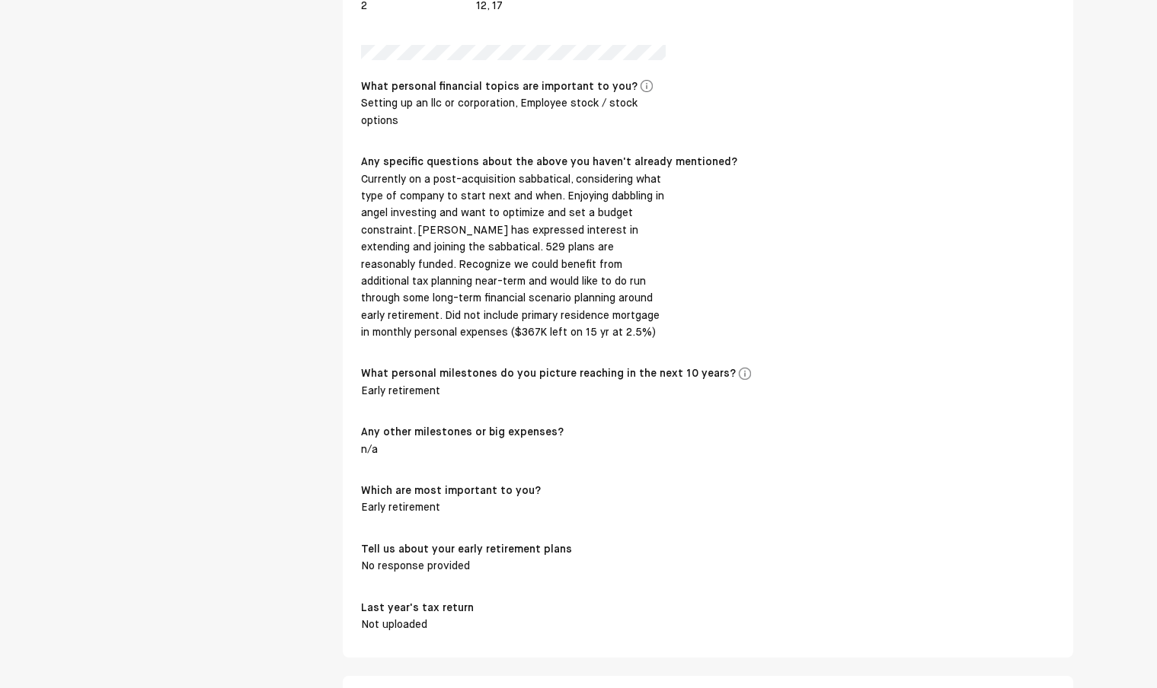
scroll to position [1816, 0]
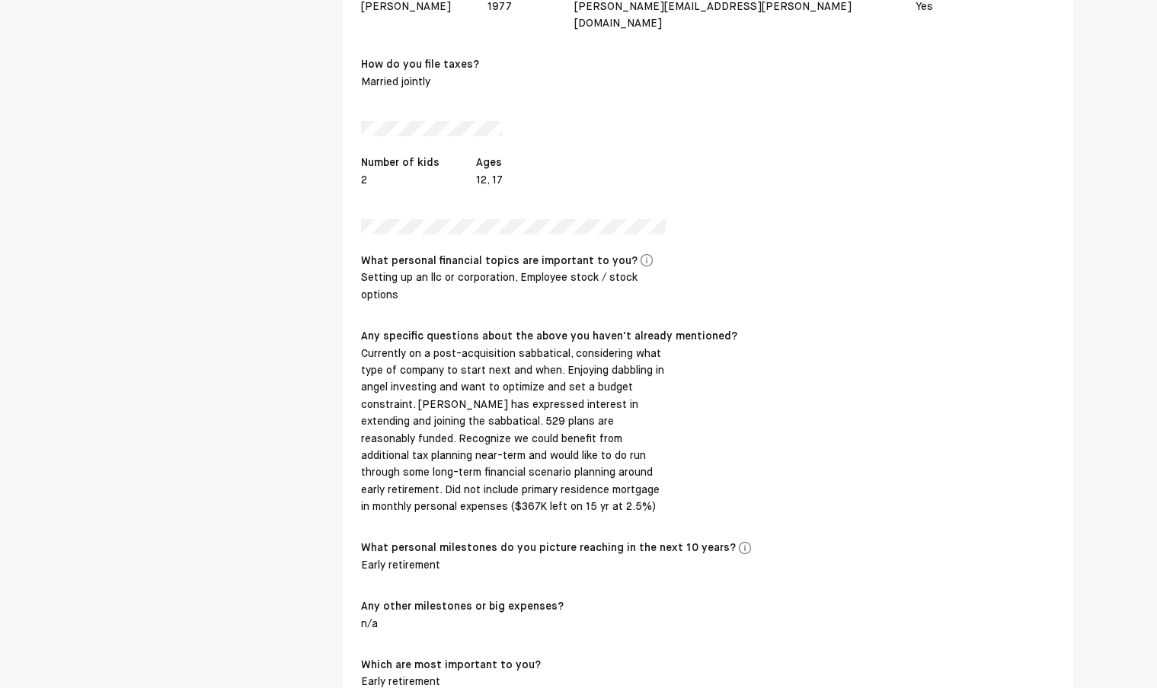
click at [504, 346] on div "Currently on a post-acquisition sabbatical, considering what type of company to…" at bounding box center [513, 431] width 305 height 171
click at [505, 346] on div "Currently on a post-acquisition sabbatical, considering what type of company to…" at bounding box center [513, 431] width 305 height 171
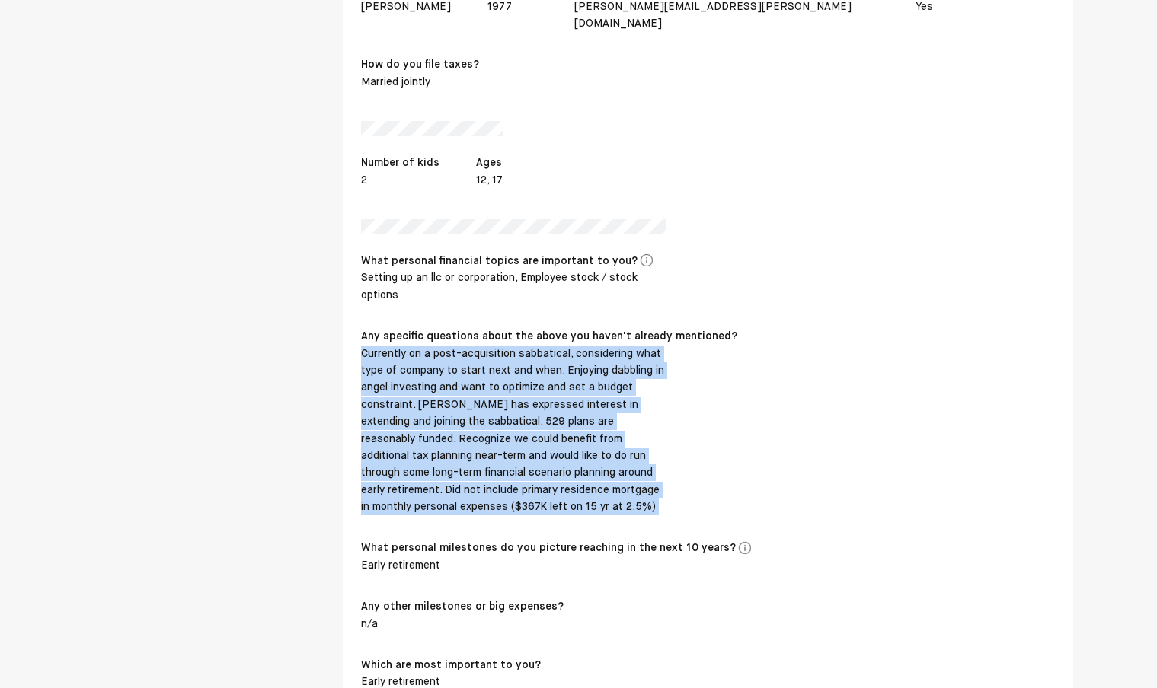
click at [505, 346] on div "Currently on a post-acquisition sabbatical, considering what type of company to…" at bounding box center [513, 431] width 305 height 171
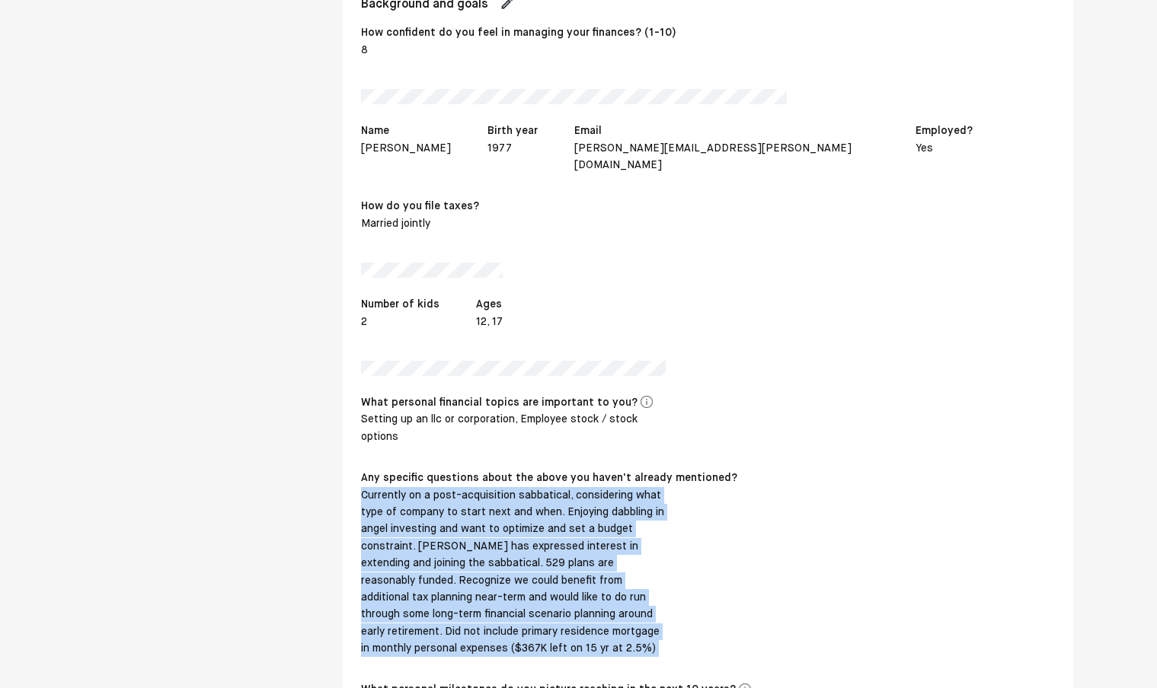
scroll to position [1643, 0]
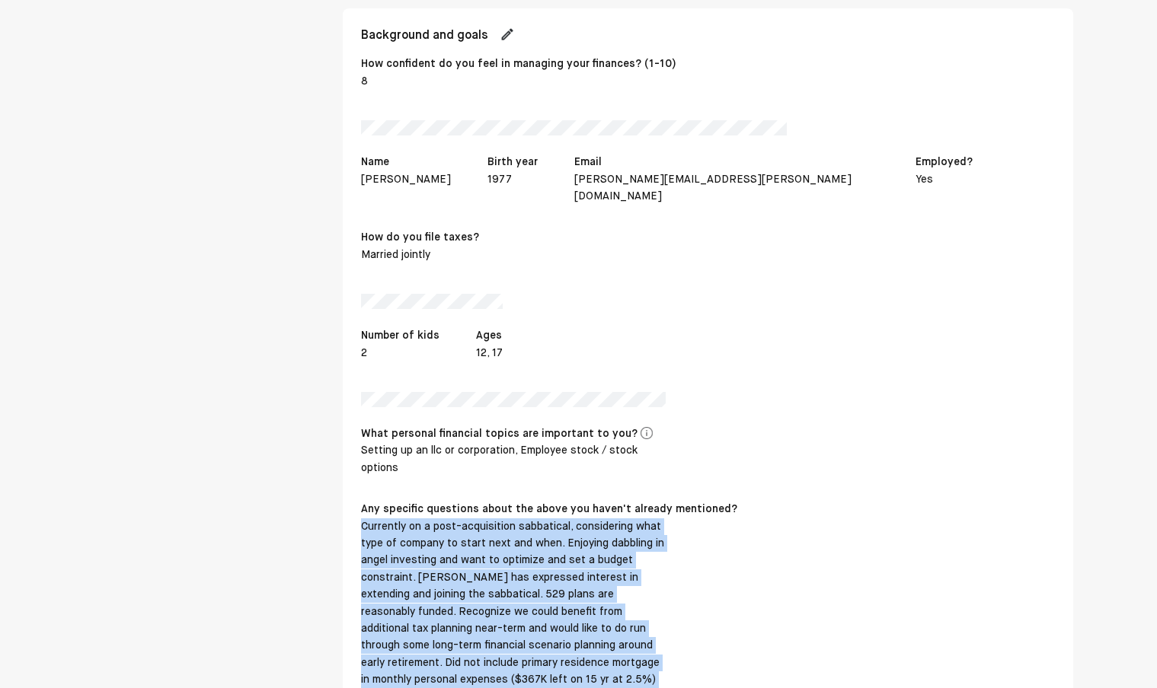
click at [509, 27] on img at bounding box center [507, 34] width 15 height 15
select select "*"
select select "****"
select select "**********"
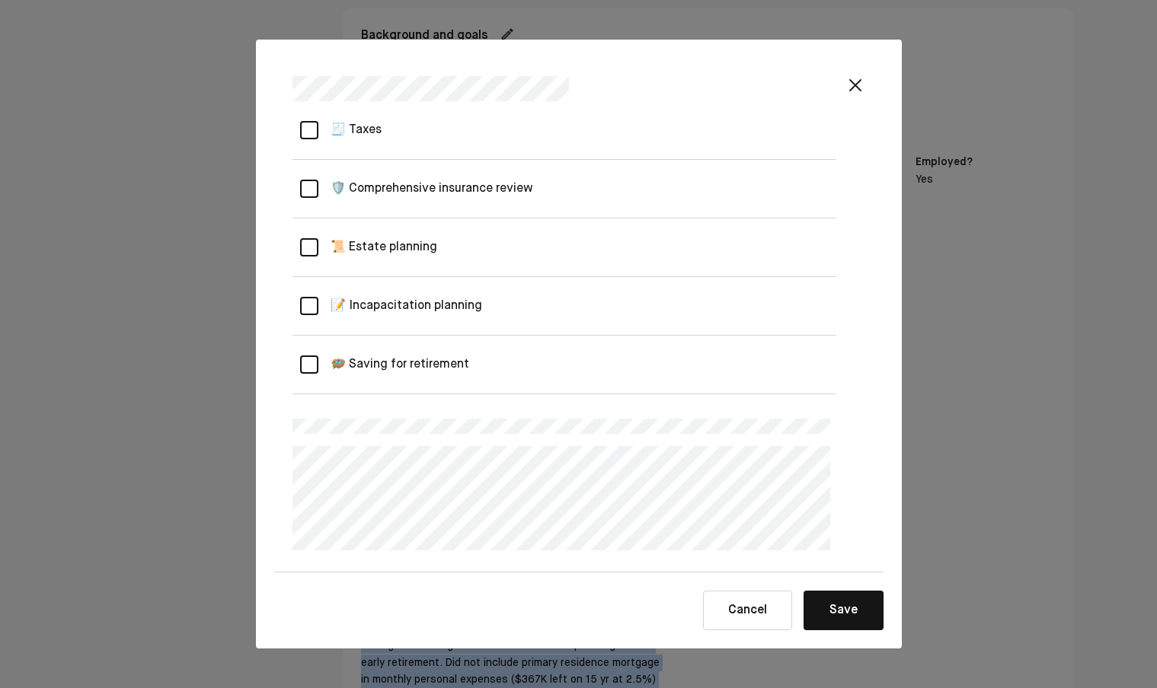
scroll to position [1042, 0]
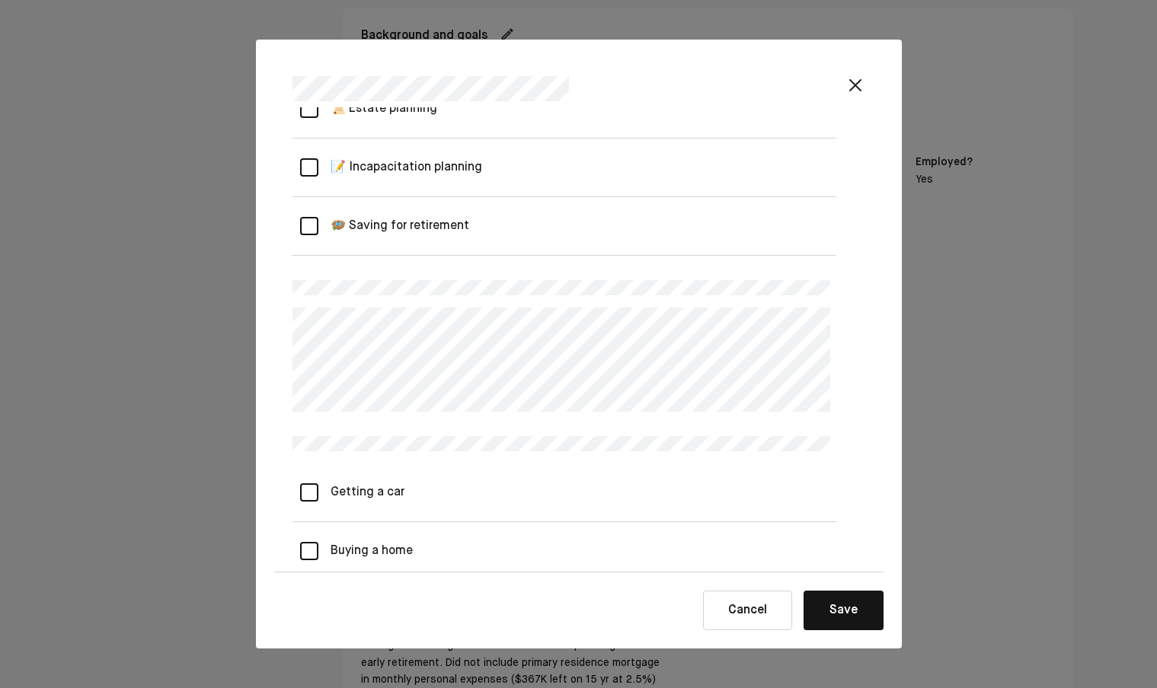
click at [756, 492] on div "**********" at bounding box center [564, 547] width 544 height 2828
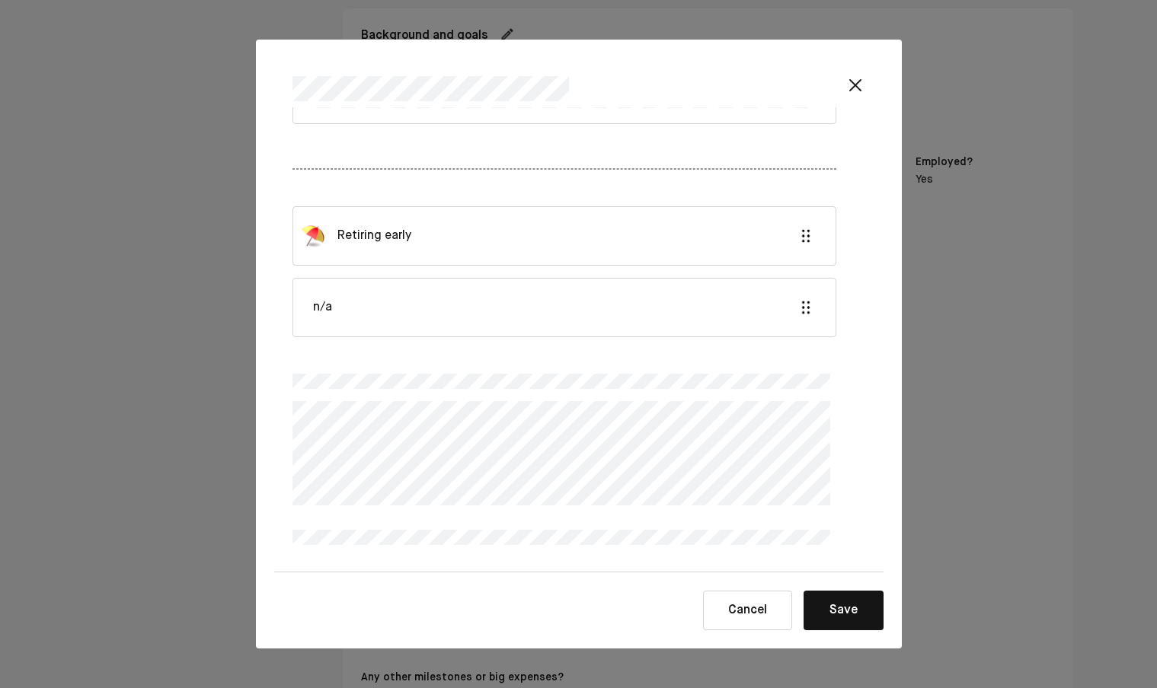
scroll to position [2134, 0]
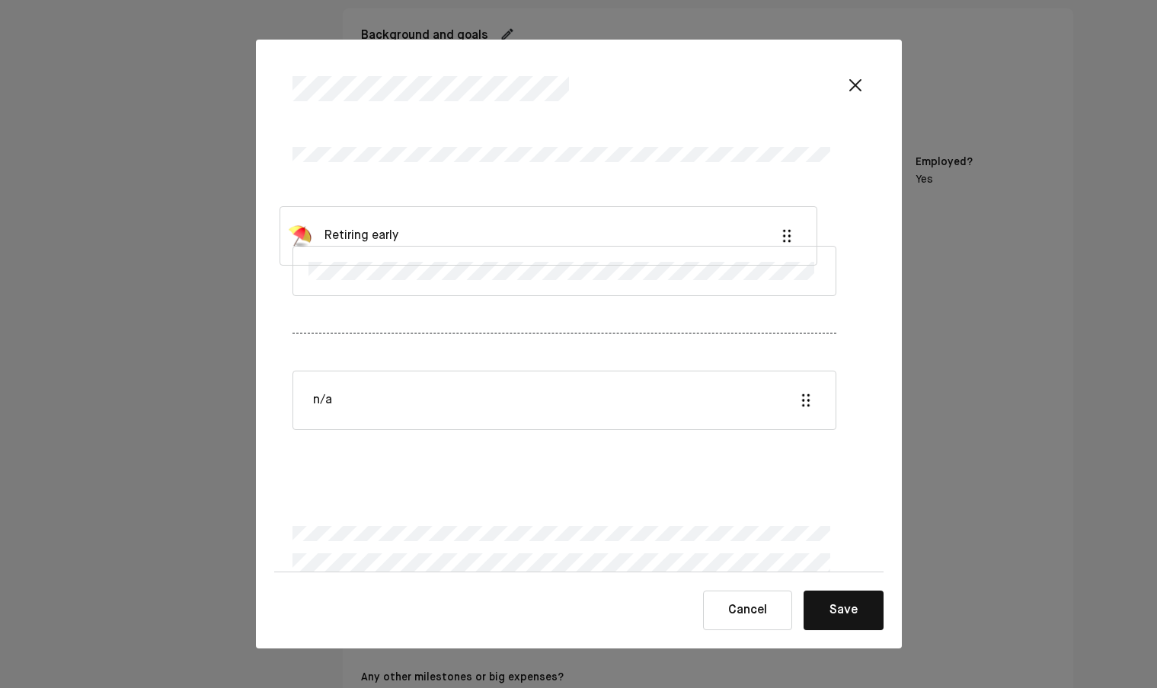
drag, startPoint x: 500, startPoint y: 337, endPoint x: 487, endPoint y: 218, distance: 120.4
click at [487, 218] on div "Retiring early n/a" at bounding box center [564, 303] width 544 height 398
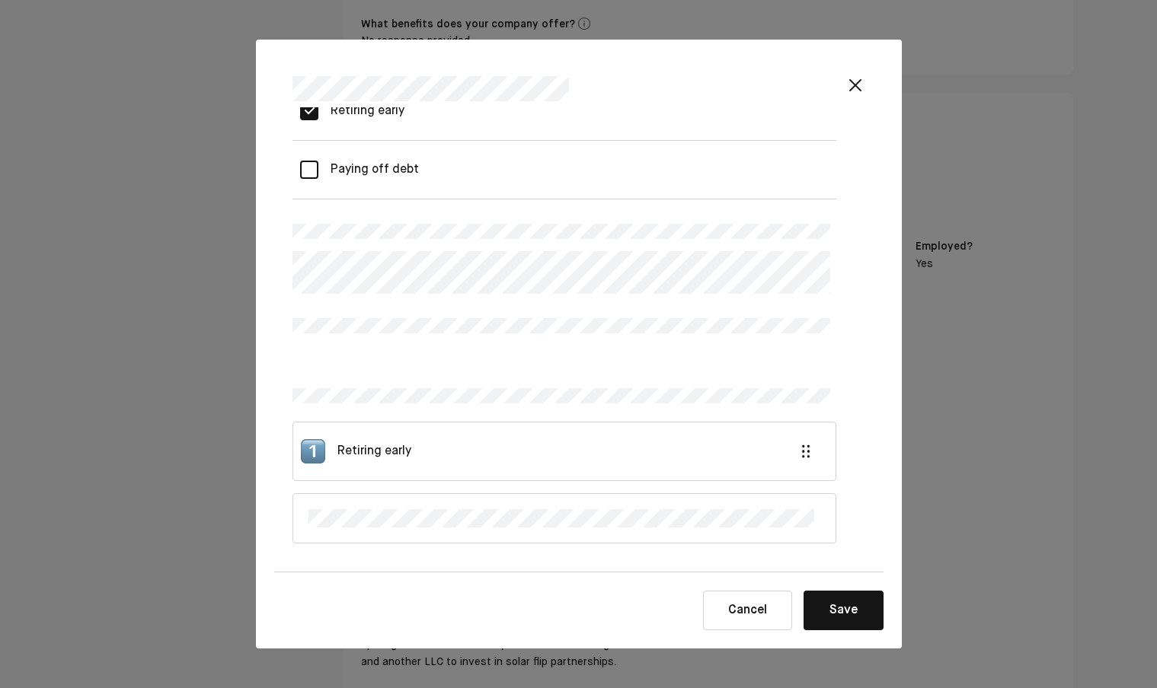
scroll to position [2068, 0]
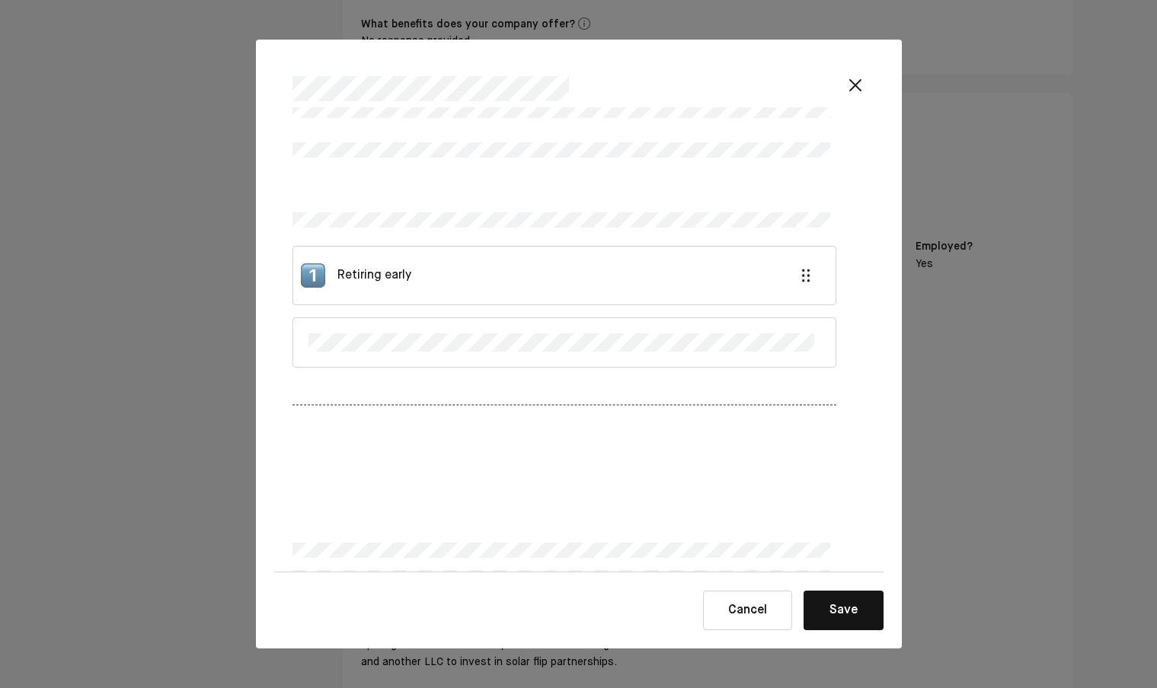
click at [747, 607] on button "Cancel" at bounding box center [747, 611] width 89 height 40
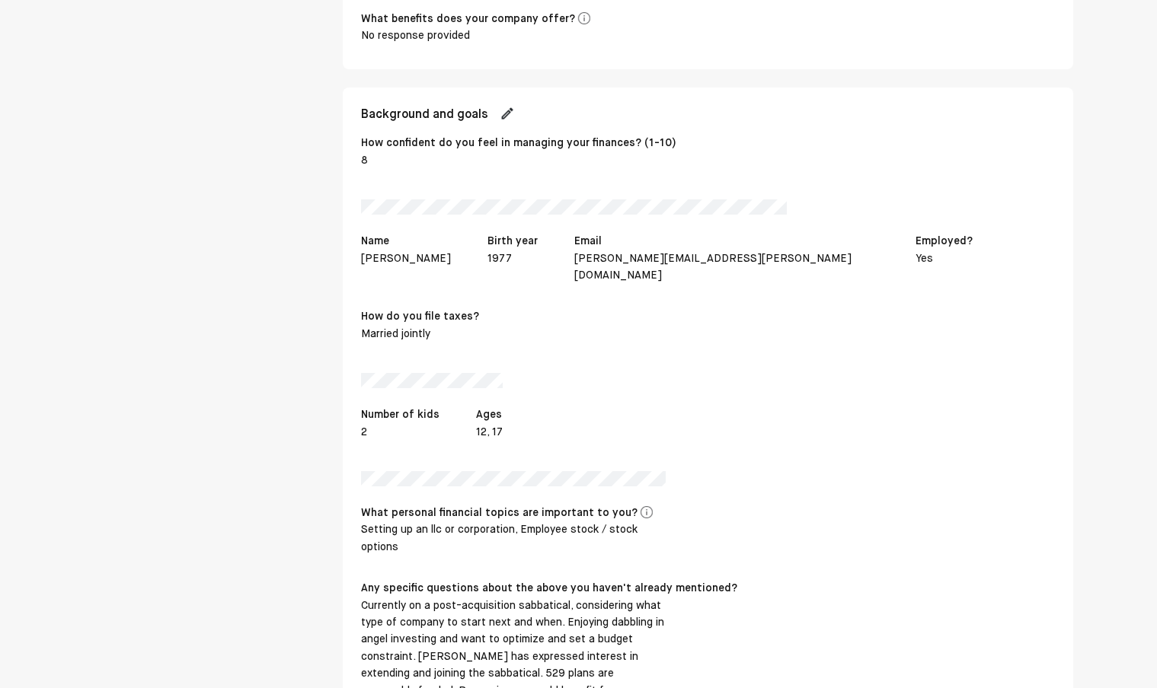
scroll to position [1755, 0]
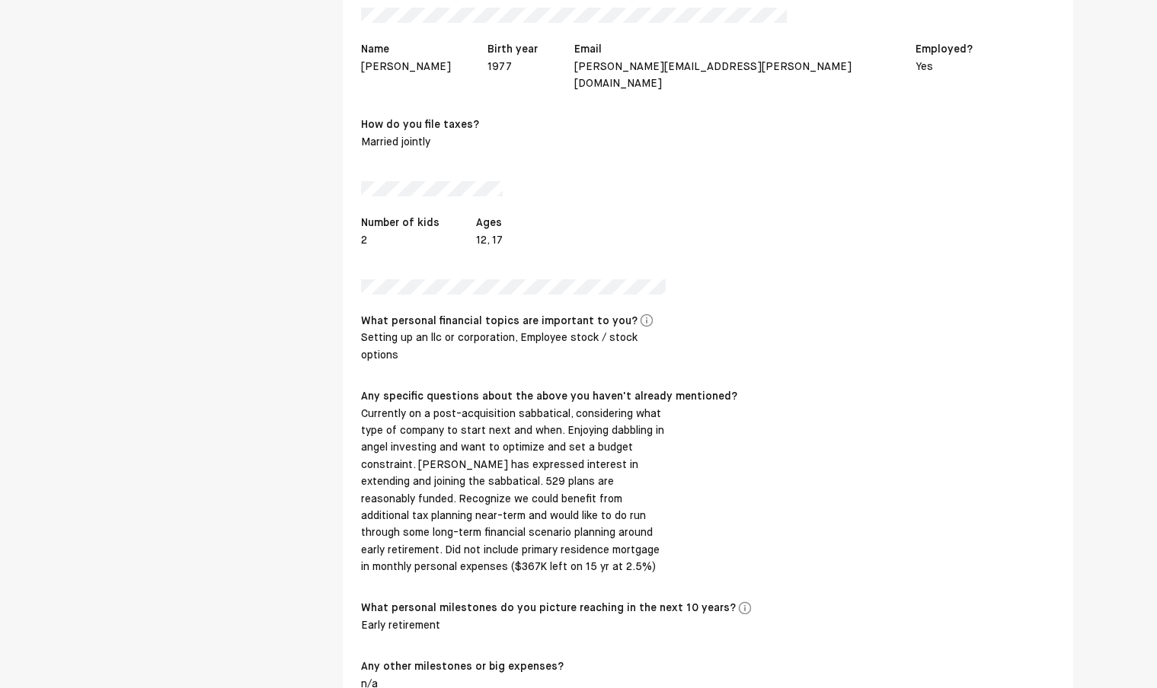
click at [503, 406] on div "Currently on a post-acquisition sabbatical, considering what type of company to…" at bounding box center [513, 491] width 305 height 171
click at [504, 406] on div "Currently on a post-acquisition sabbatical, considering what type of company to…" at bounding box center [513, 491] width 305 height 171
click at [364, 406] on div "Currently on a post-acquisition sabbatical, considering what type of company to…" at bounding box center [513, 491] width 305 height 171
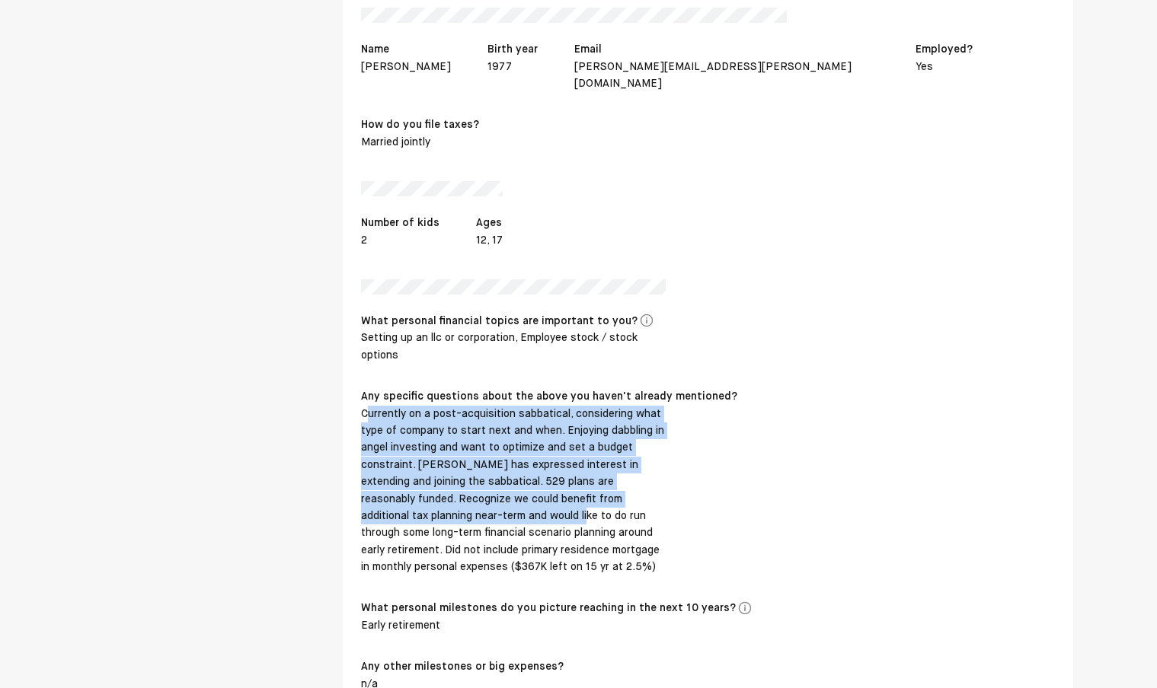
drag, startPoint x: 365, startPoint y: 379, endPoint x: 513, endPoint y: 474, distance: 176.0
click at [510, 472] on div "Currently on a post-acquisition sabbatical, considering what type of company to…" at bounding box center [513, 491] width 305 height 171
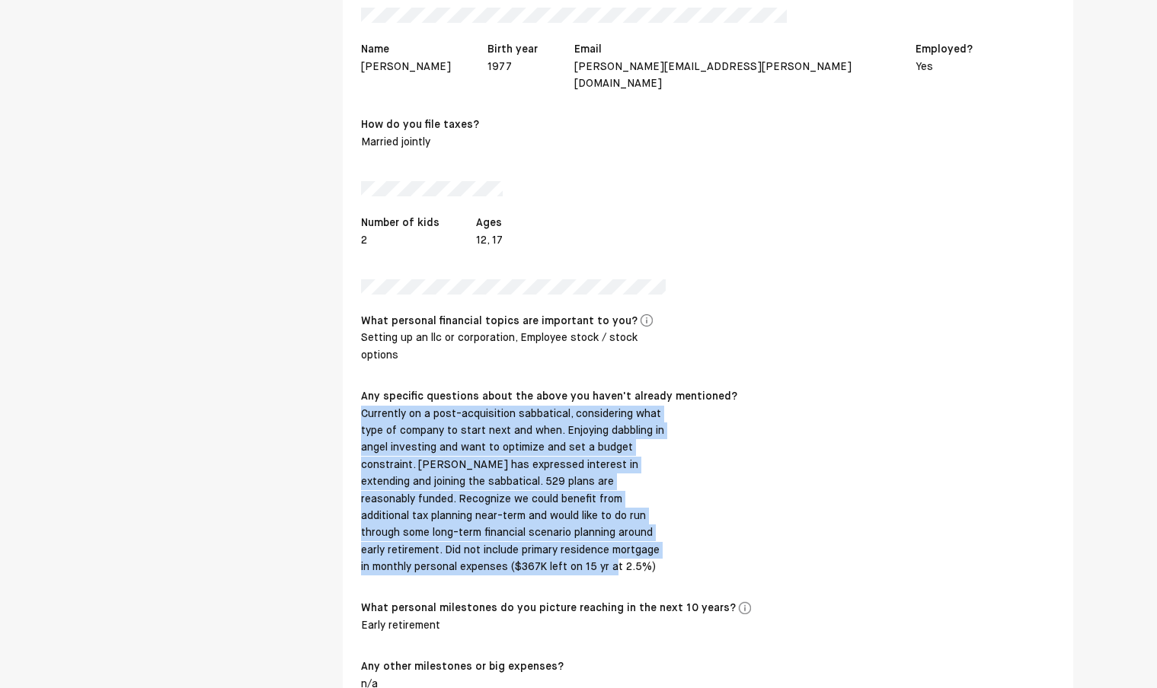
drag, startPoint x: 554, startPoint y: 525, endPoint x: 358, endPoint y: 382, distance: 243.6
click at [358, 381] on div "Background and goals How confident do you feel in managing your finances? (1-10…" at bounding box center [708, 395] width 730 height 998
copy div "Currently on a post-acquisition sabbatical, considering what type of company to…"
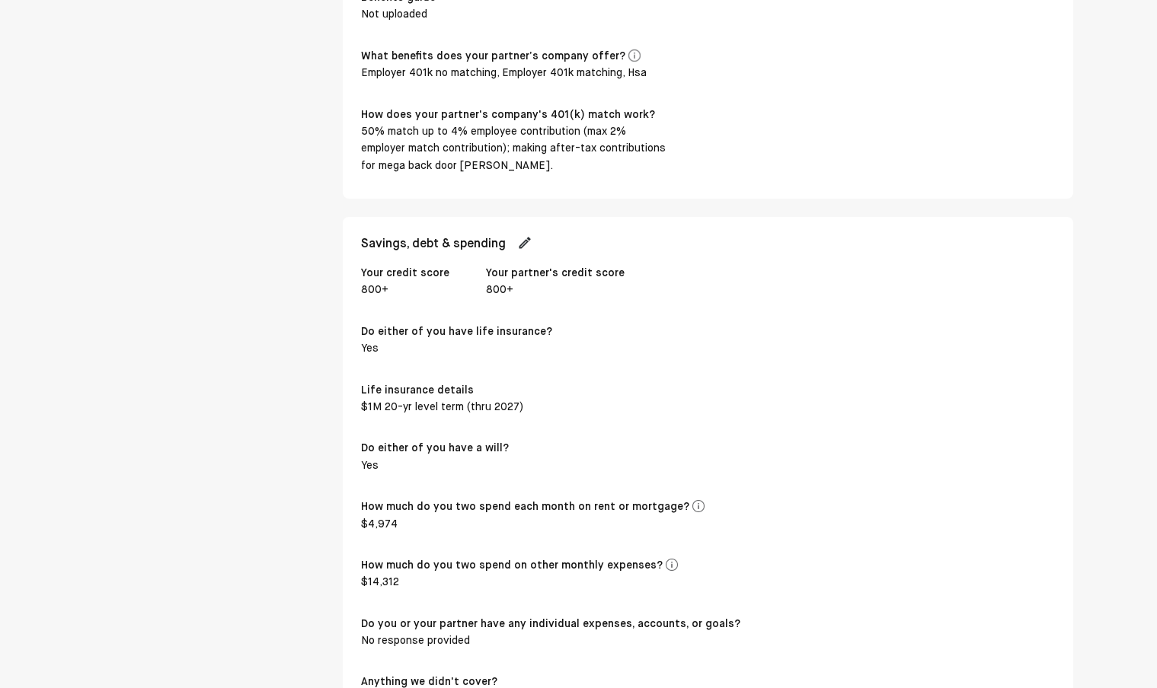
scroll to position [3094, 0]
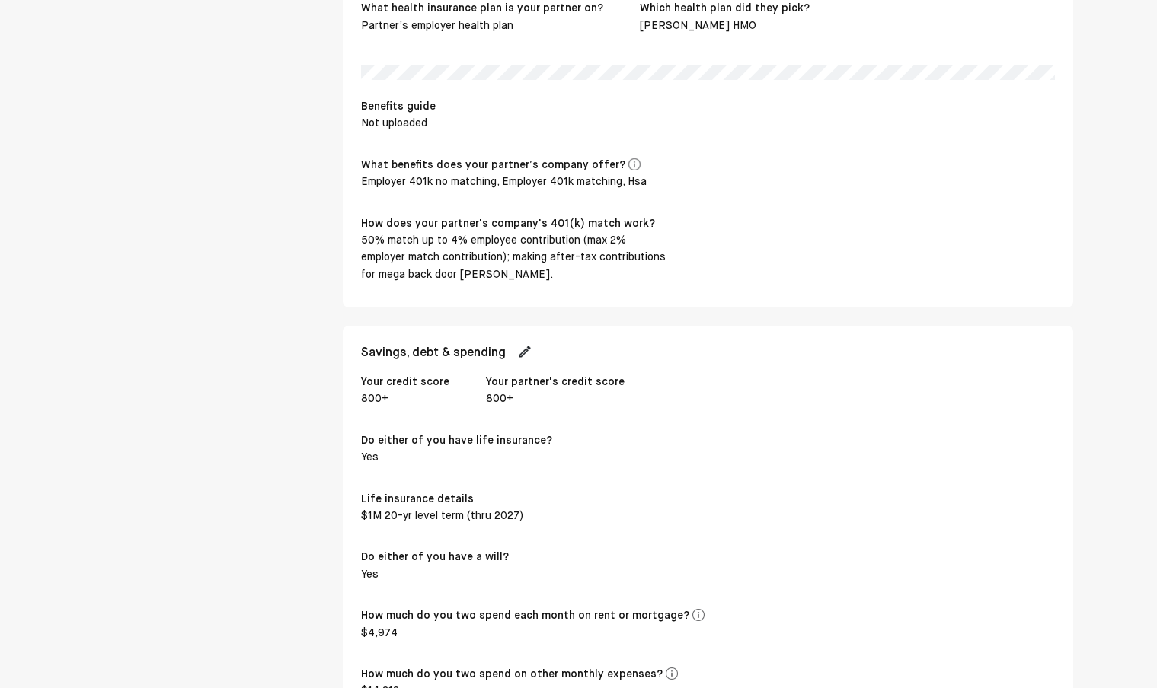
click at [532, 344] on img at bounding box center [524, 351] width 15 height 15
select select "****"
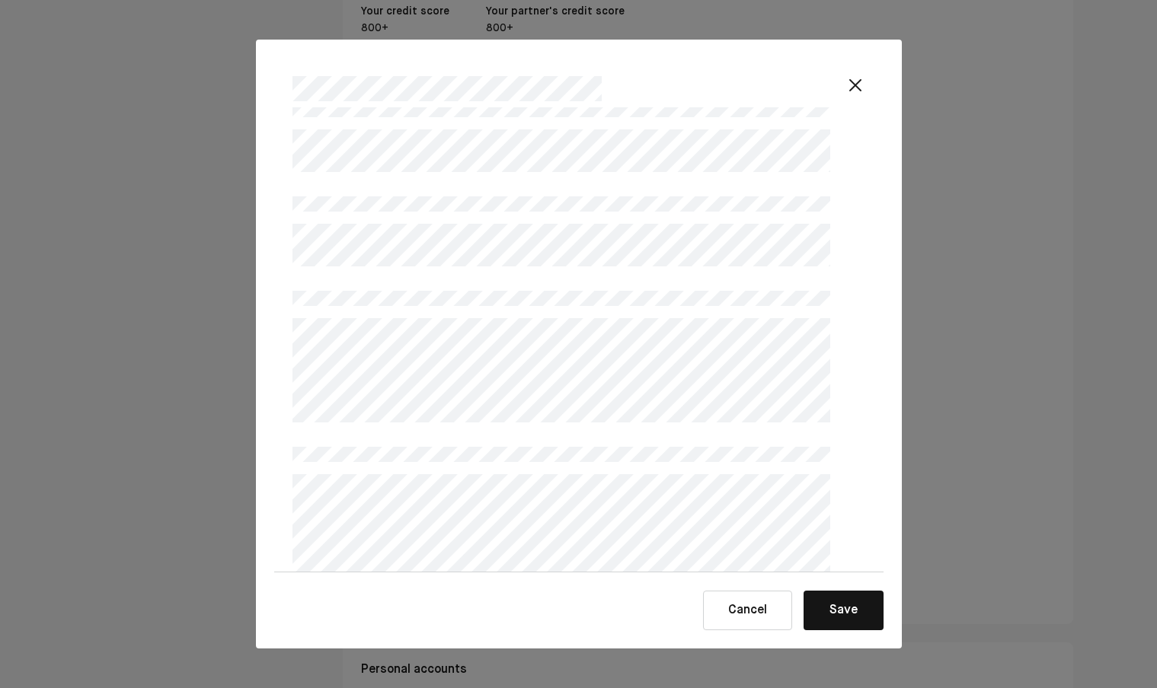
scroll to position [481, 0]
click at [848, 611] on button "Save" at bounding box center [843, 611] width 80 height 40
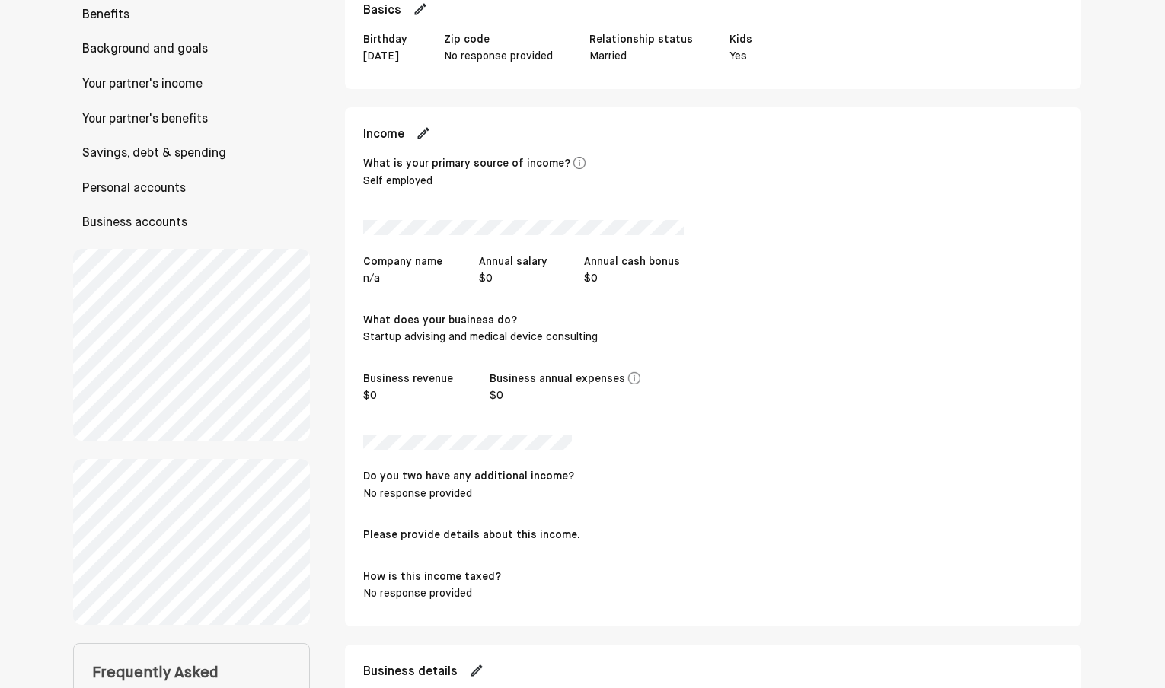
scroll to position [122, 0]
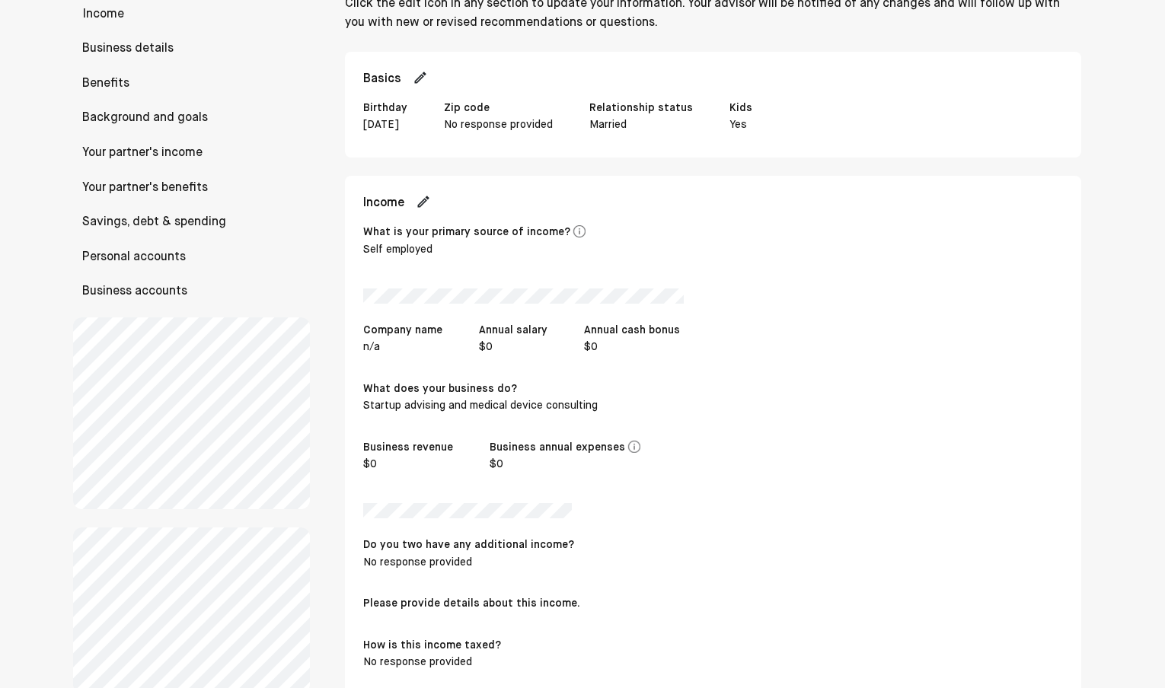
click at [425, 194] on img at bounding box center [423, 201] width 15 height 15
select select "**********"
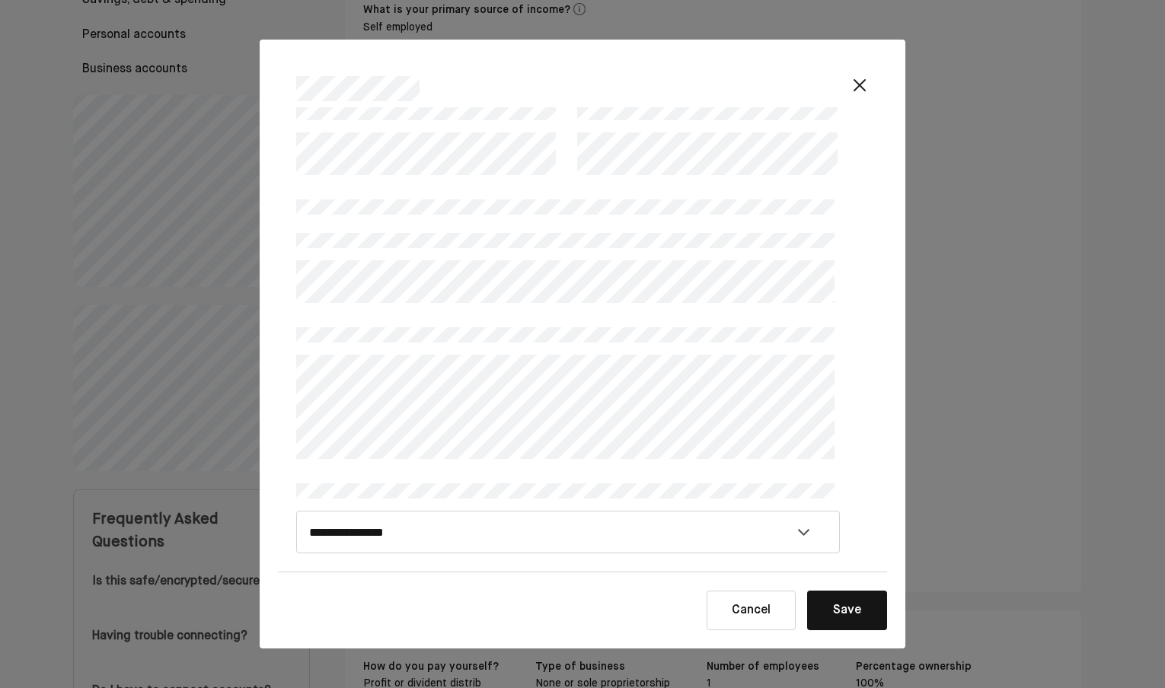
scroll to position [377, 0]
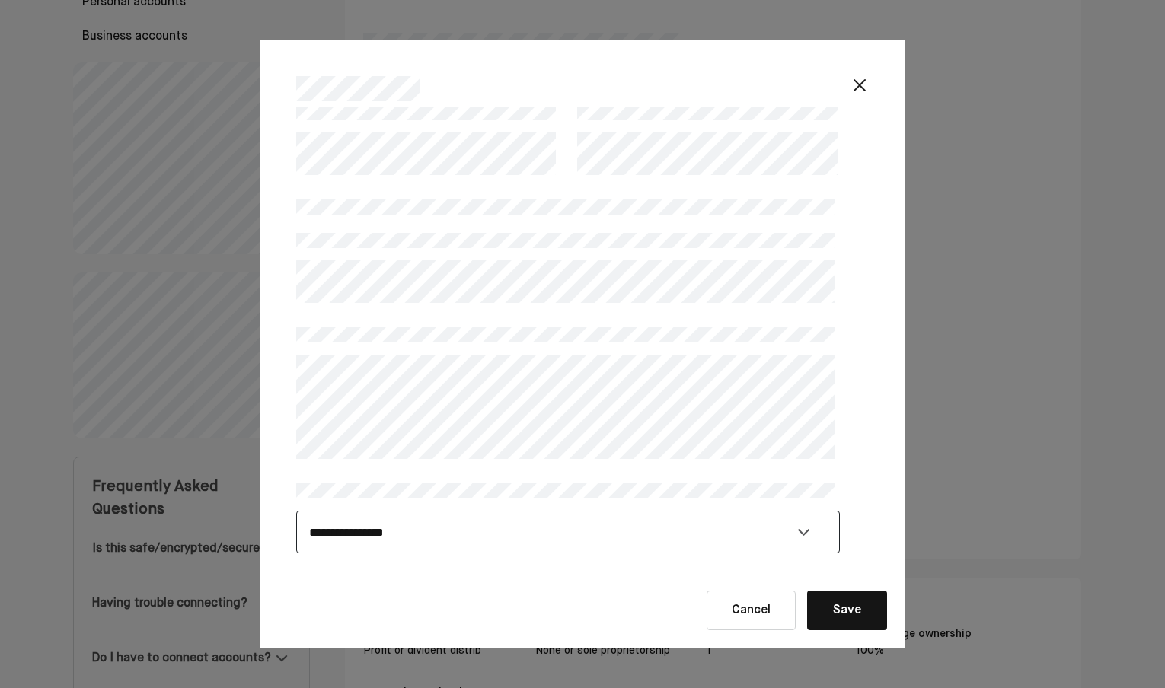
select select "**********"
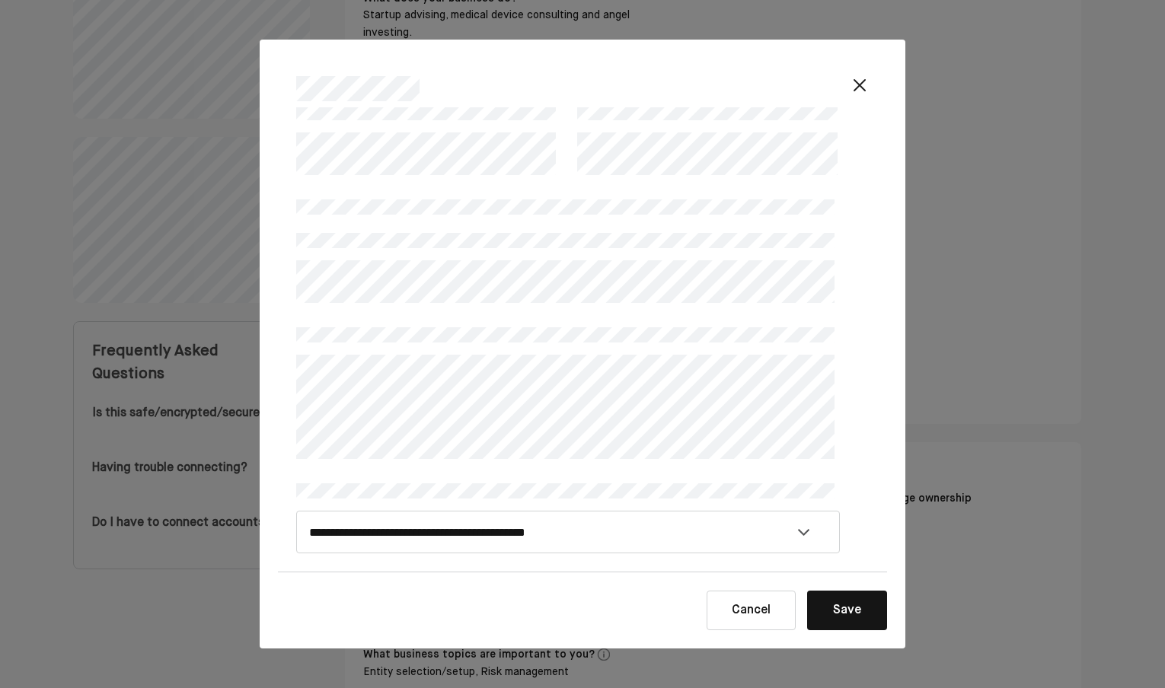
click at [855, 615] on button "Save" at bounding box center [847, 611] width 80 height 40
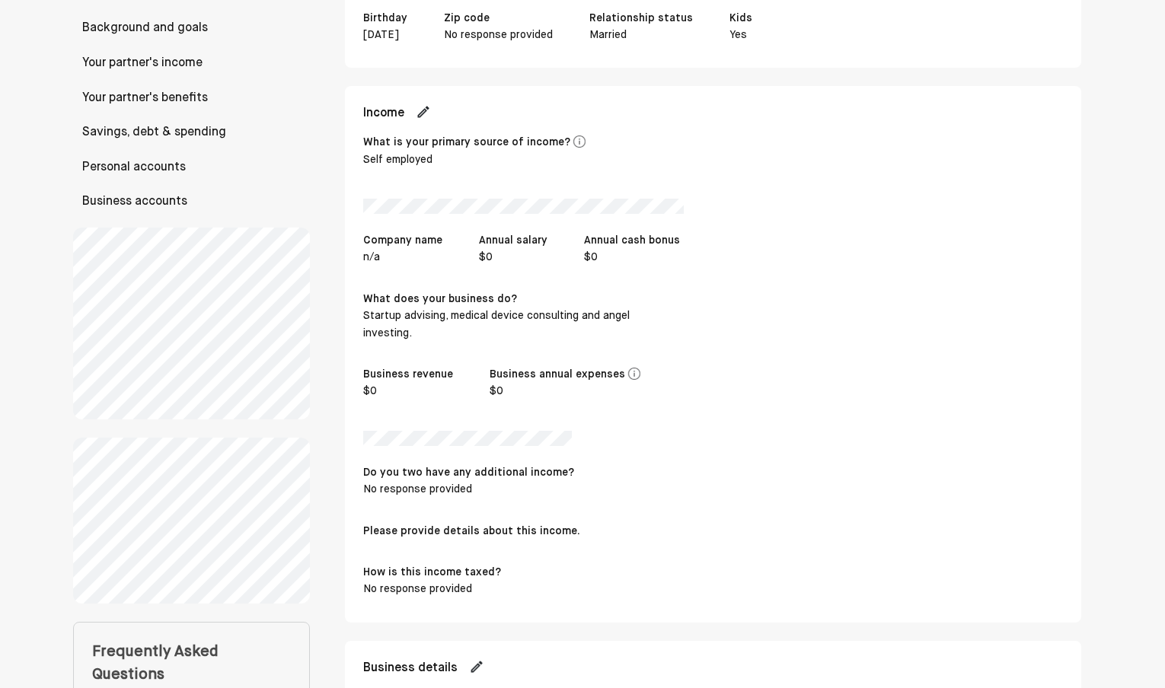
scroll to position [155, 0]
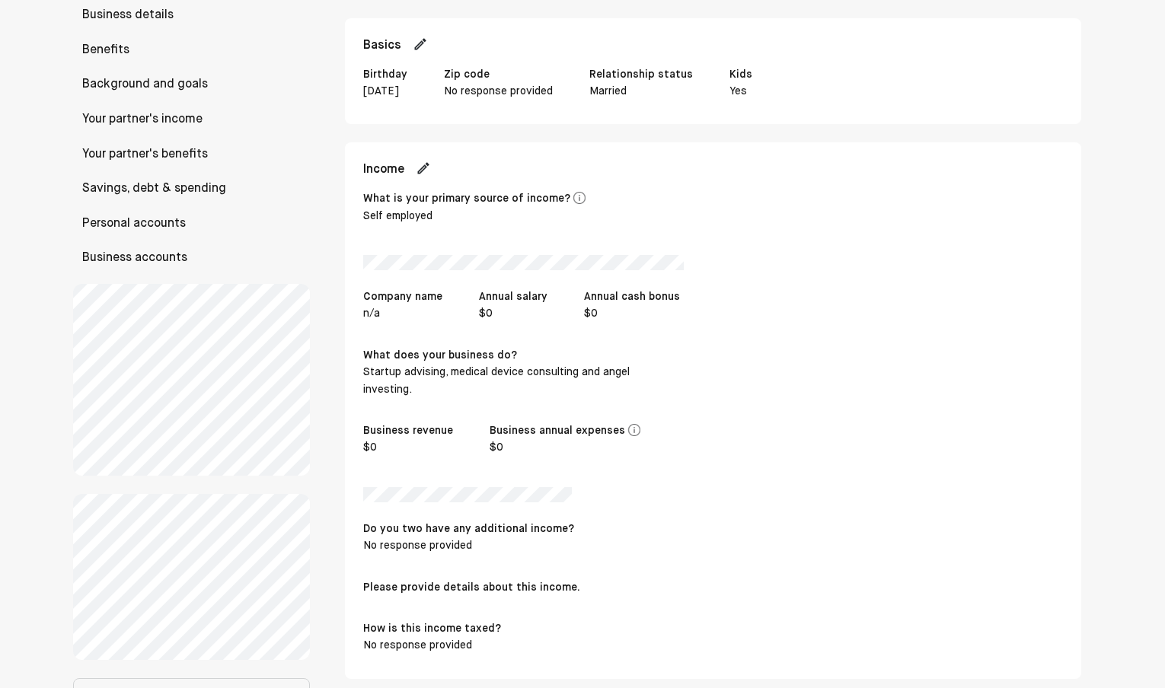
click at [425, 169] on img at bounding box center [423, 168] width 15 height 15
select select "**********"
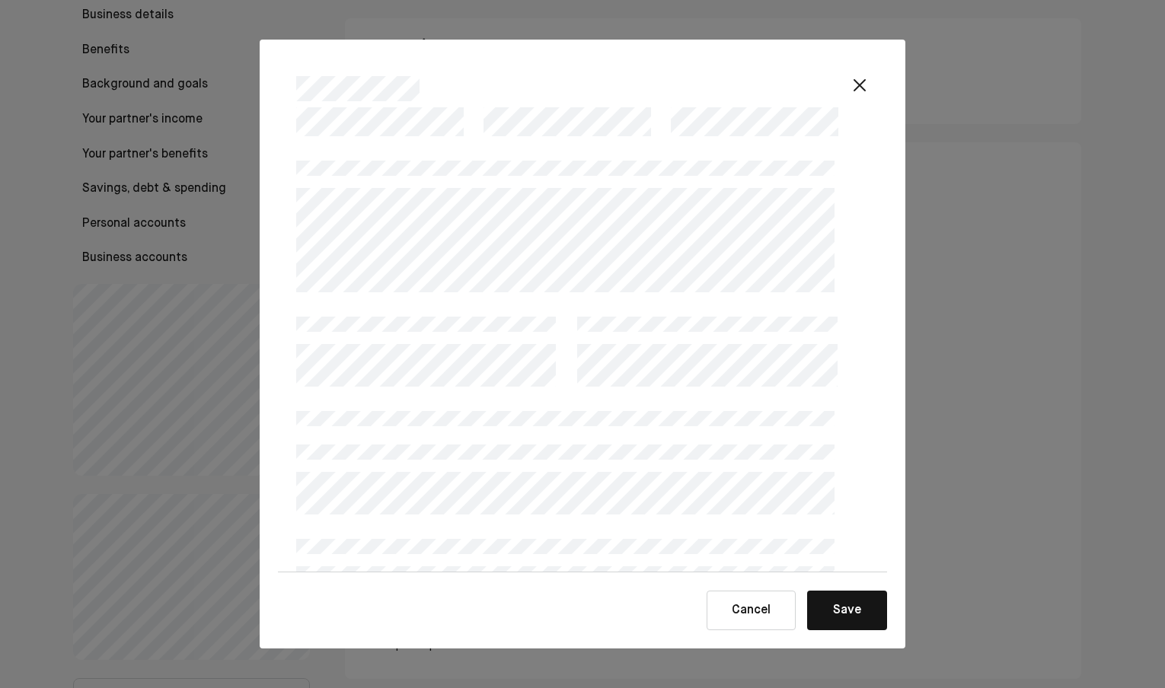
scroll to position [65, 0]
click at [755, 608] on button "Cancel" at bounding box center [751, 611] width 89 height 40
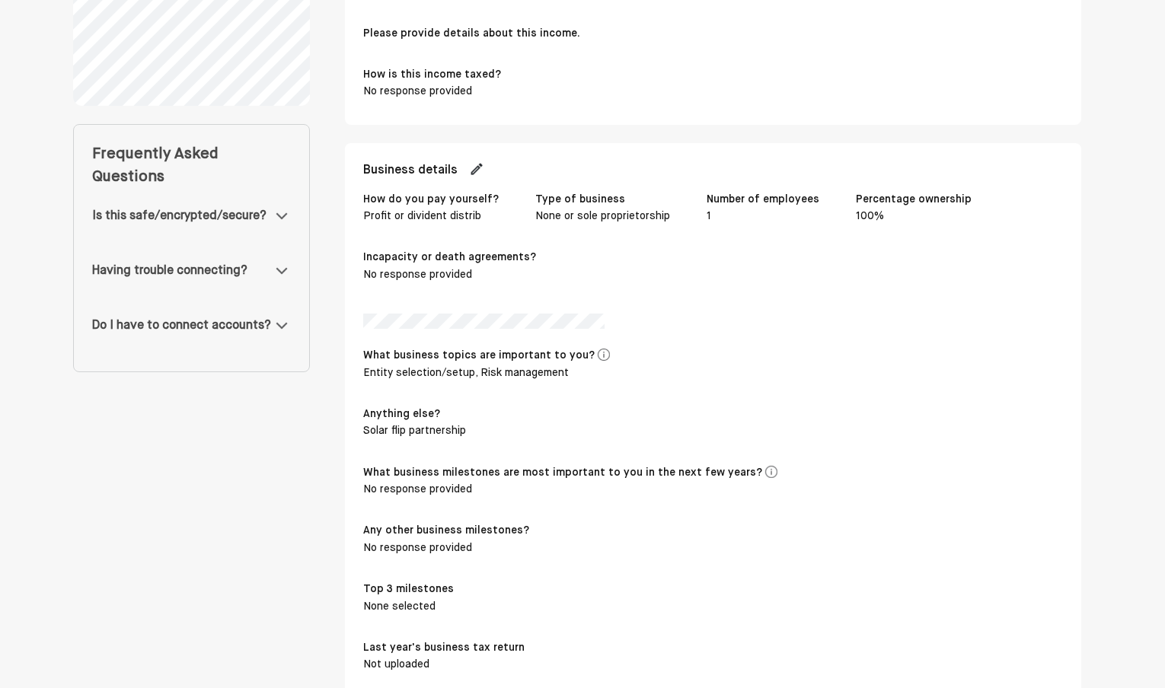
scroll to position [843, 0]
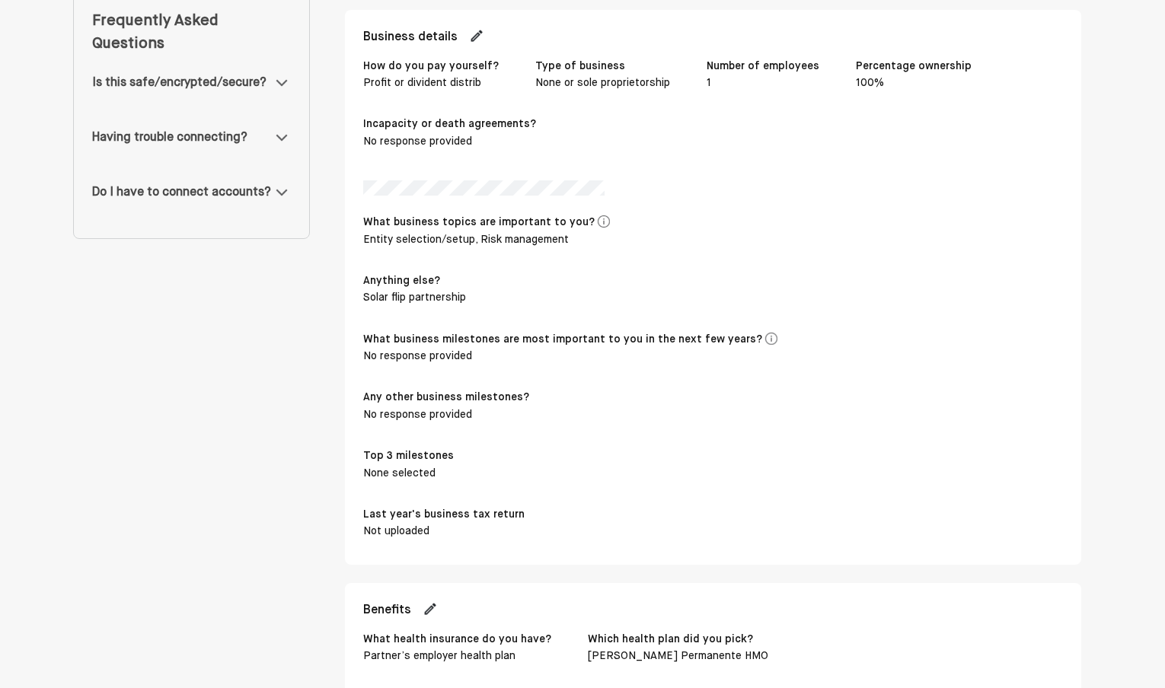
click at [477, 30] on img at bounding box center [476, 35] width 15 height 15
select select "**********"
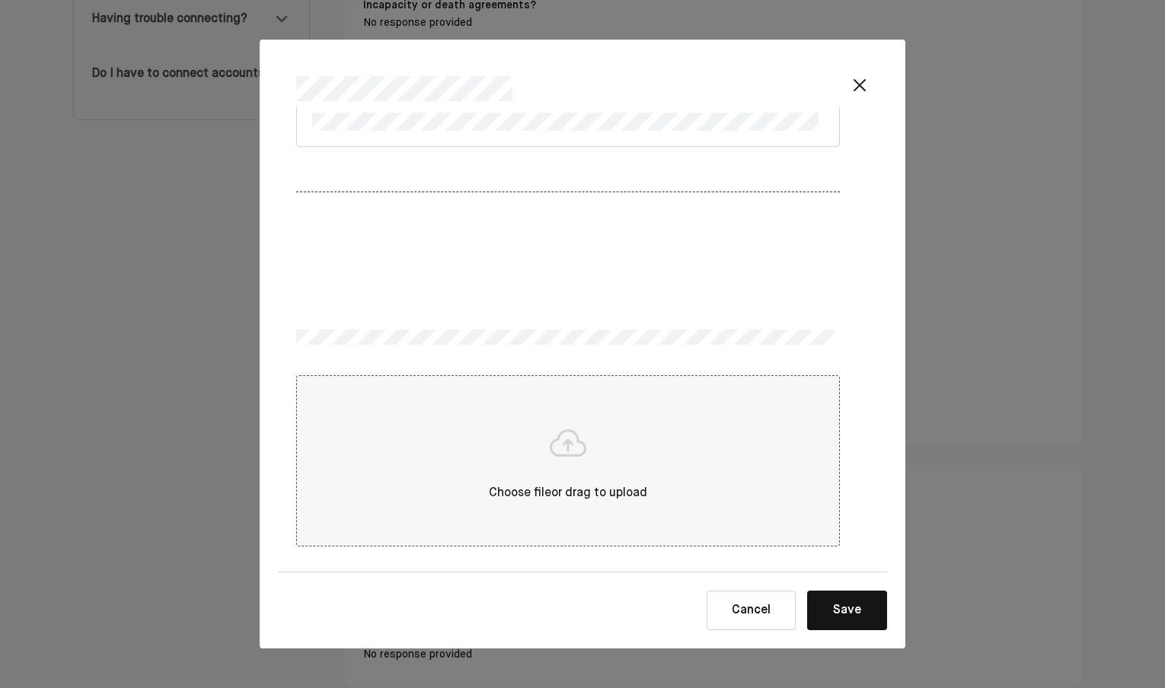
scroll to position [965, 0]
click at [768, 601] on button "Cancel" at bounding box center [751, 611] width 89 height 40
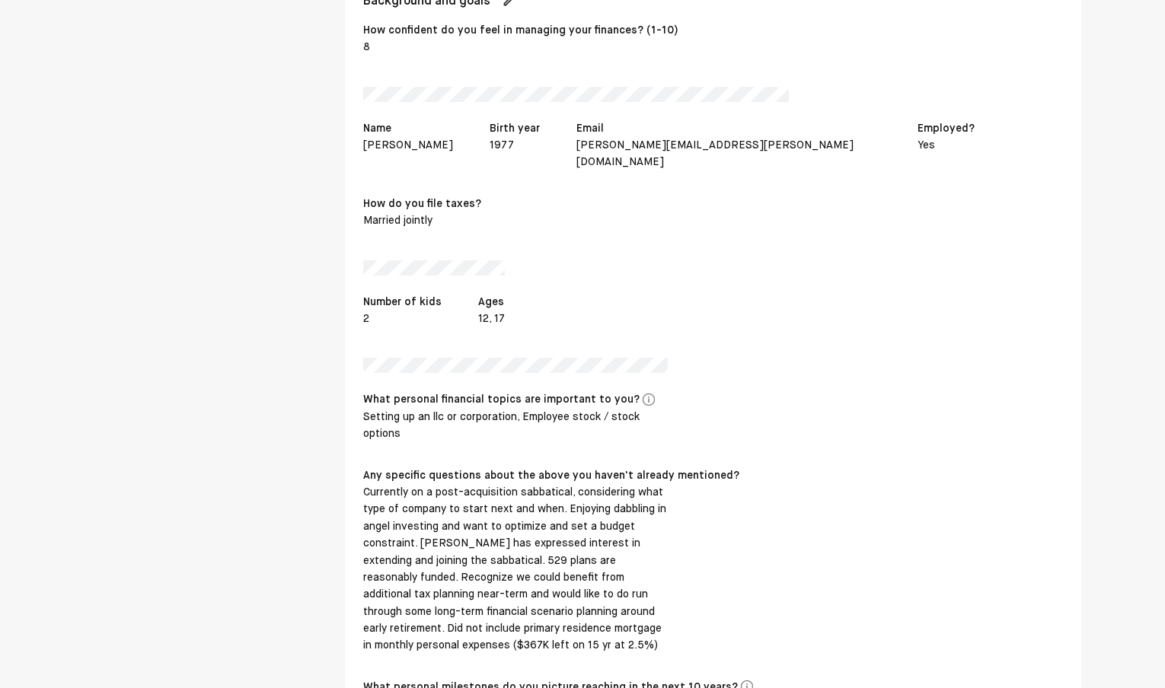
scroll to position [1594, 0]
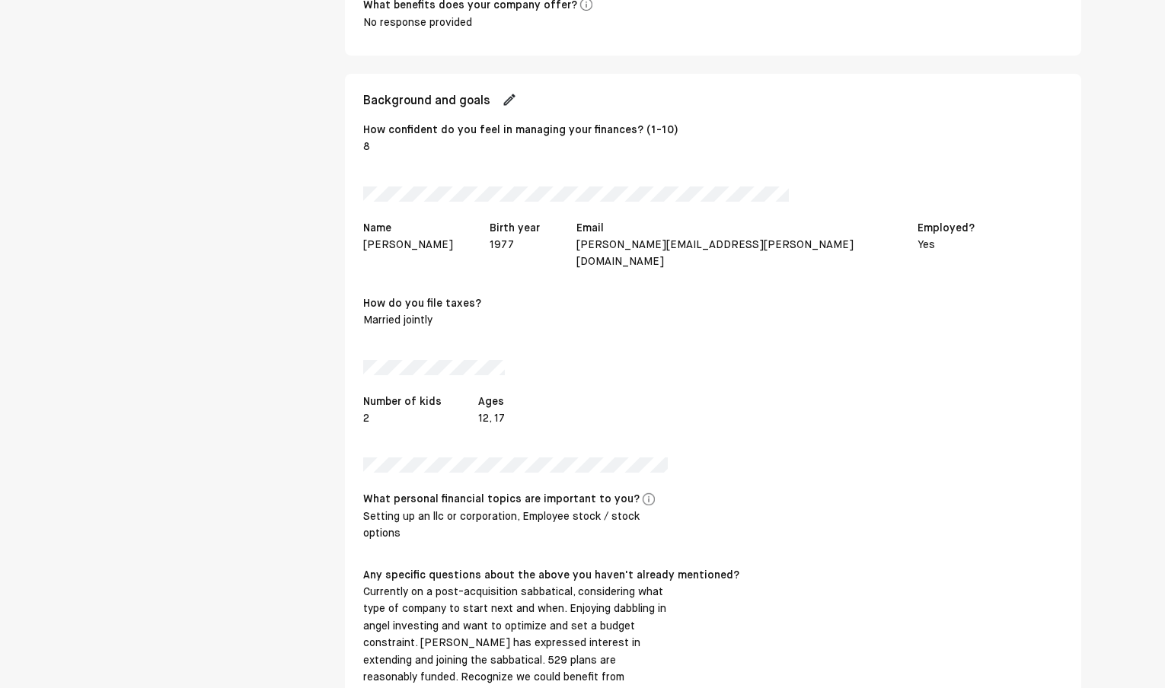
click at [509, 92] on img at bounding box center [509, 99] width 15 height 15
select select "*"
select select "****"
select select "**********"
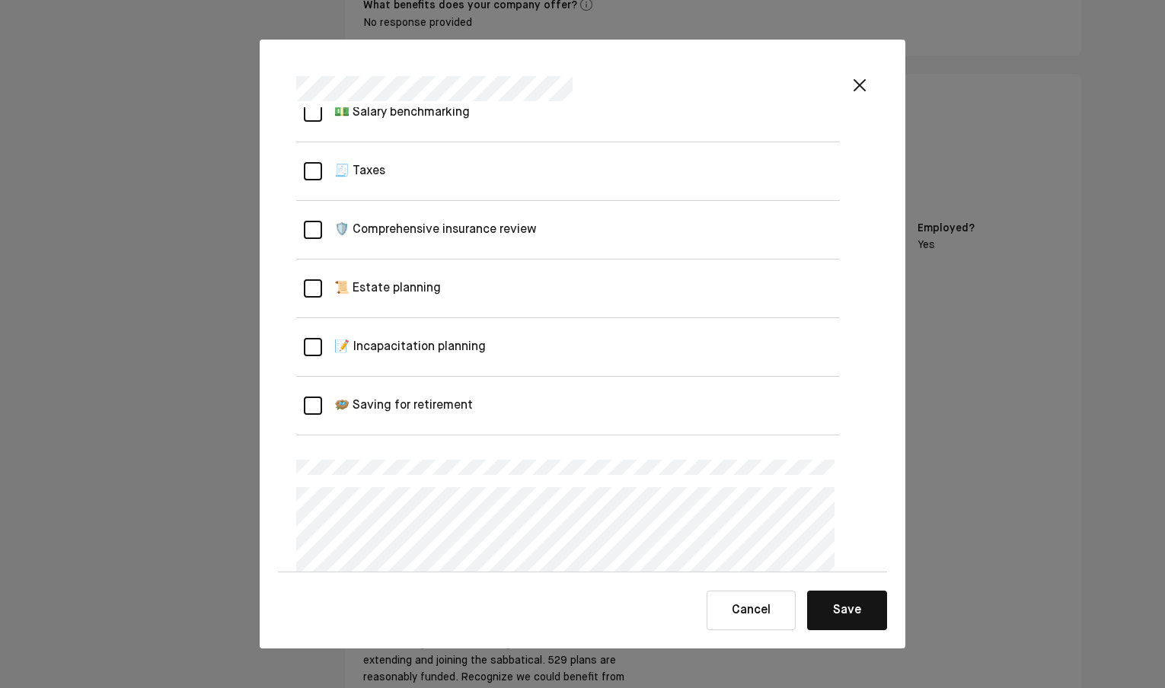
scroll to position [896, 0]
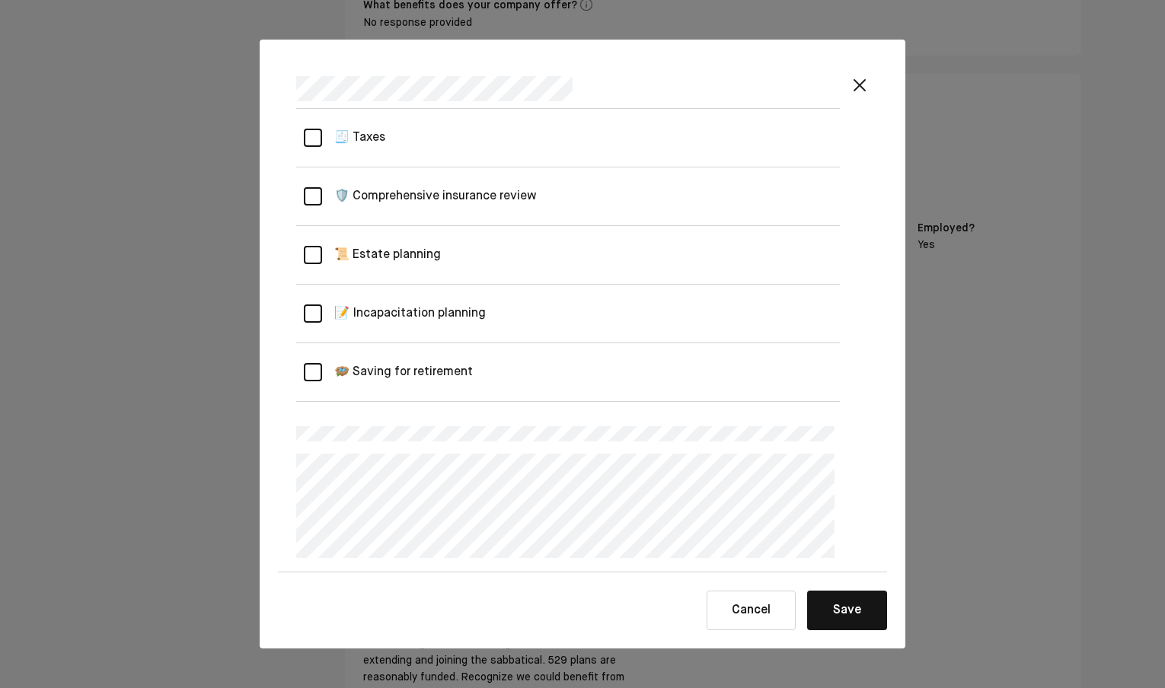
click at [444, 369] on retirement "🪺 Saving for retirement" at bounding box center [397, 372] width 151 height 43
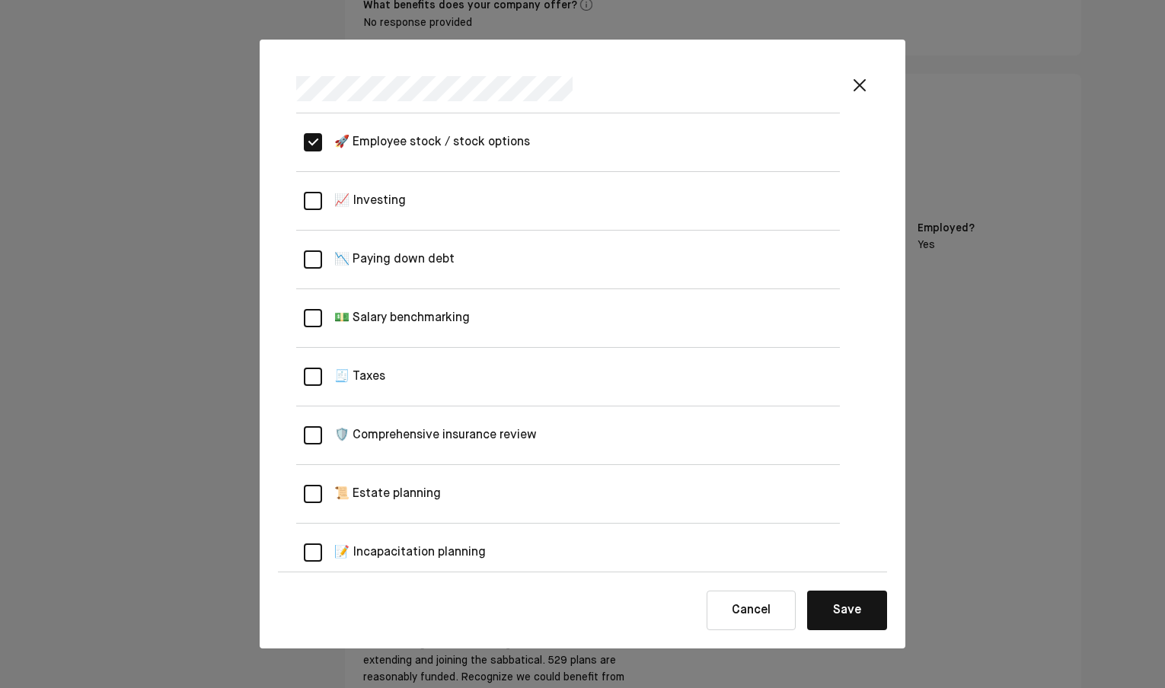
scroll to position [612, 0]
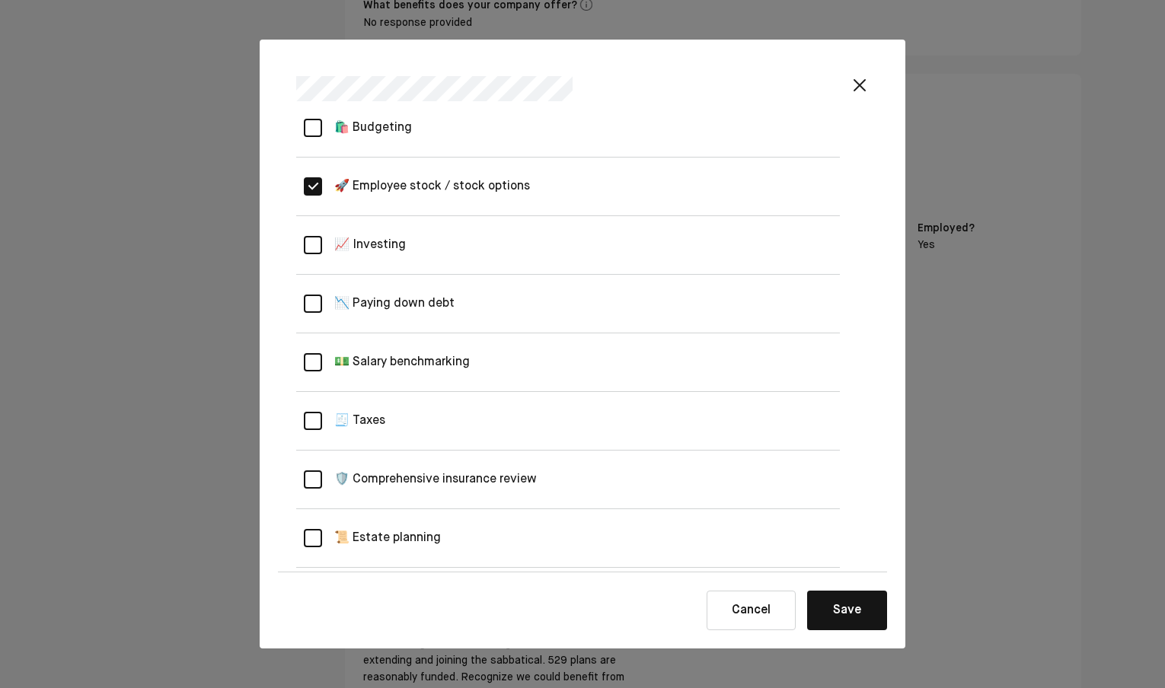
click at [334, 534] on planning "📜 Estate planning" at bounding box center [381, 538] width 119 height 43
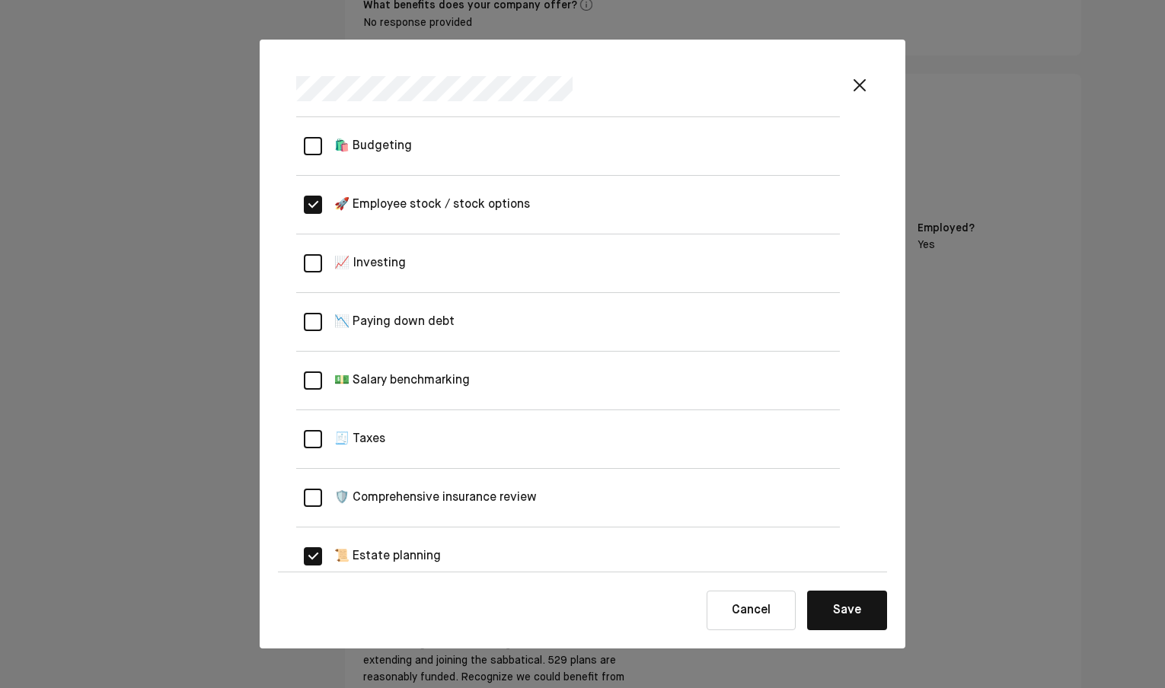
click at [382, 435] on Taxes "🧾 Taxes" at bounding box center [353, 439] width 63 height 43
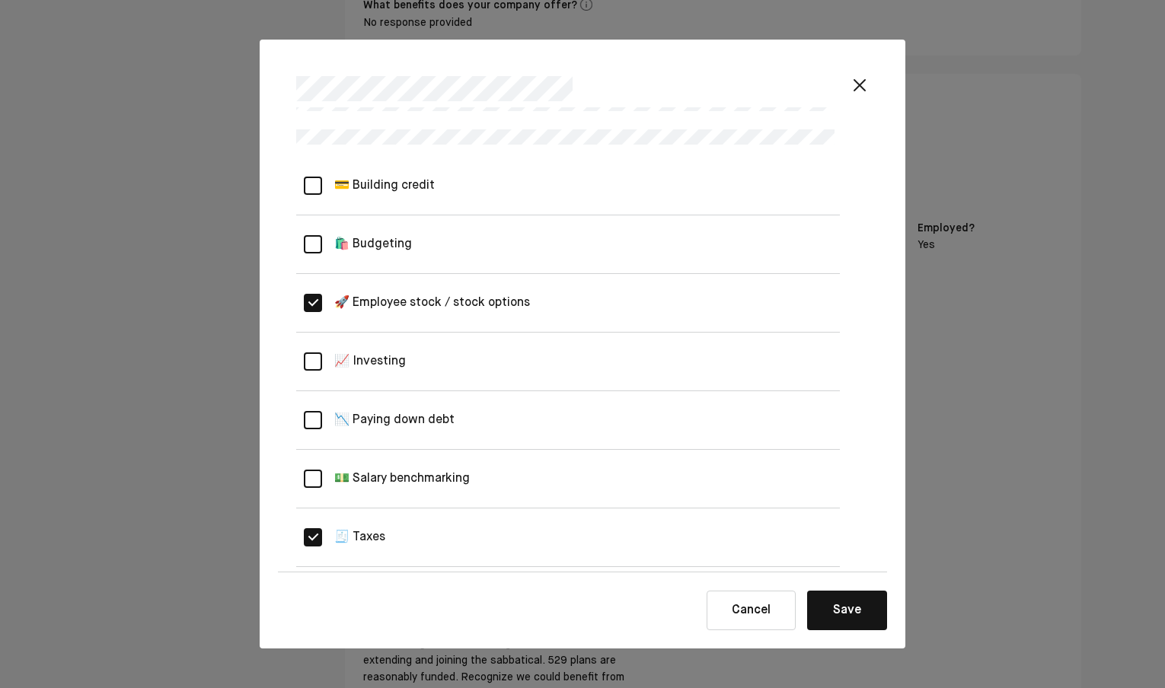
scroll to position [471, 0]
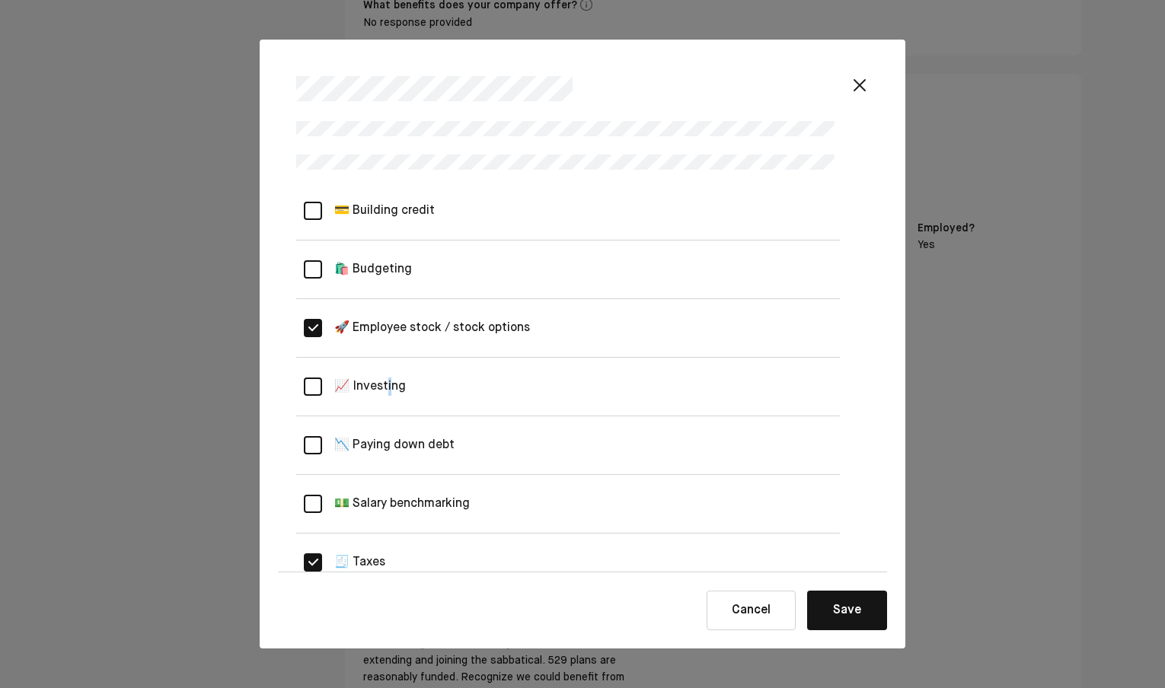
click at [391, 379] on Investing "📈 Investing" at bounding box center [364, 387] width 84 height 43
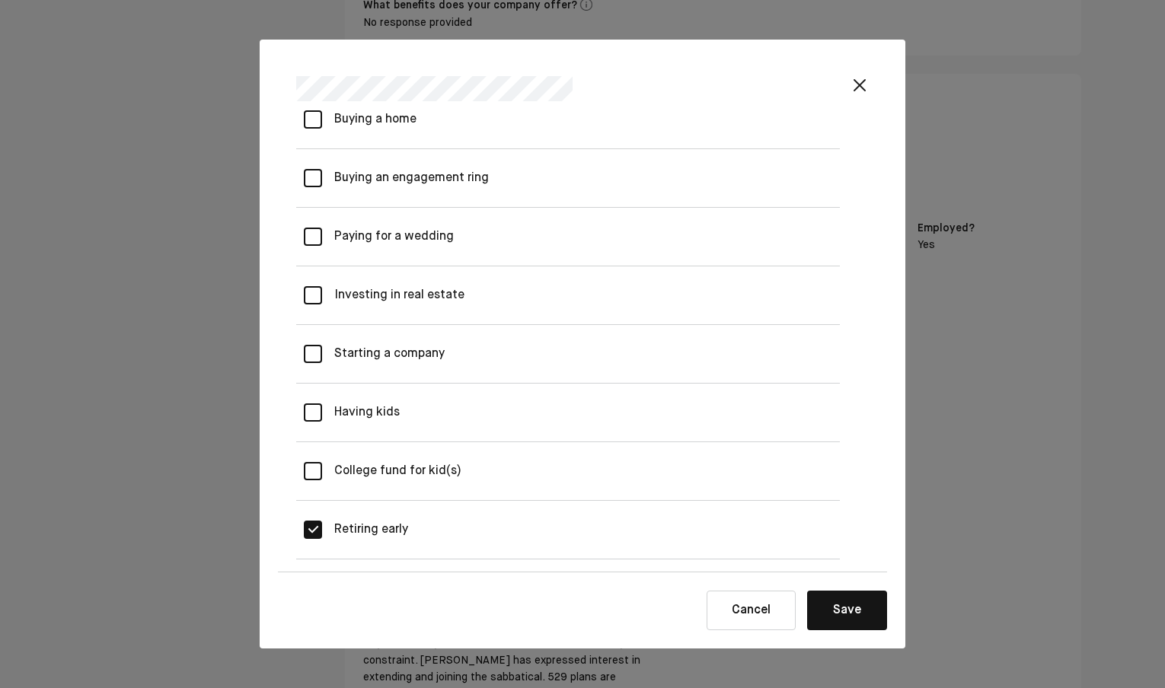
scroll to position [1477, 0]
drag, startPoint x: 410, startPoint y: 352, endPoint x: 423, endPoint y: 352, distance: 12.2
click at [411, 352] on company "Starting a company" at bounding box center [383, 351] width 123 height 43
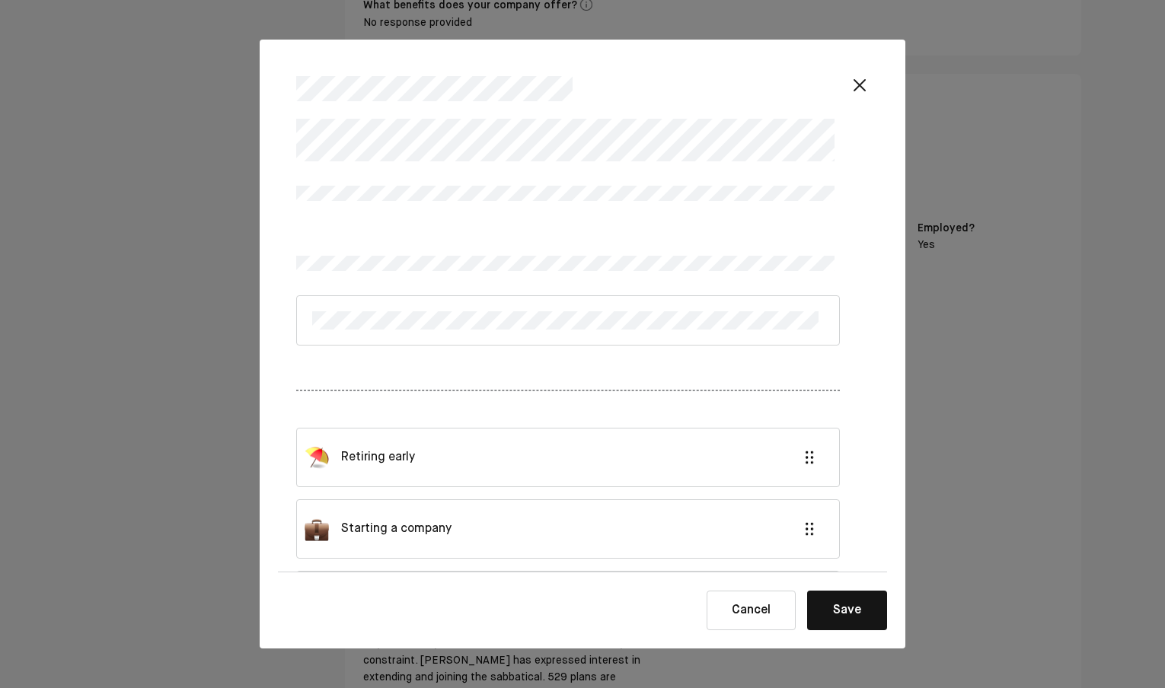
scroll to position [2132, 0]
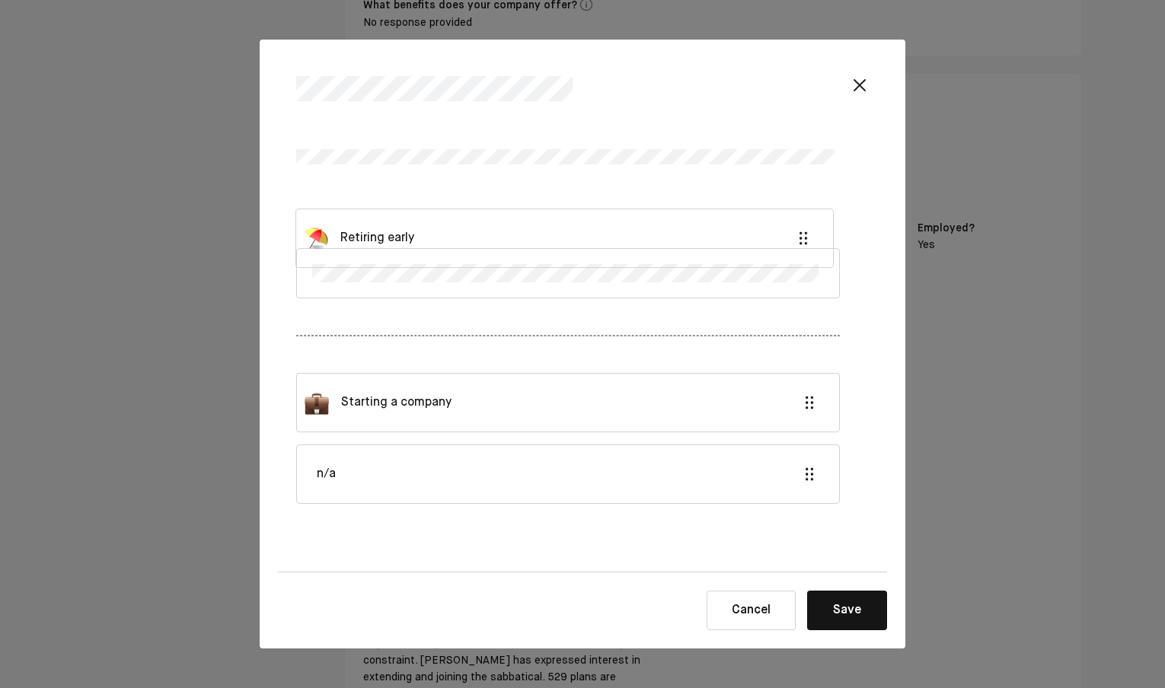
drag, startPoint x: 433, startPoint y: 340, endPoint x: 433, endPoint y: 232, distance: 108.1
click at [433, 232] on div "Retiring early Starting a company n/a" at bounding box center [568, 341] width 544 height 469
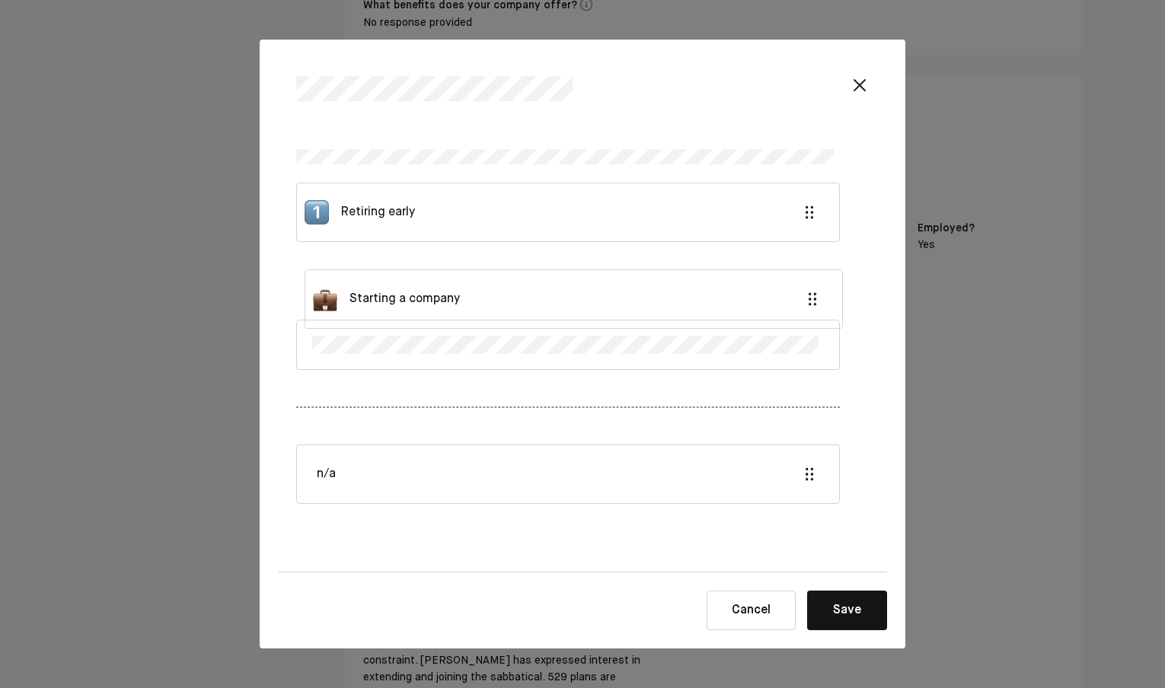
drag, startPoint x: 442, startPoint y: 410, endPoint x: 452, endPoint y: 295, distance: 114.7
click at [452, 295] on div "Retiring early Starting a company n/a" at bounding box center [568, 341] width 544 height 469
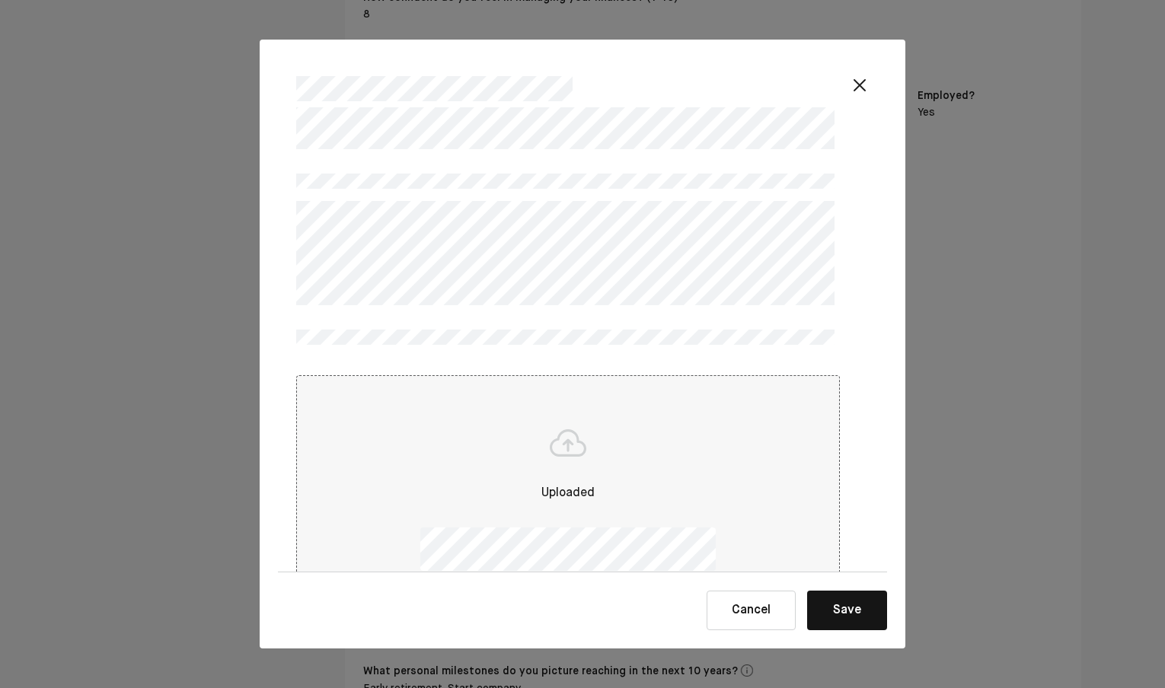
scroll to position [2733, 0]
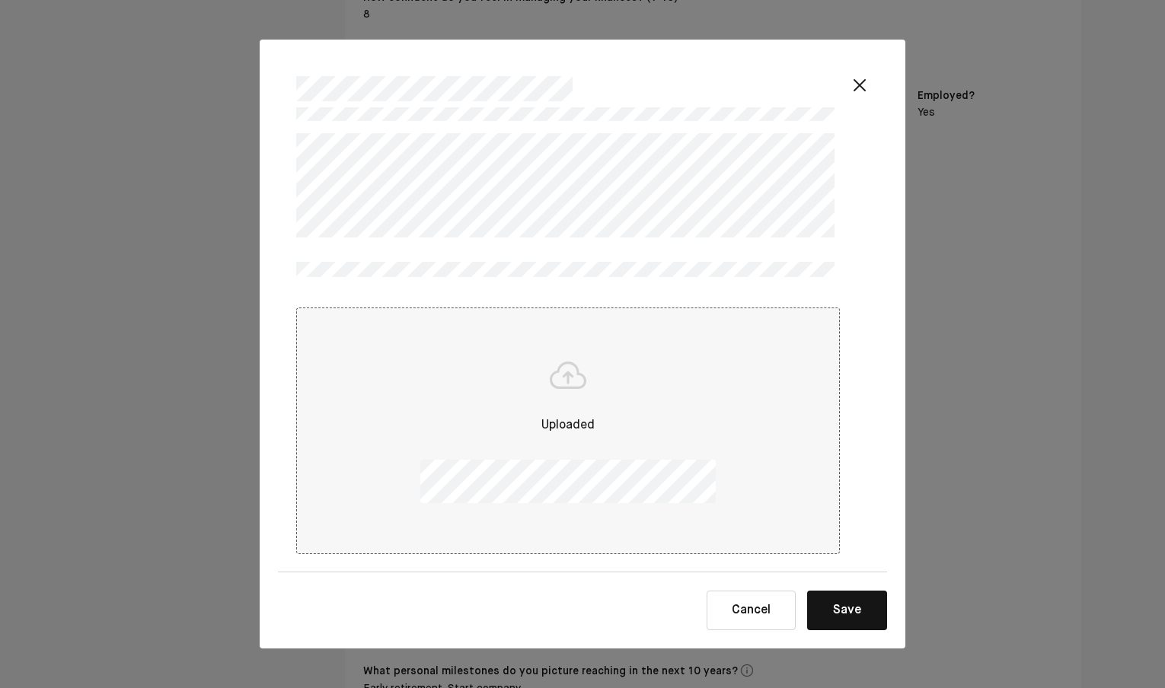
click at [845, 606] on button "Save" at bounding box center [847, 611] width 80 height 40
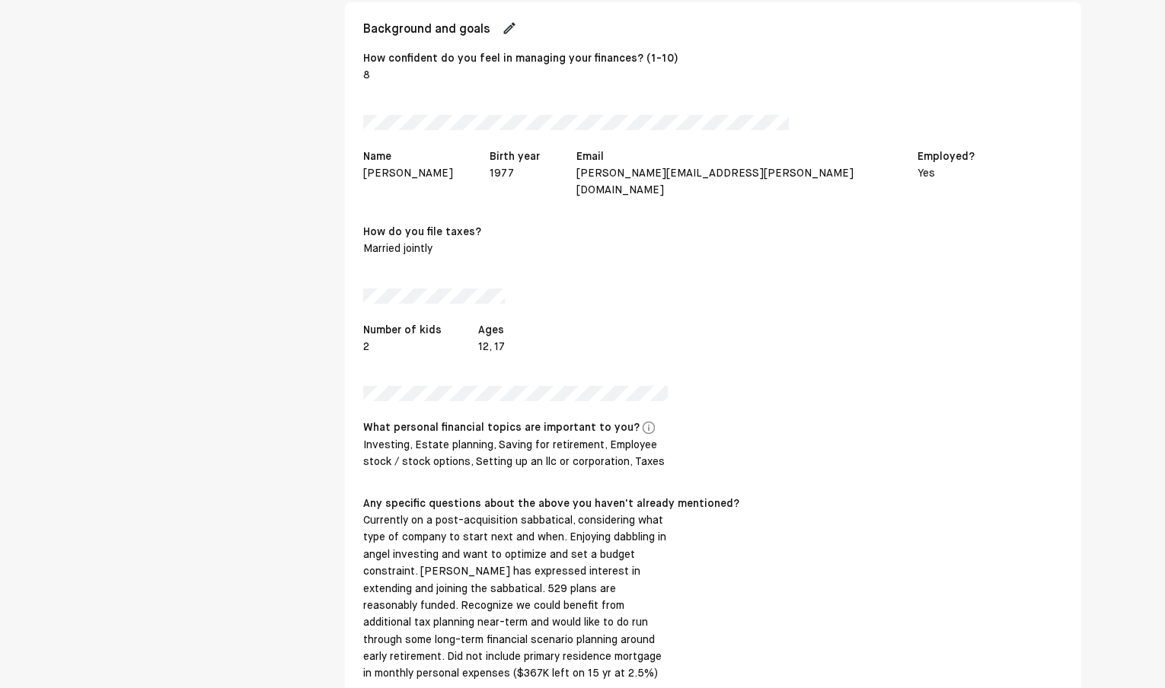
scroll to position [1534, 0]
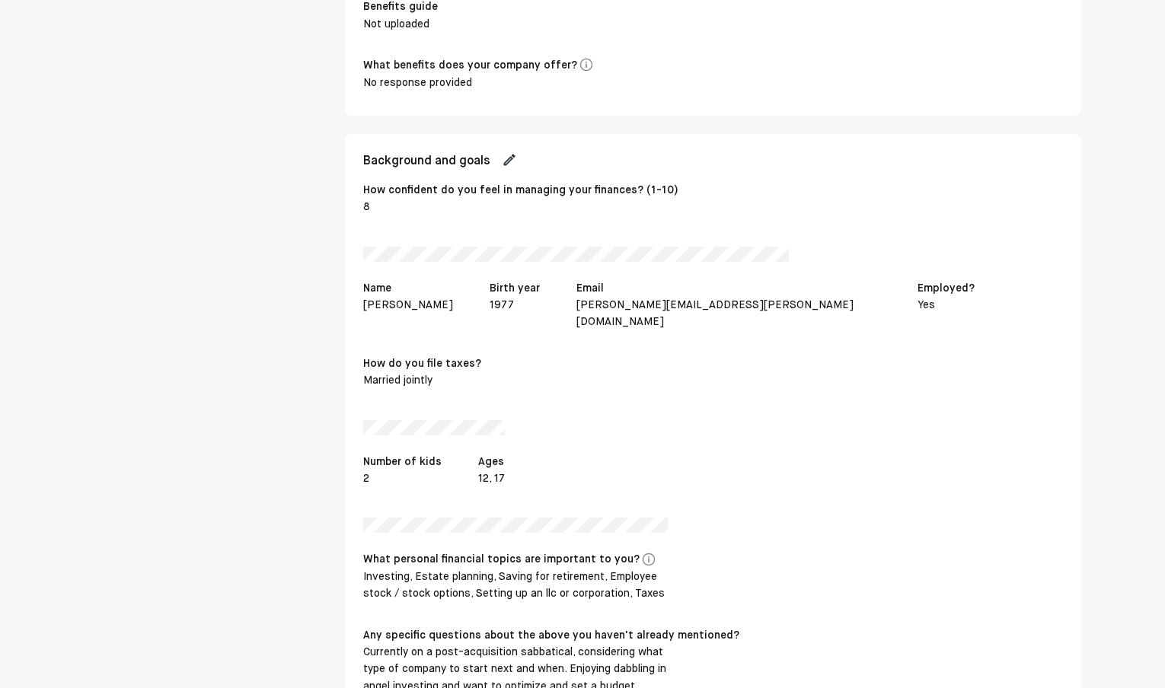
click at [513, 152] on img at bounding box center [509, 159] width 15 height 15
select select "*"
select select "****"
select select "**********"
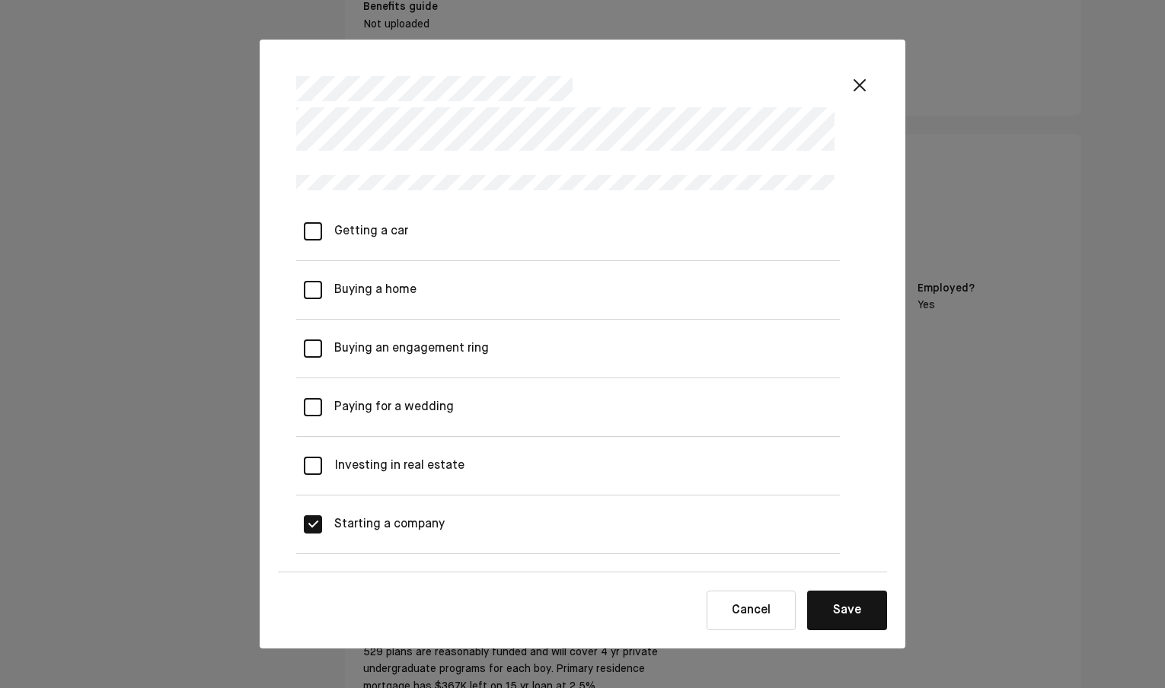
scroll to position [1423, 0]
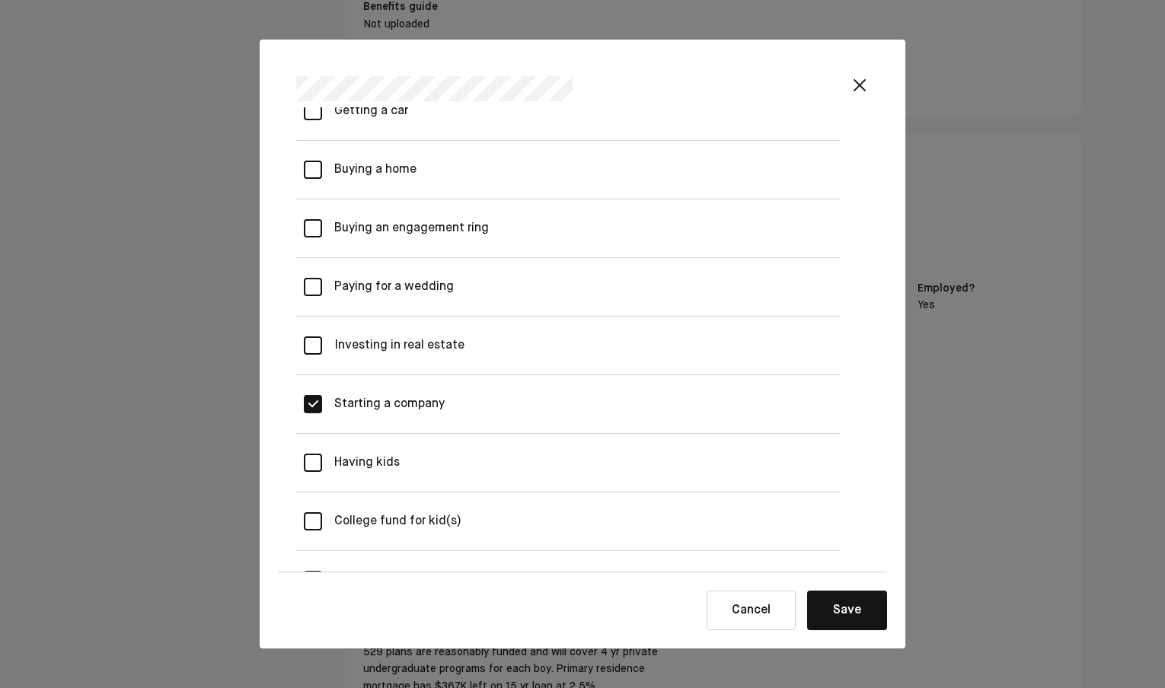
click at [851, 608] on button "Save" at bounding box center [847, 611] width 80 height 40
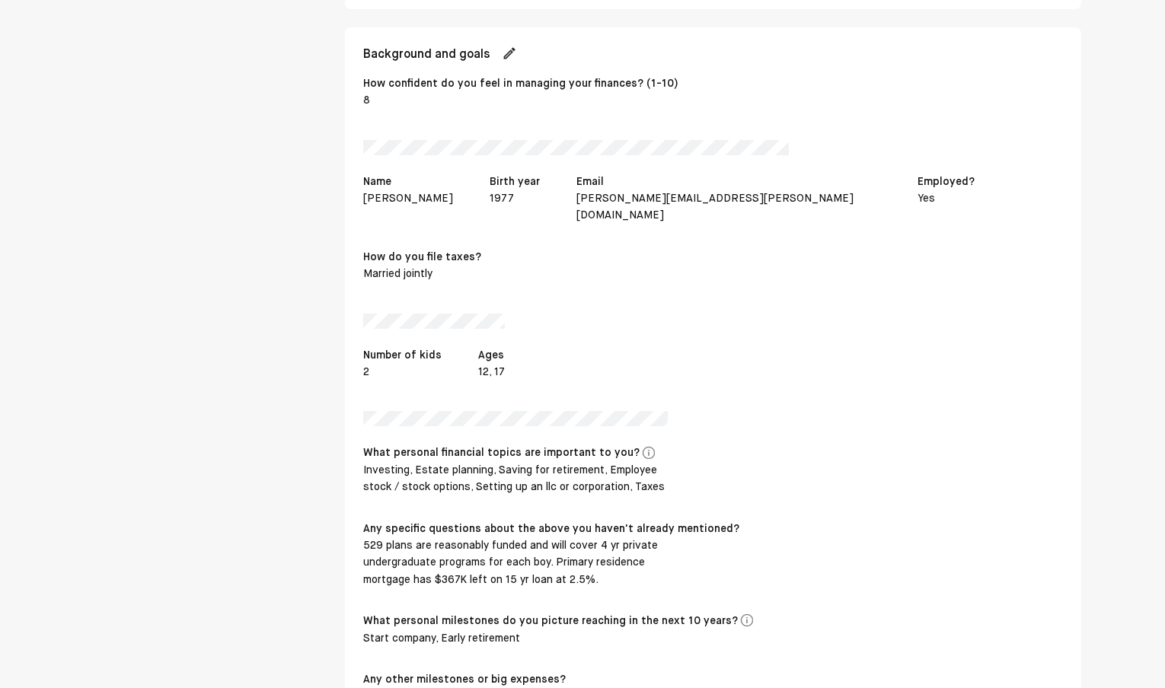
scroll to position [1736, 0]
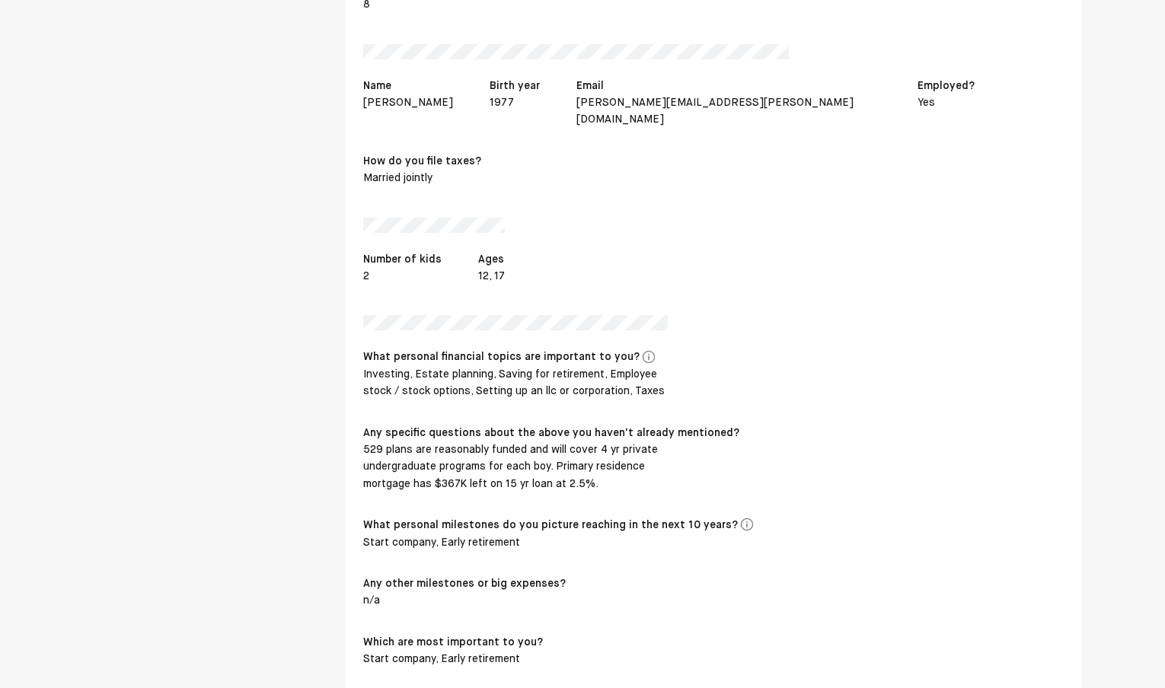
click at [490, 442] on div "529 plans are reasonably funded and will cover 4 yr private undergraduate progr…" at bounding box center [515, 467] width 305 height 51
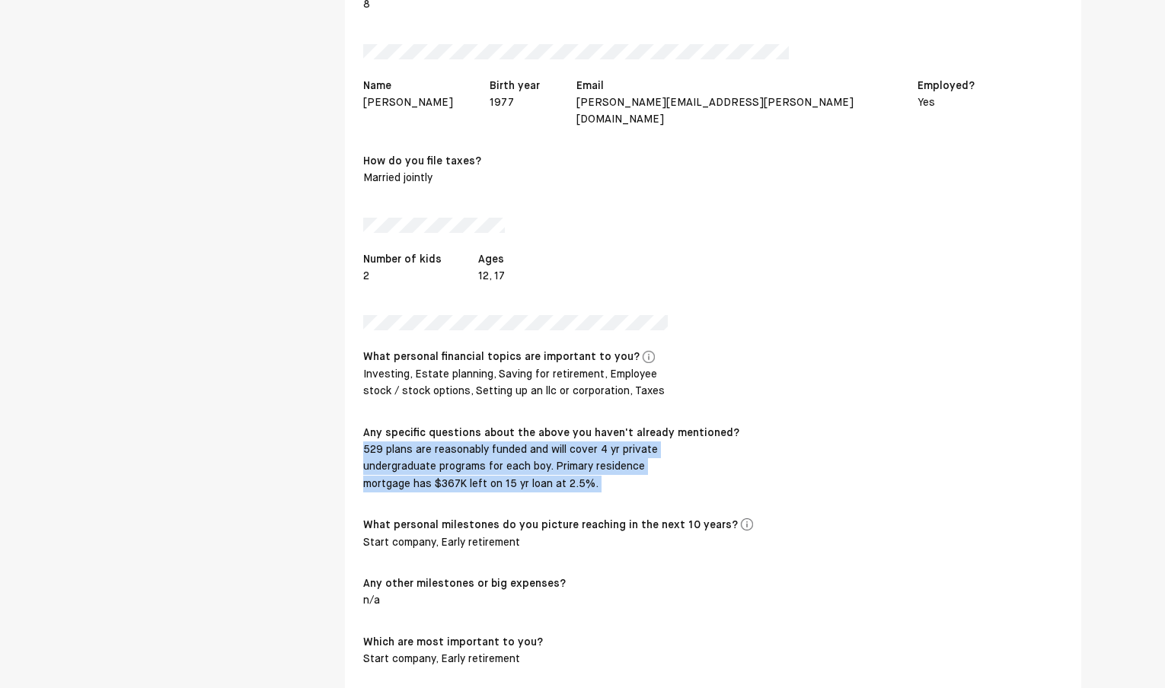
click at [490, 442] on div "529 plans are reasonably funded and will cover 4 yr private undergraduate progr…" at bounding box center [515, 467] width 305 height 51
click at [500, 442] on div "529 plans are reasonably funded and will cover 4 yr private undergraduate progr…" at bounding box center [515, 467] width 305 height 51
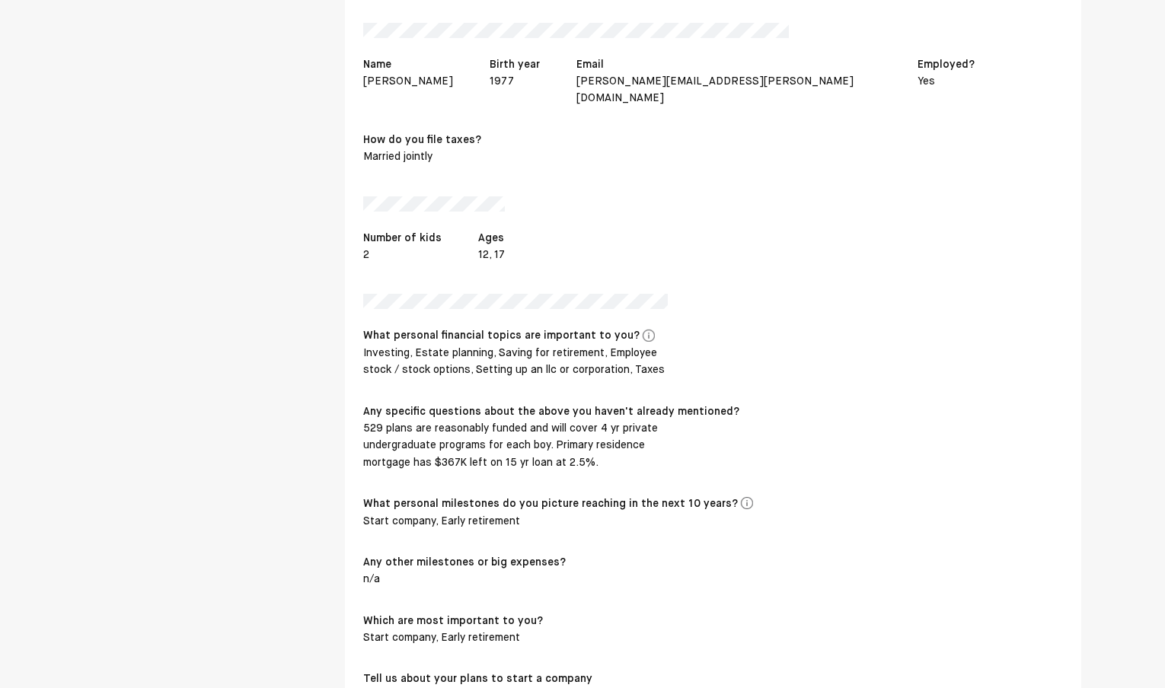
scroll to position [1634, 0]
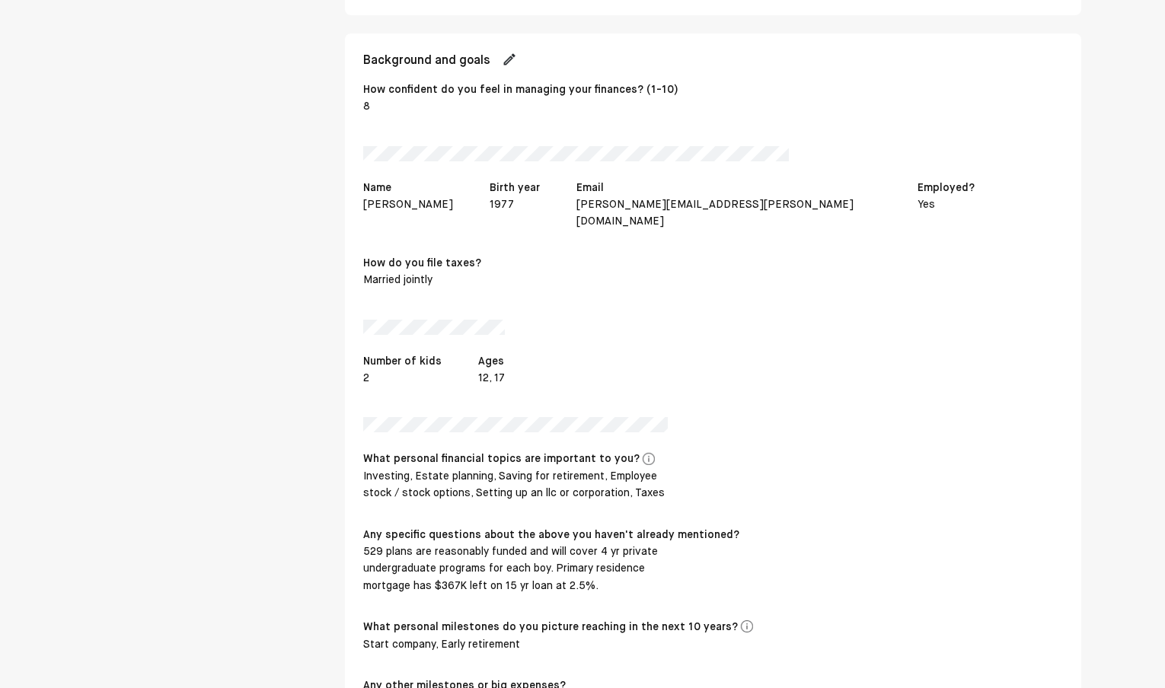
click at [513, 52] on img at bounding box center [509, 59] width 15 height 15
select select "*"
select select "****"
select select "**********"
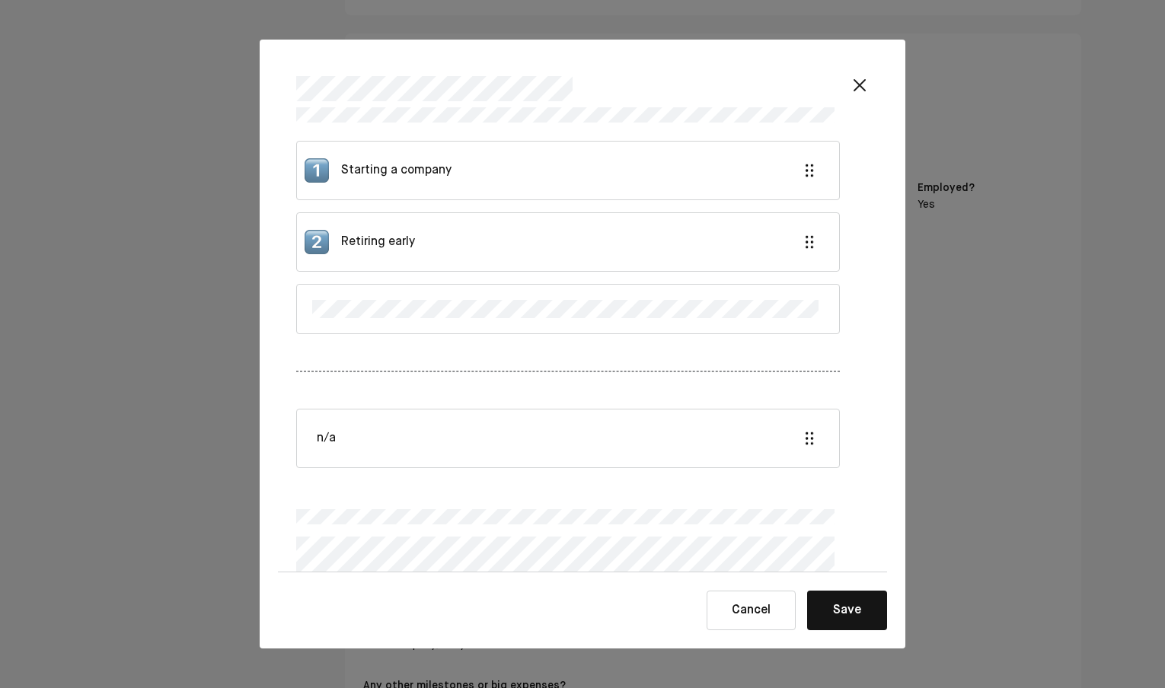
scroll to position [2412, 0]
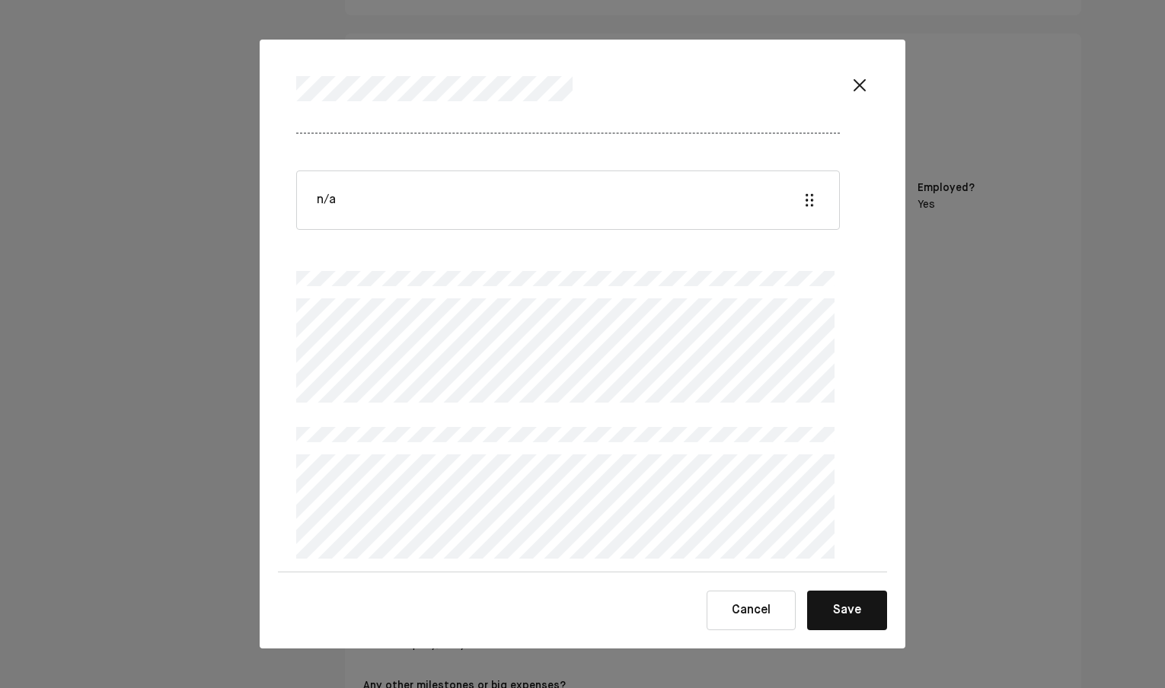
click at [840, 607] on button "Save" at bounding box center [847, 611] width 80 height 40
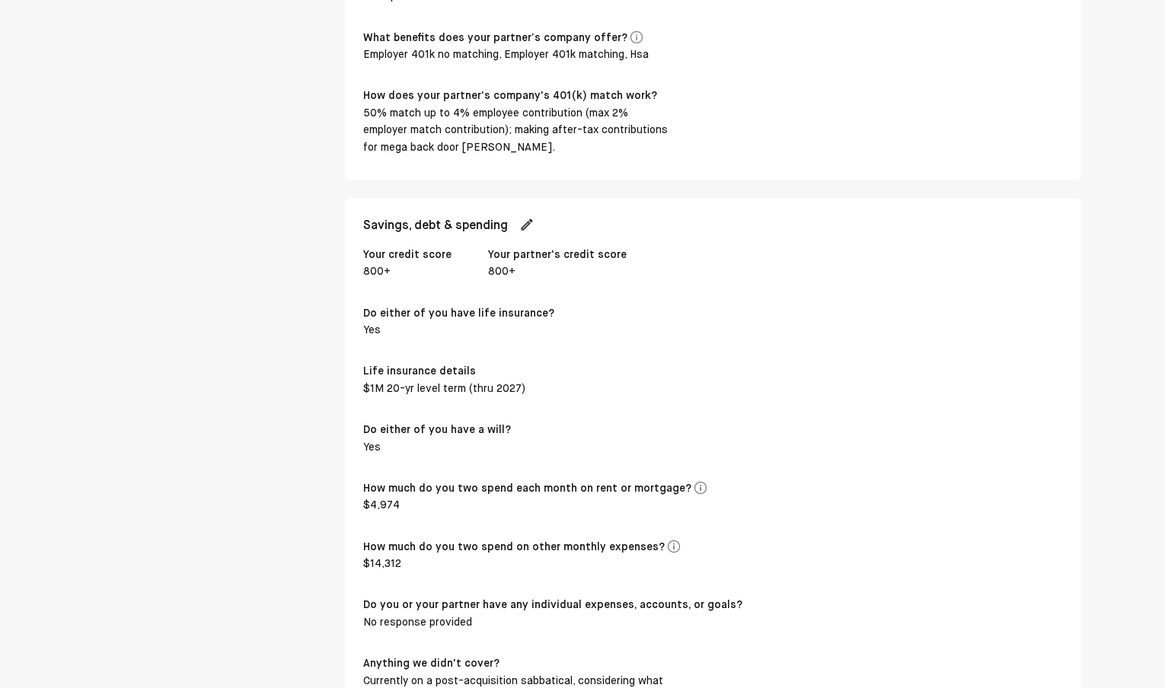
scroll to position [3316, 0]
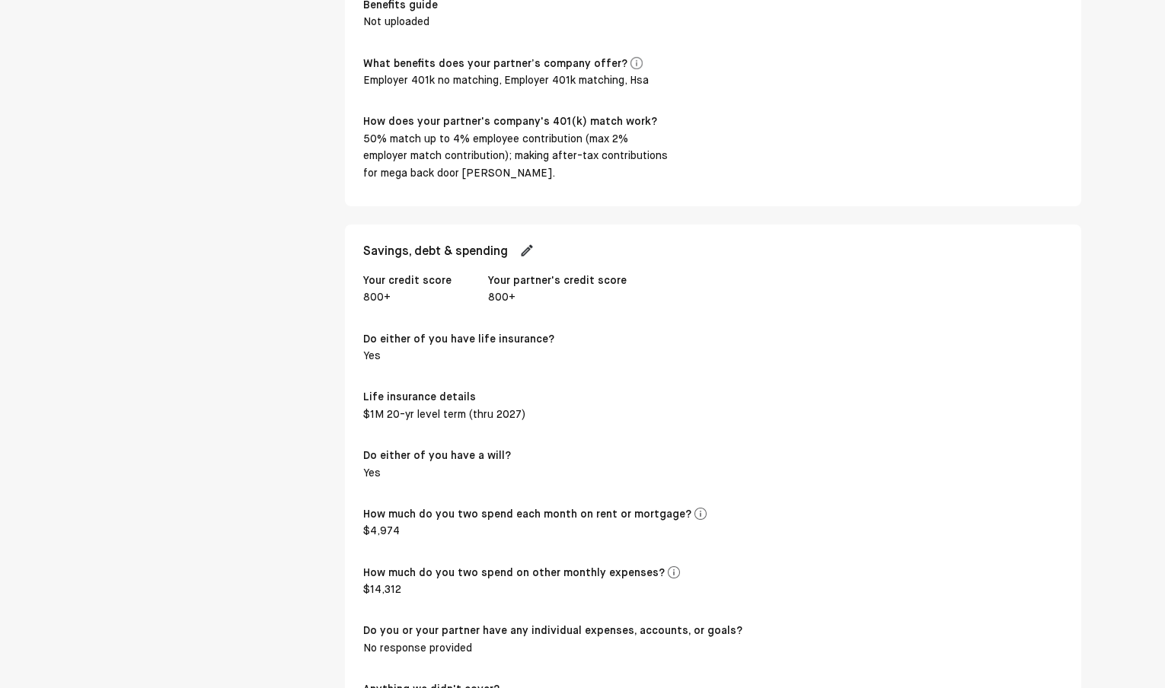
click at [535, 243] on img at bounding box center [526, 250] width 15 height 15
select select "****"
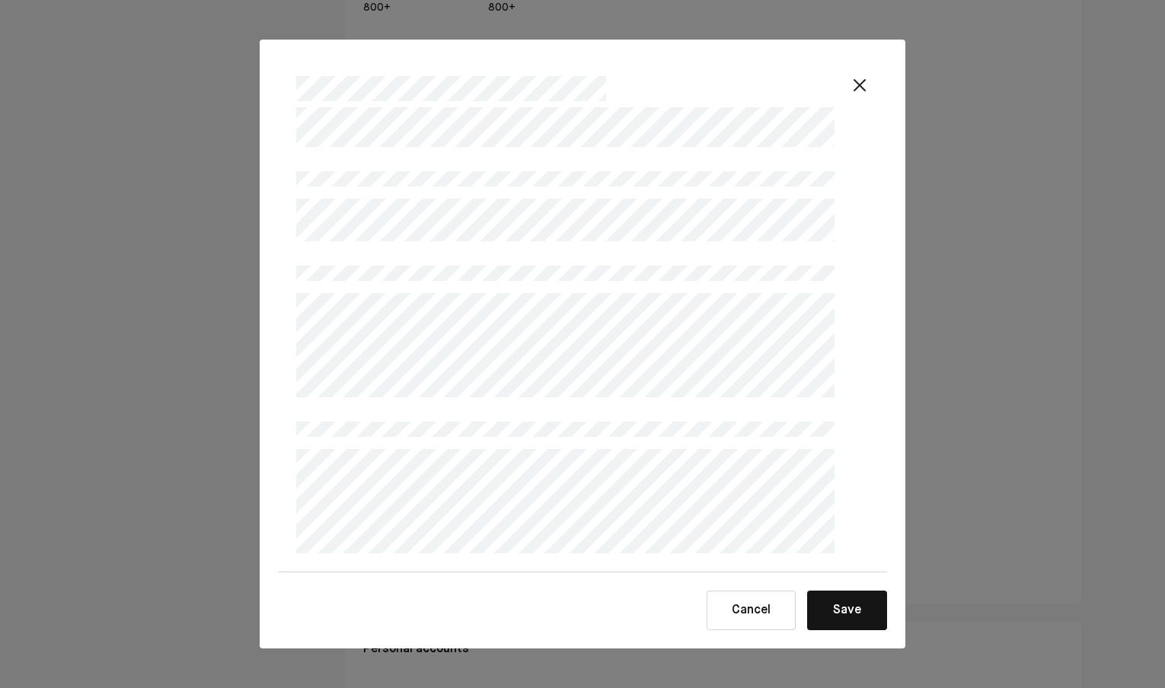
scroll to position [3662, 0]
click at [229, 439] on div "**********" at bounding box center [582, 344] width 1165 height 688
click at [849, 613] on button "Save" at bounding box center [847, 611] width 80 height 40
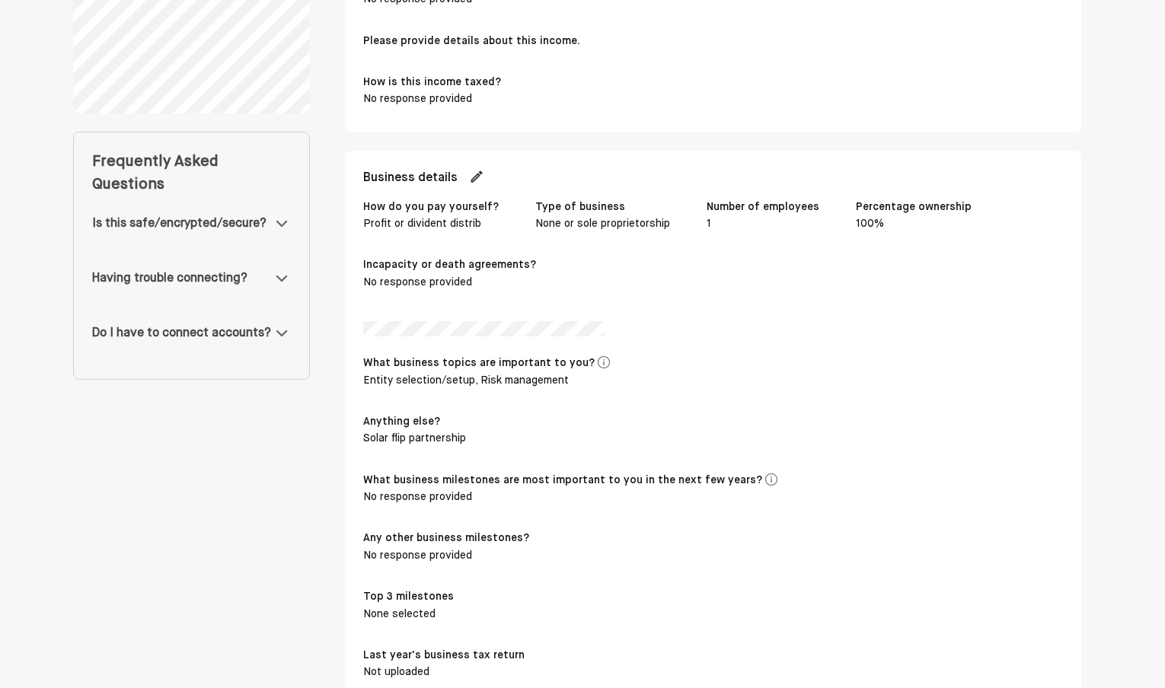
scroll to position [699, 0]
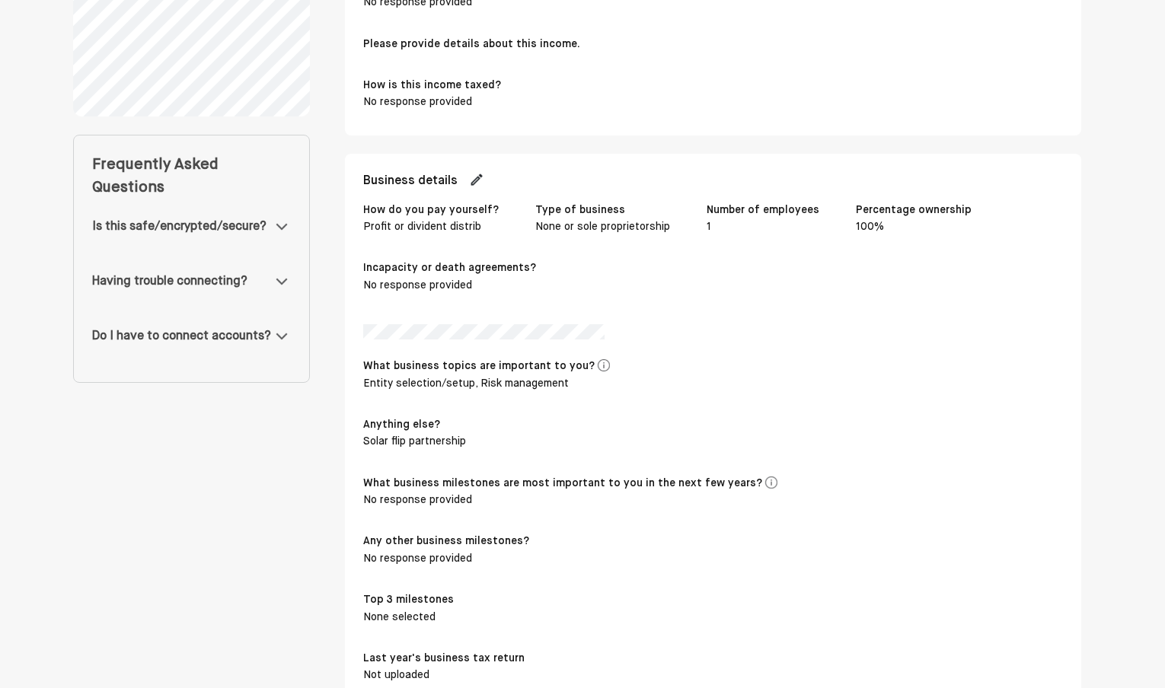
click at [479, 172] on img at bounding box center [476, 179] width 15 height 15
select select "**********"
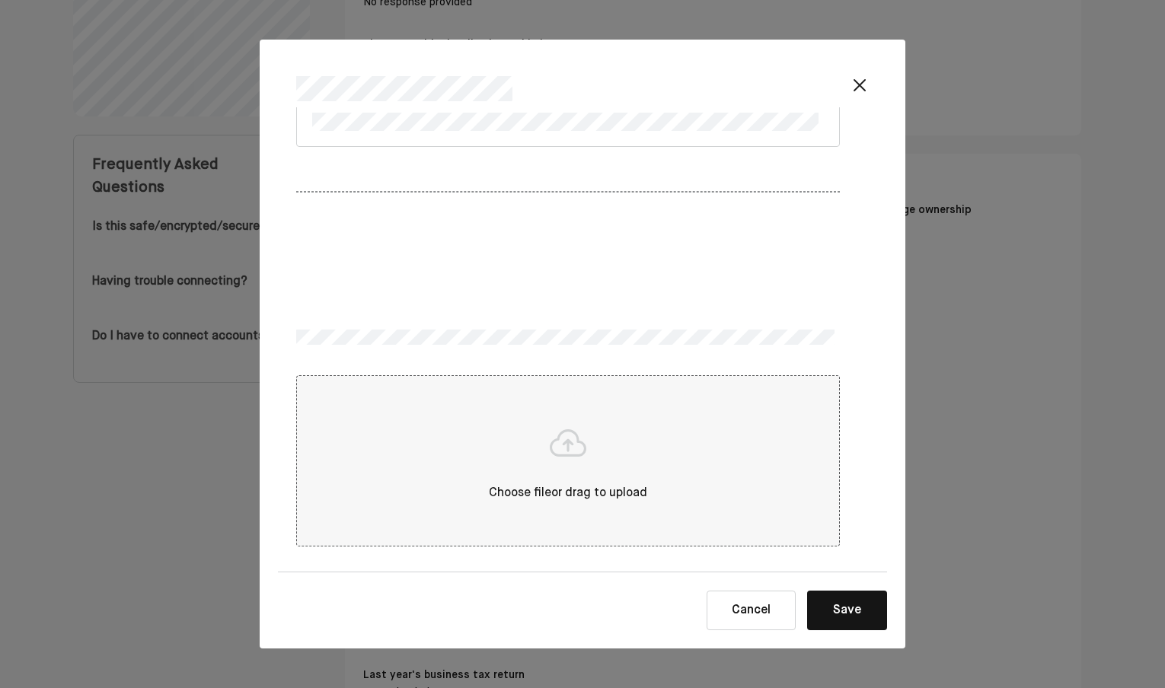
scroll to position [722, 0]
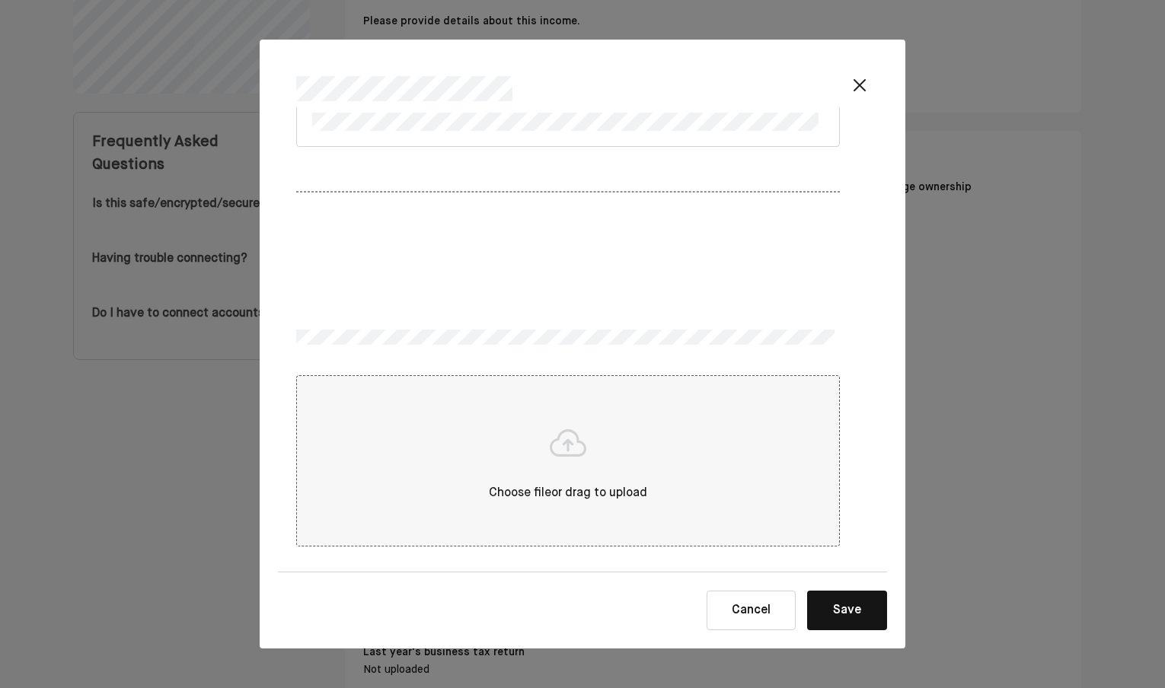
click at [858, 612] on button "Save" at bounding box center [847, 611] width 80 height 40
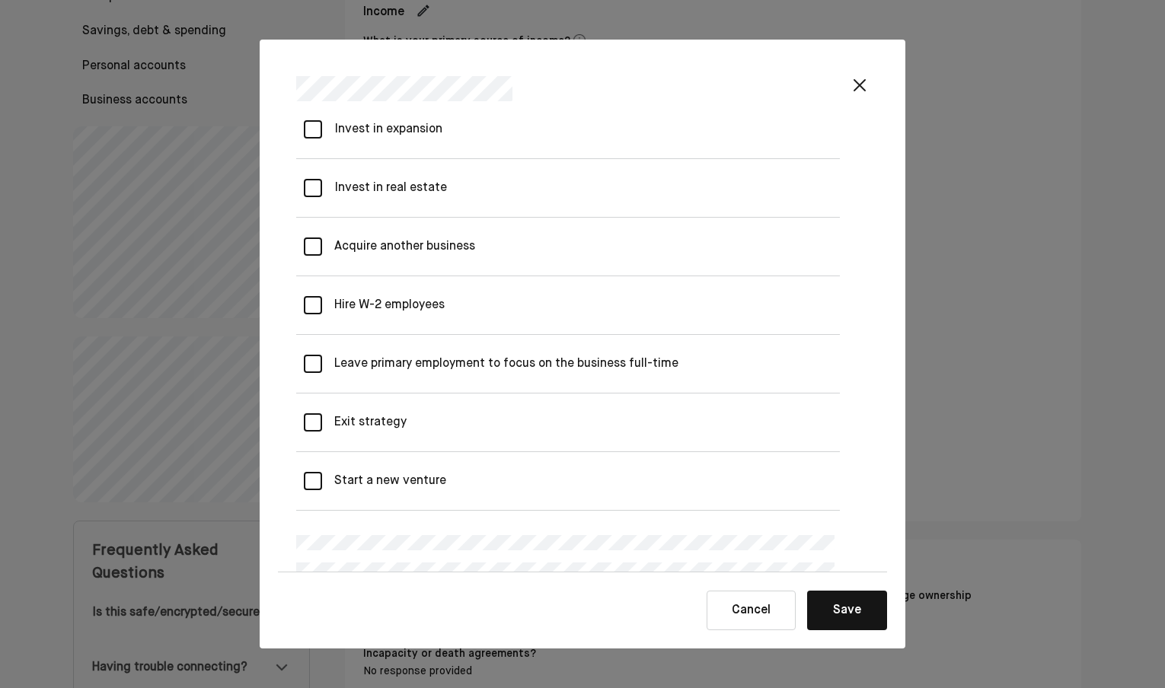
scroll to position [1347, 0]
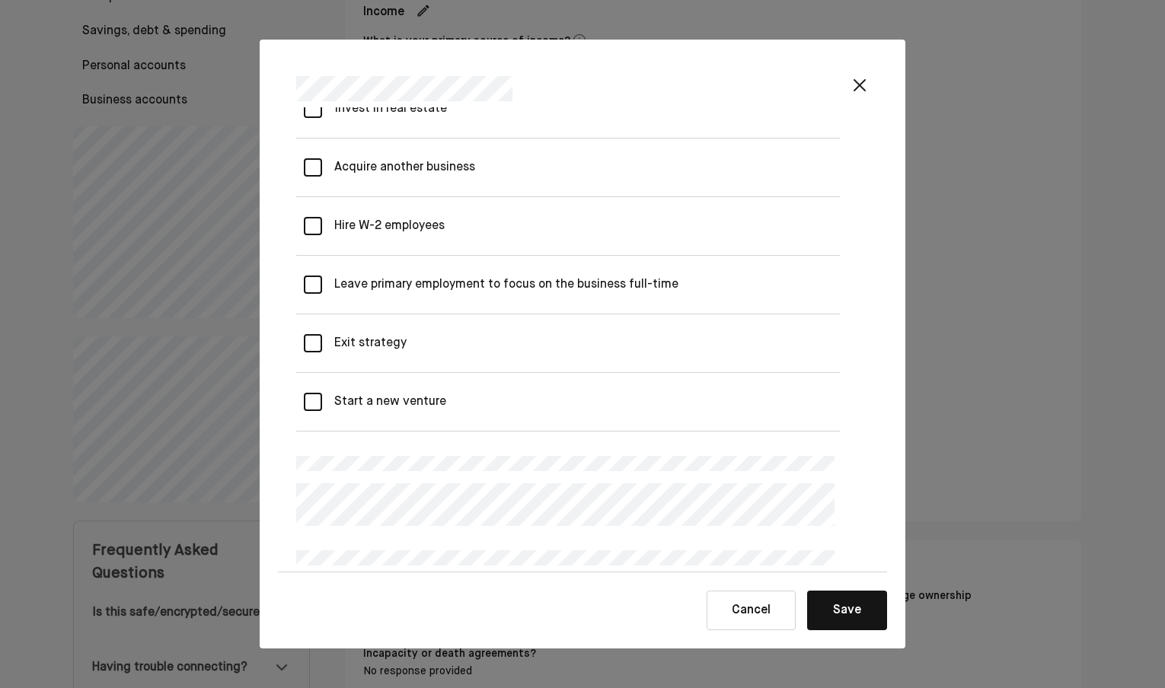
drag, startPoint x: 402, startPoint y: 401, endPoint x: 445, endPoint y: 402, distance: 42.7
click at [403, 401] on venture "Start a new venture" at bounding box center [384, 402] width 124 height 43
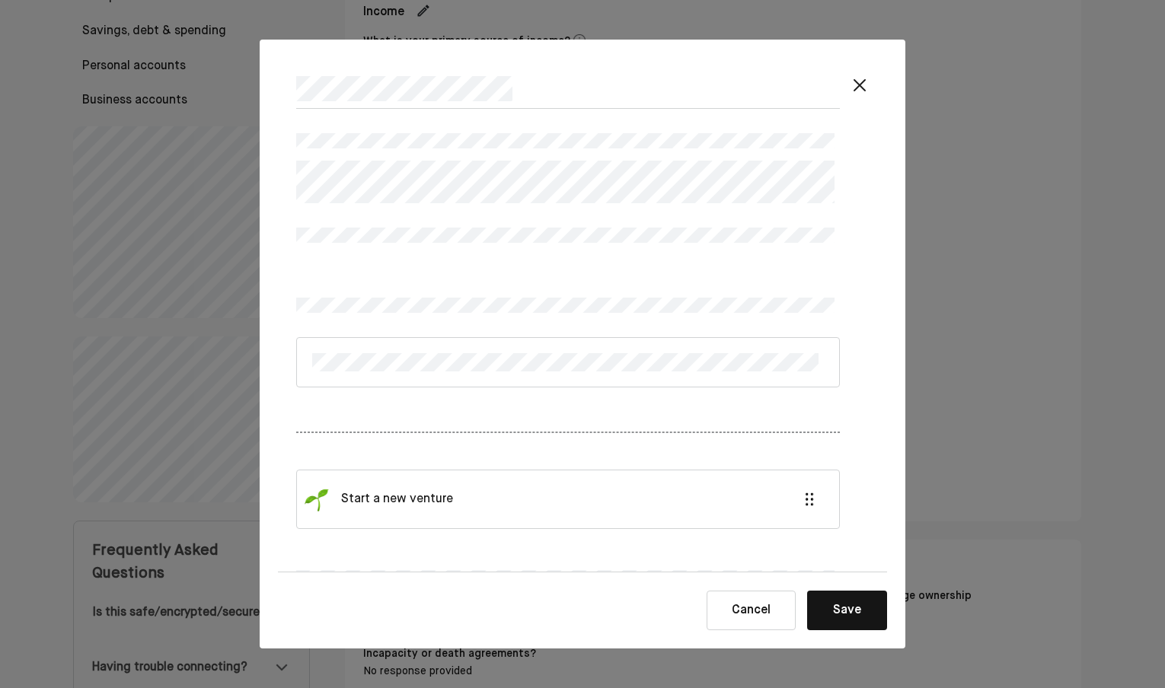
scroll to position [1721, 0]
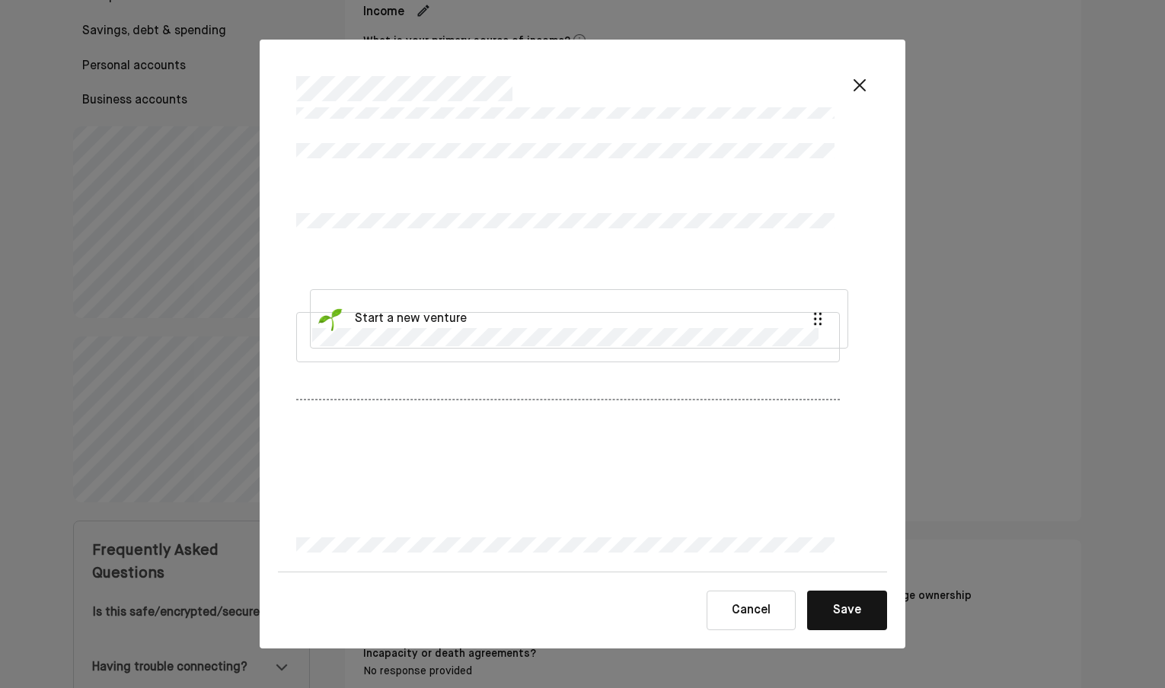
drag, startPoint x: 478, startPoint y: 413, endPoint x: 494, endPoint y: 313, distance: 101.0
click at [494, 313] on div "Start a new venture" at bounding box center [568, 342] width 544 height 343
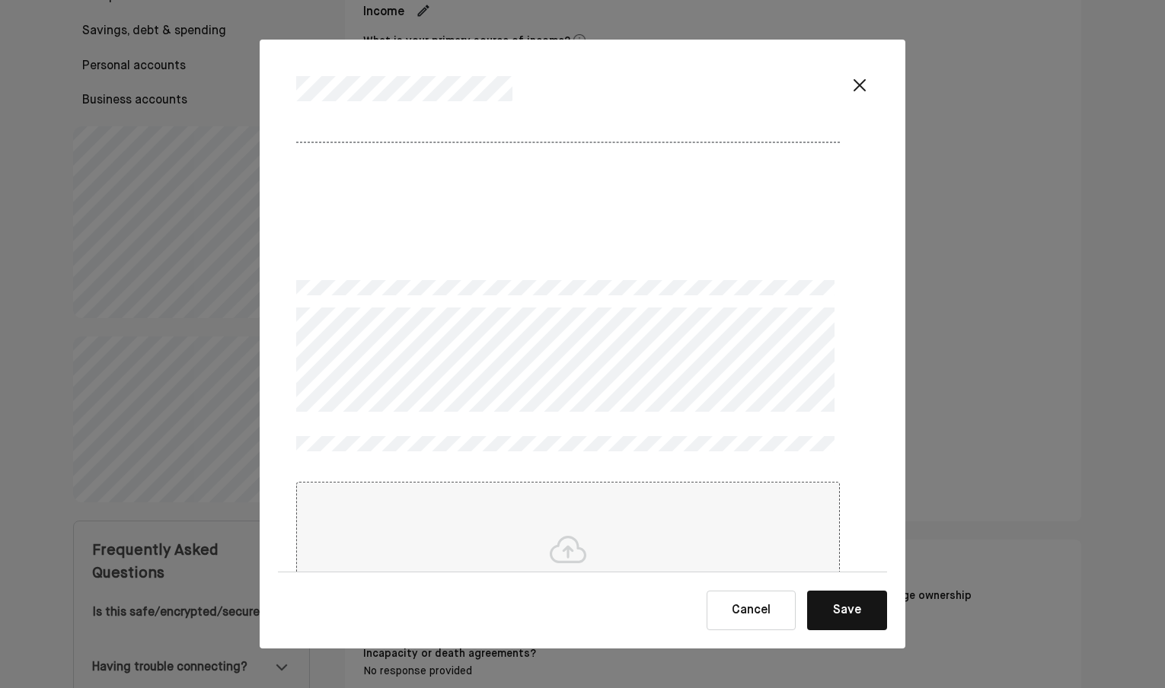
click at [849, 605] on button "Save" at bounding box center [847, 611] width 80 height 40
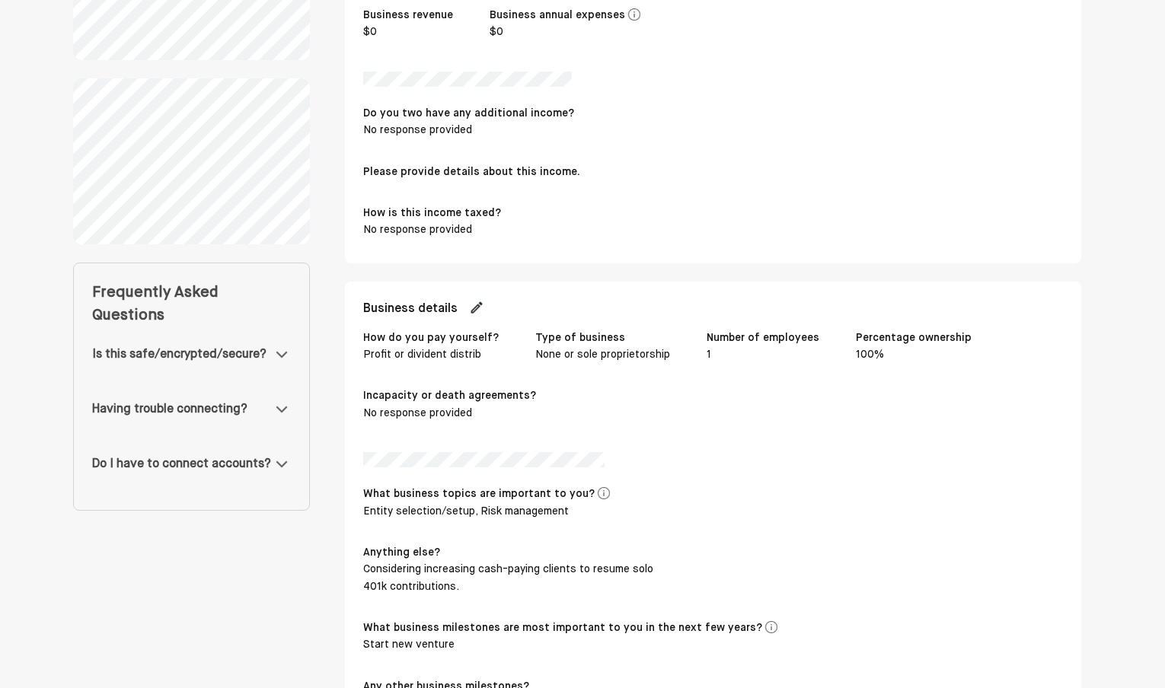
scroll to position [768, 0]
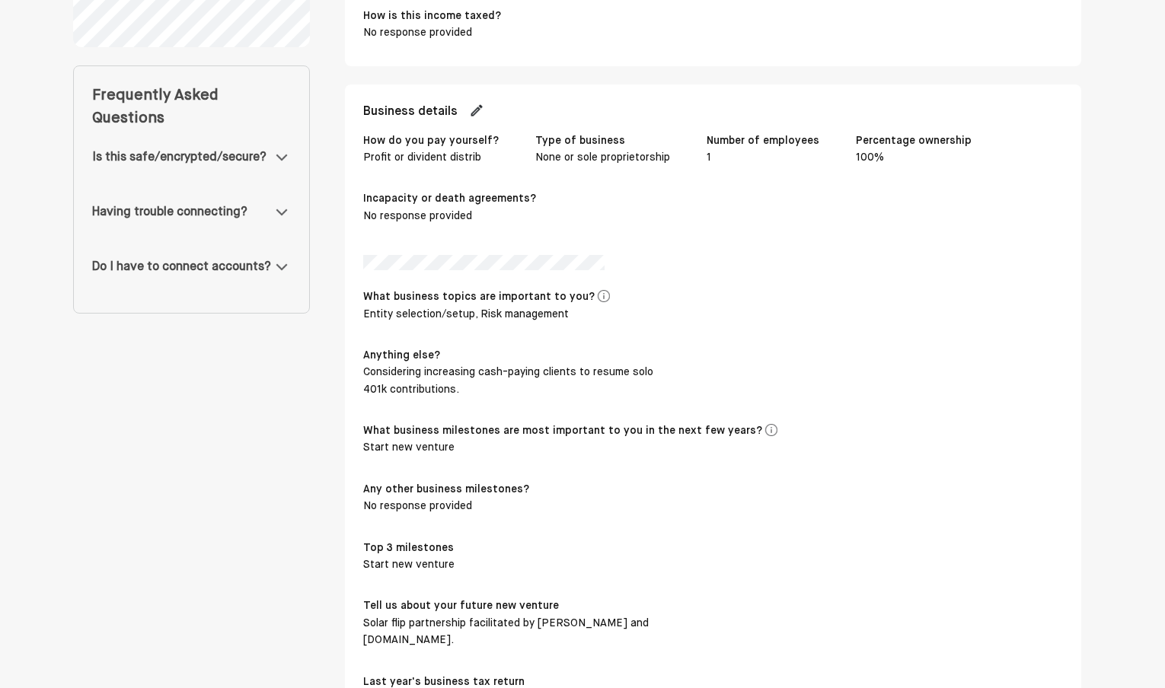
click at [182, 167] on div "Is this safe/encrypted/secure?" at bounding box center [179, 158] width 174 height 18
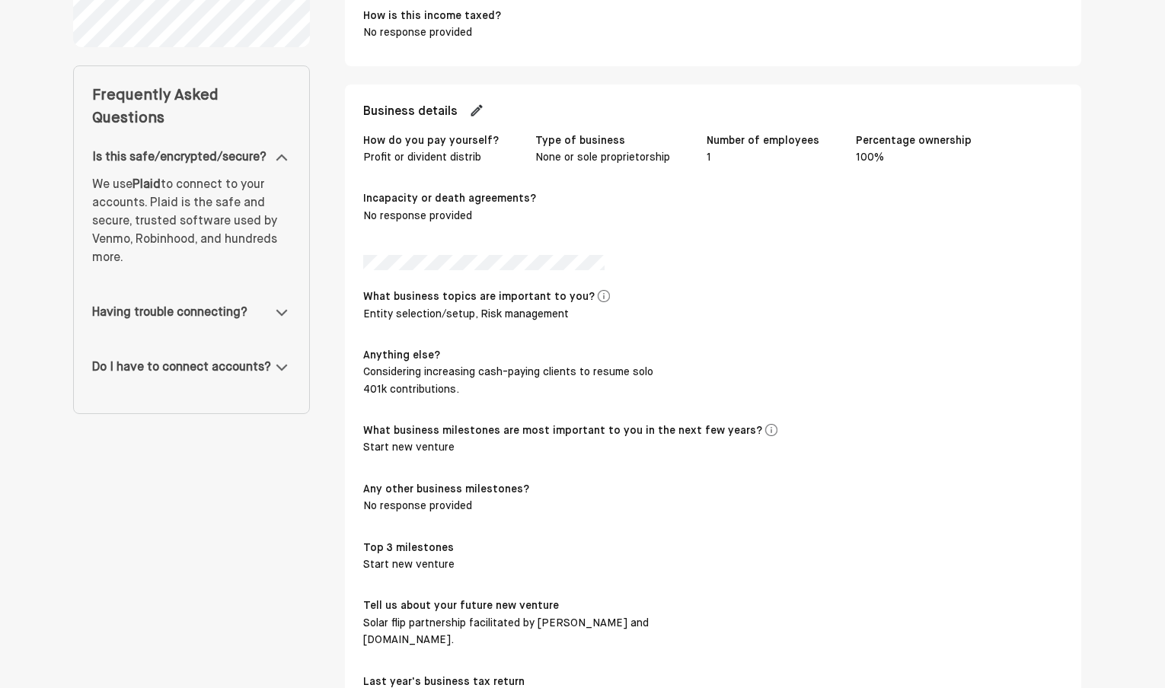
click at [289, 153] on img at bounding box center [282, 158] width 18 height 18
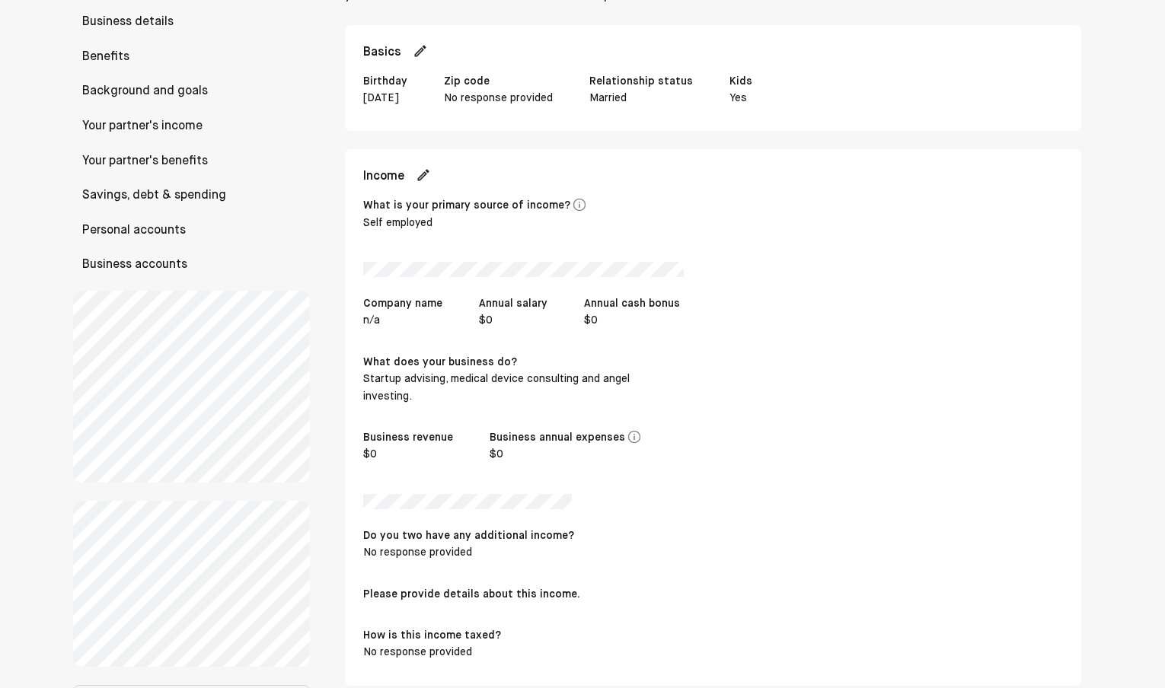
scroll to position [0, 0]
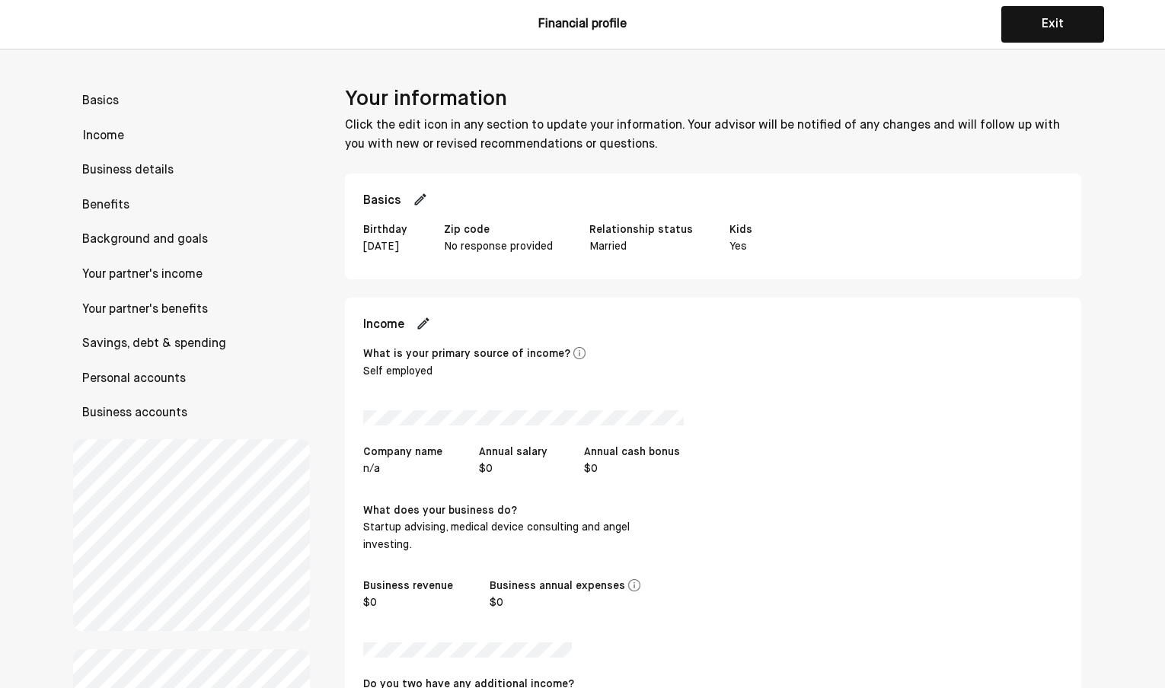
click at [888, 30] on button "Exit" at bounding box center [1052, 24] width 103 height 37
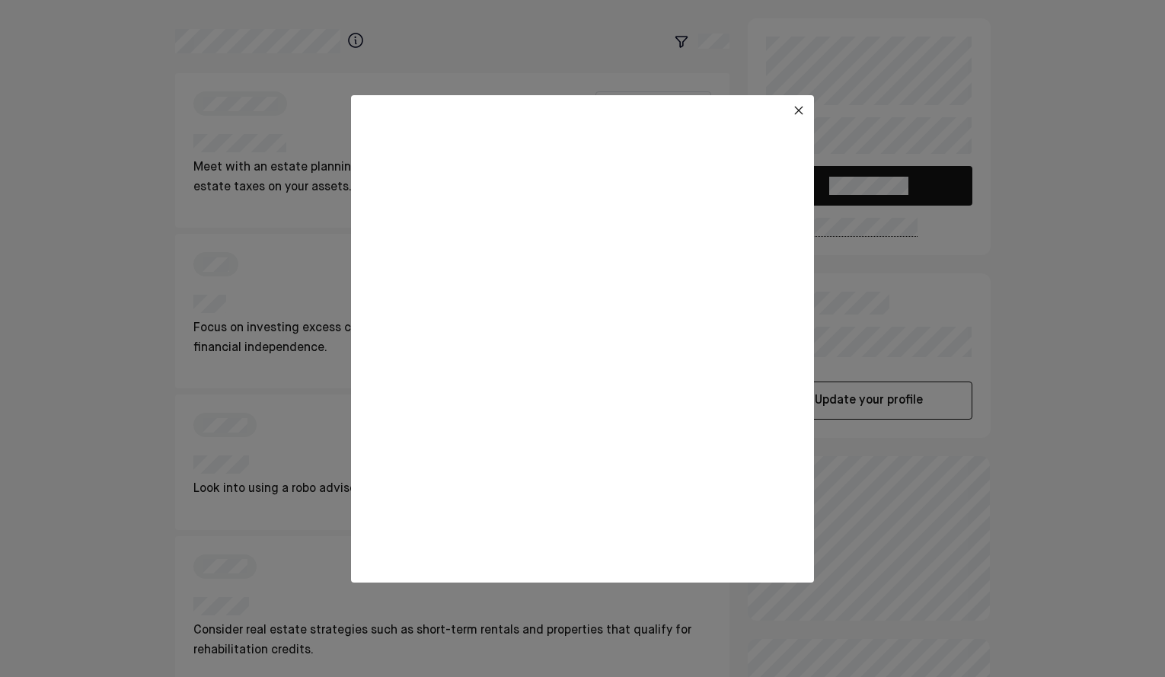
drag, startPoint x: 799, startPoint y: 109, endPoint x: 791, endPoint y: 111, distance: 8.0
click at [797, 109] on img at bounding box center [799, 110] width 12 height 12
click at [797, 111] on img at bounding box center [799, 110] width 12 height 12
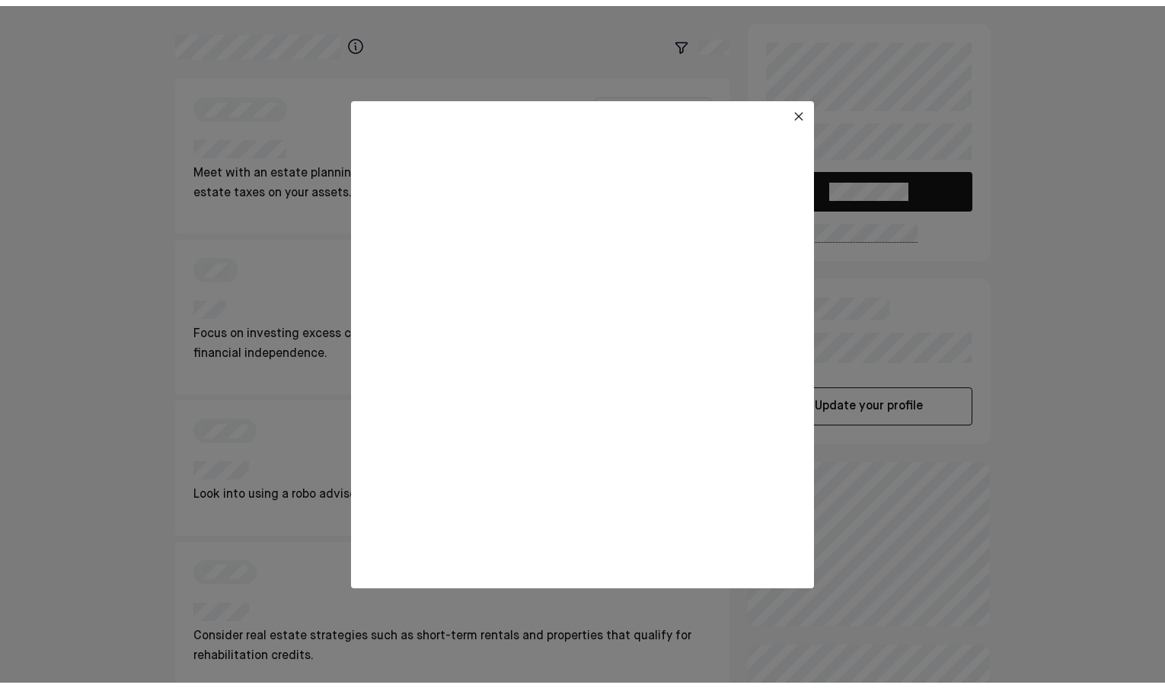
scroll to position [267, 0]
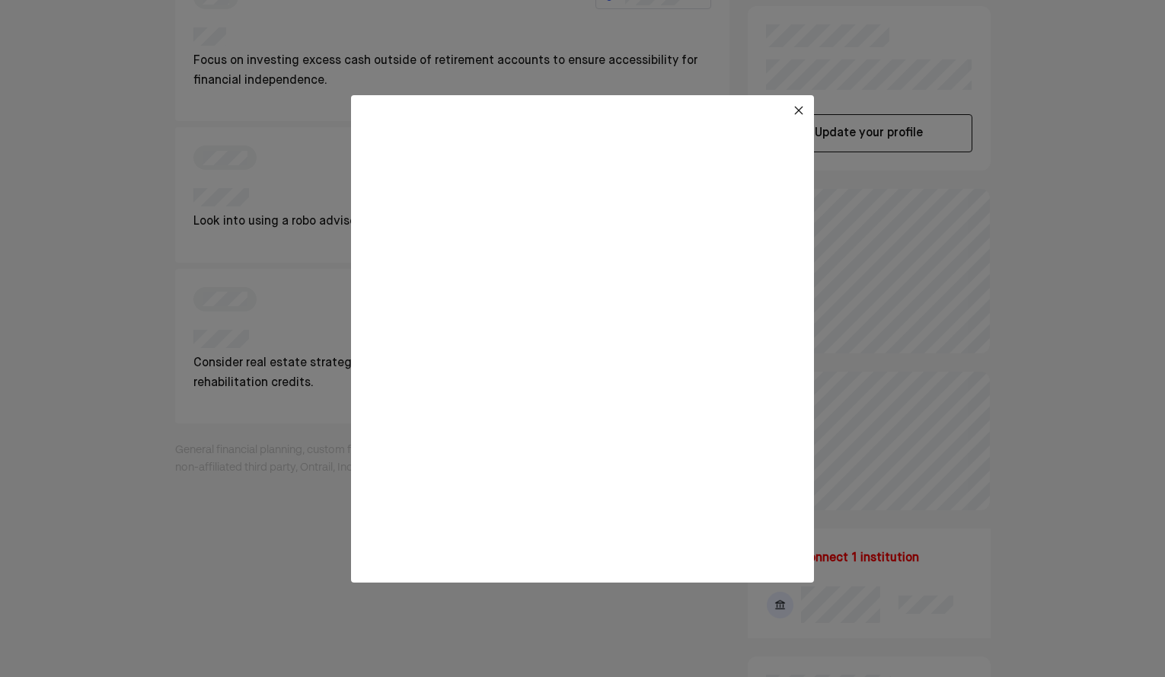
click at [798, 110] on img at bounding box center [799, 110] width 12 height 12
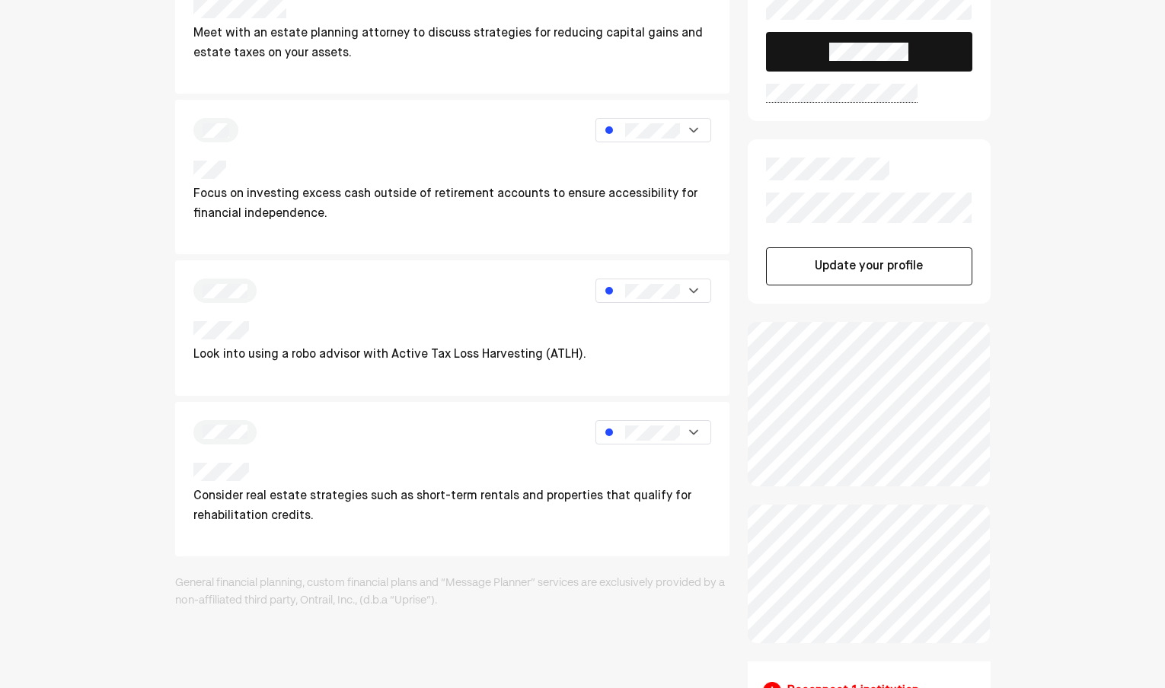
scroll to position [0, 0]
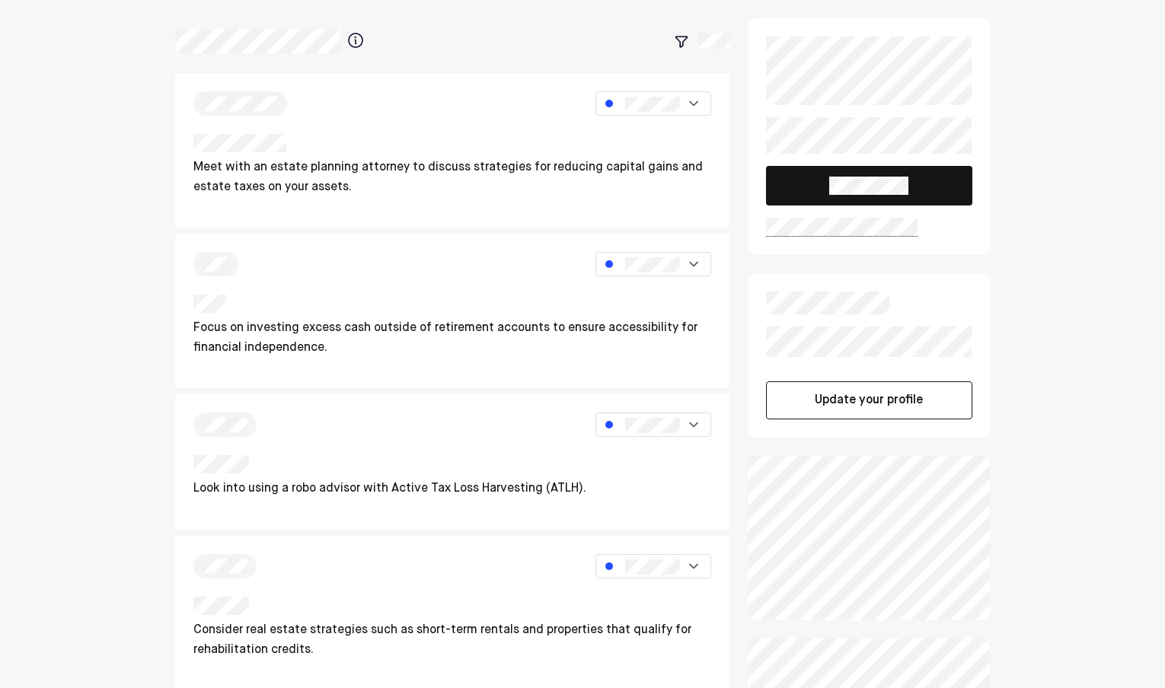
click at [813, 186] on button at bounding box center [869, 186] width 206 height 40
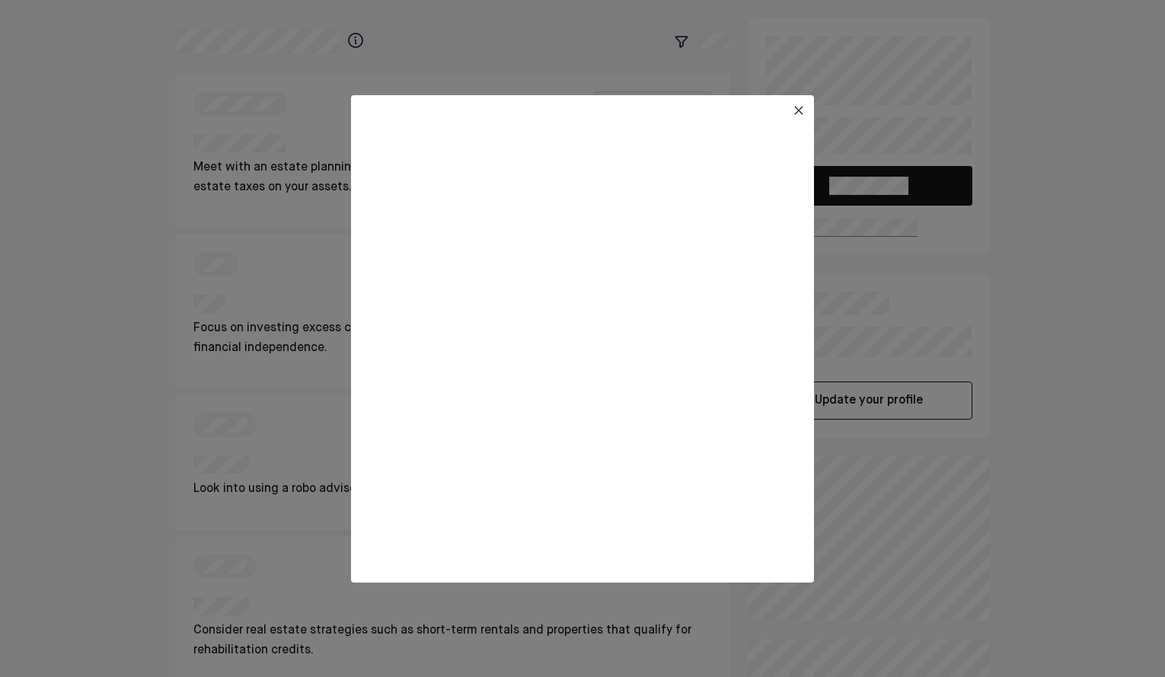
click at [797, 110] on img at bounding box center [799, 110] width 12 height 12
click at [802, 108] on img at bounding box center [799, 110] width 12 height 12
click at [799, 111] on img at bounding box center [799, 110] width 12 height 12
